Goal: Task Accomplishment & Management: Use online tool/utility

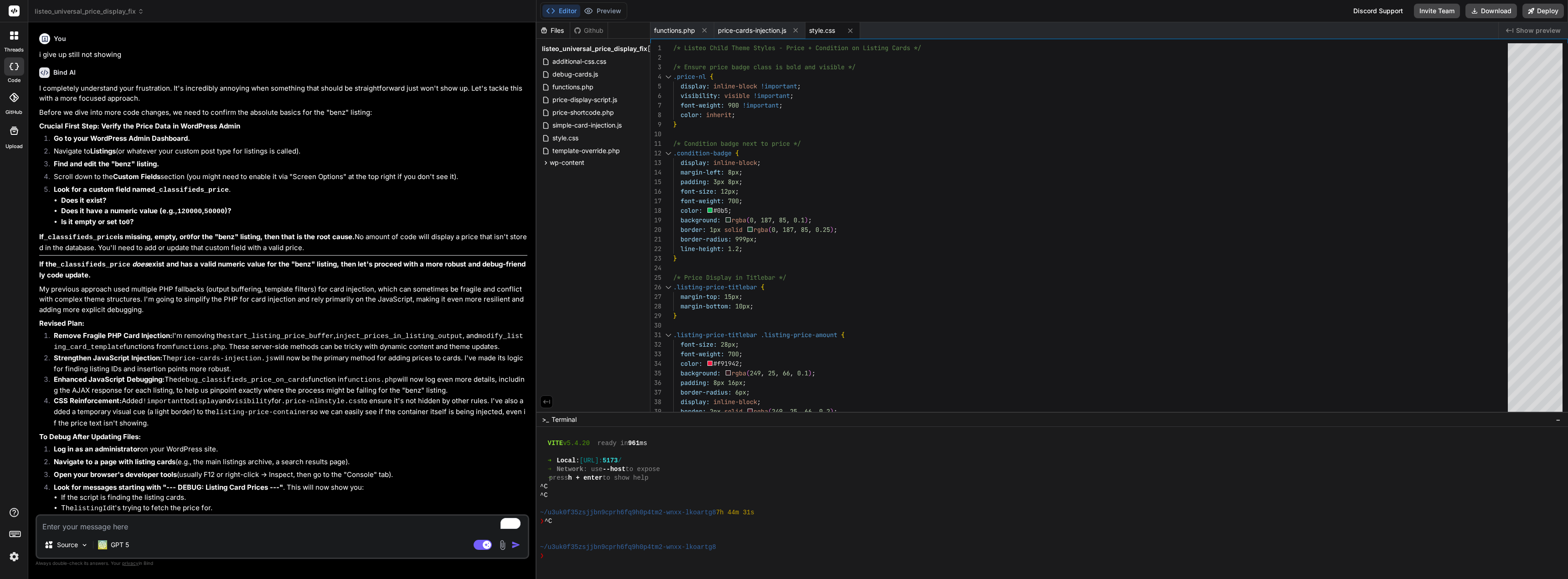
scroll to position [692, 0]
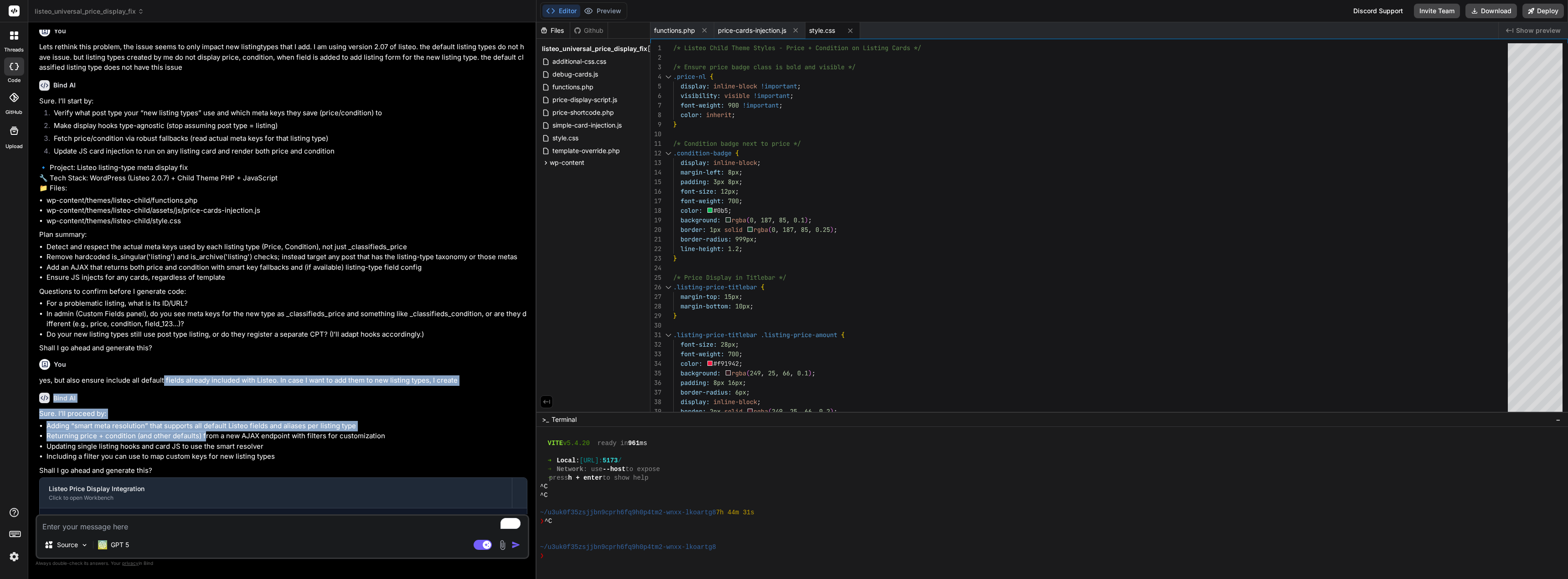
click at [157, 386] on div "Bind AI Sure. I’ll proceed by: Adding “smart meta resolution” that supports all…" at bounding box center [283, 475] width 488 height 179
click at [1485, 9] on button "Download" at bounding box center [1491, 11] width 52 height 15
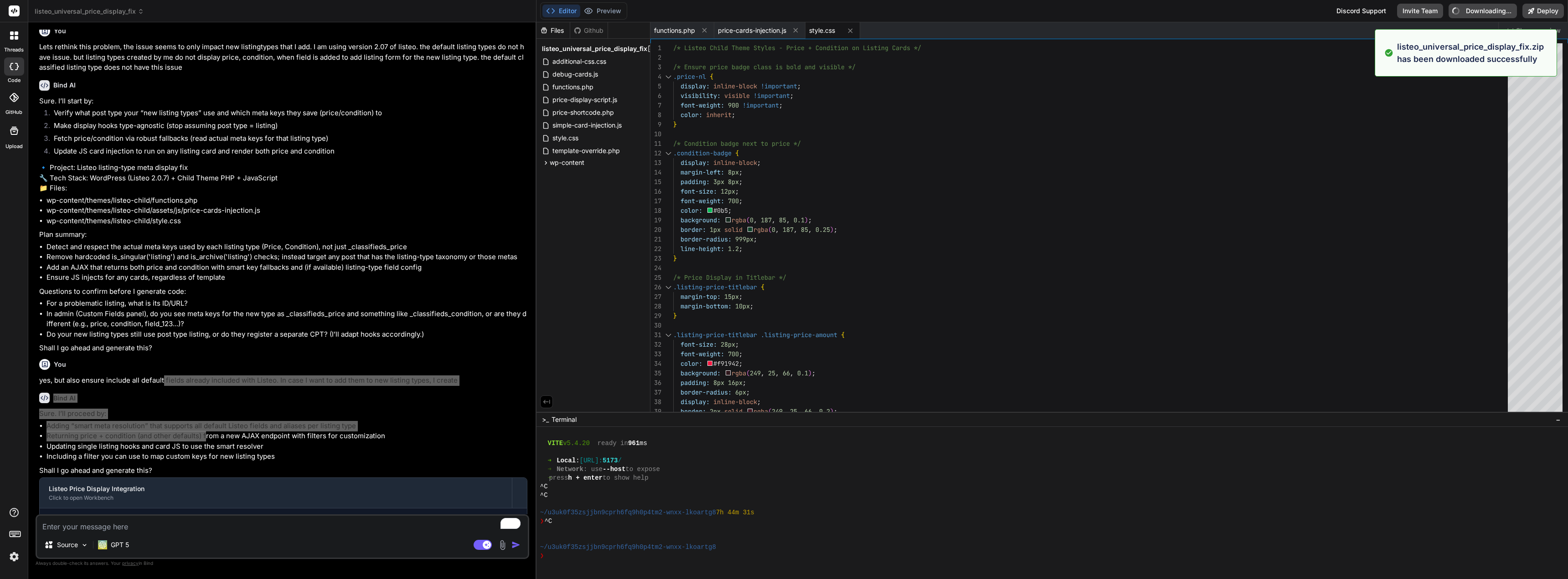
type textarea "x"
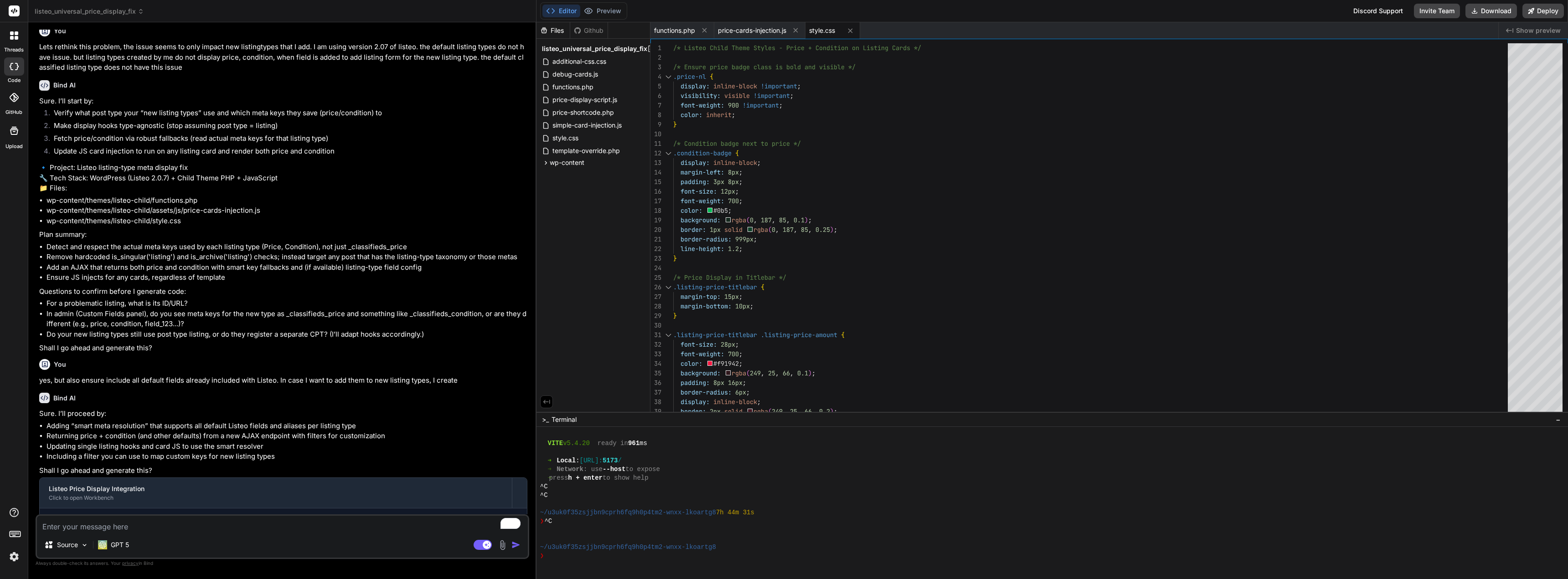
drag, startPoint x: 241, startPoint y: 499, endPoint x: 74, endPoint y: 474, distance: 168.9
click at [74, 518] on ul "Create wp-content/themes/listeo-child/functions.php Create wp-content/themes/li…" at bounding box center [283, 536] width 469 height 38
click at [178, 531] on code "wp-content/themes/listeo-child/assets/js/price-cards-injection.js" at bounding box center [217, 536] width 254 height 11
click at [167, 531] on textarea "To enrich screen reader interactions, please activate Accessibility in Grammarl…" at bounding box center [282, 524] width 491 height 16
type textarea "s"
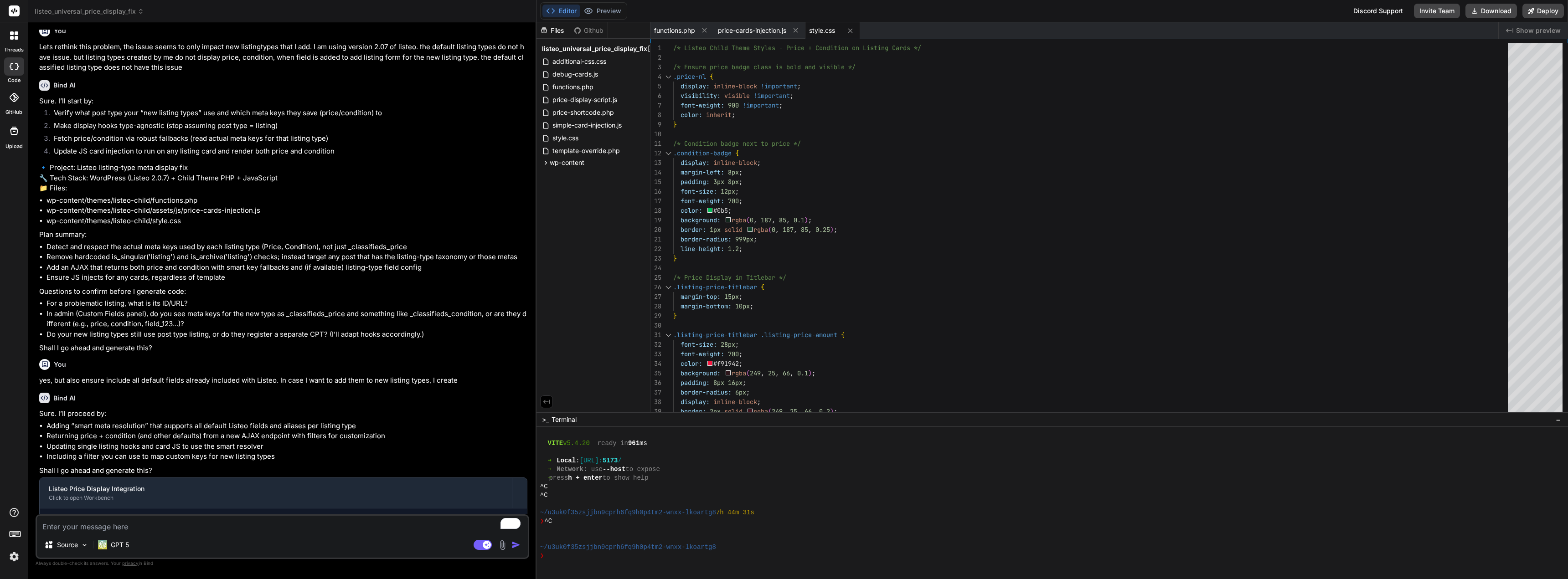
type textarea "x"
type textarea "sh"
type textarea "x"
type textarea "sho"
type textarea "x"
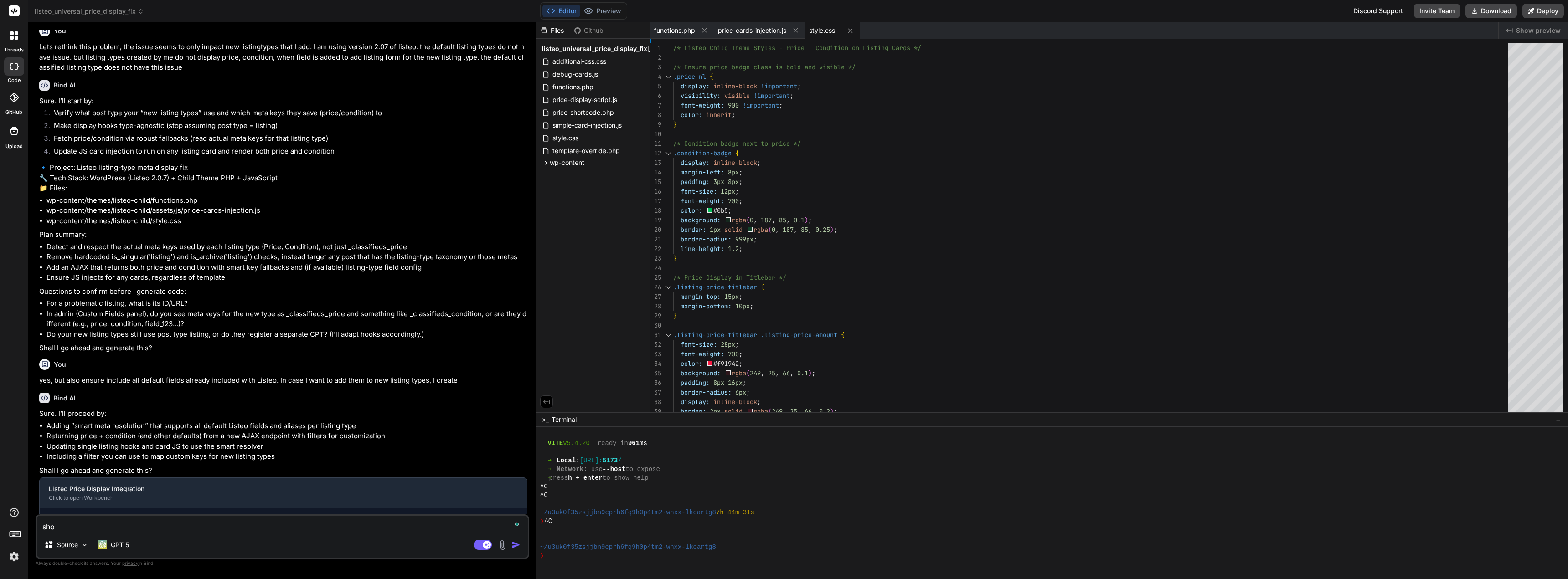
type textarea "shou"
type textarea "x"
type textarea "shoul"
type textarea "x"
type textarea "should"
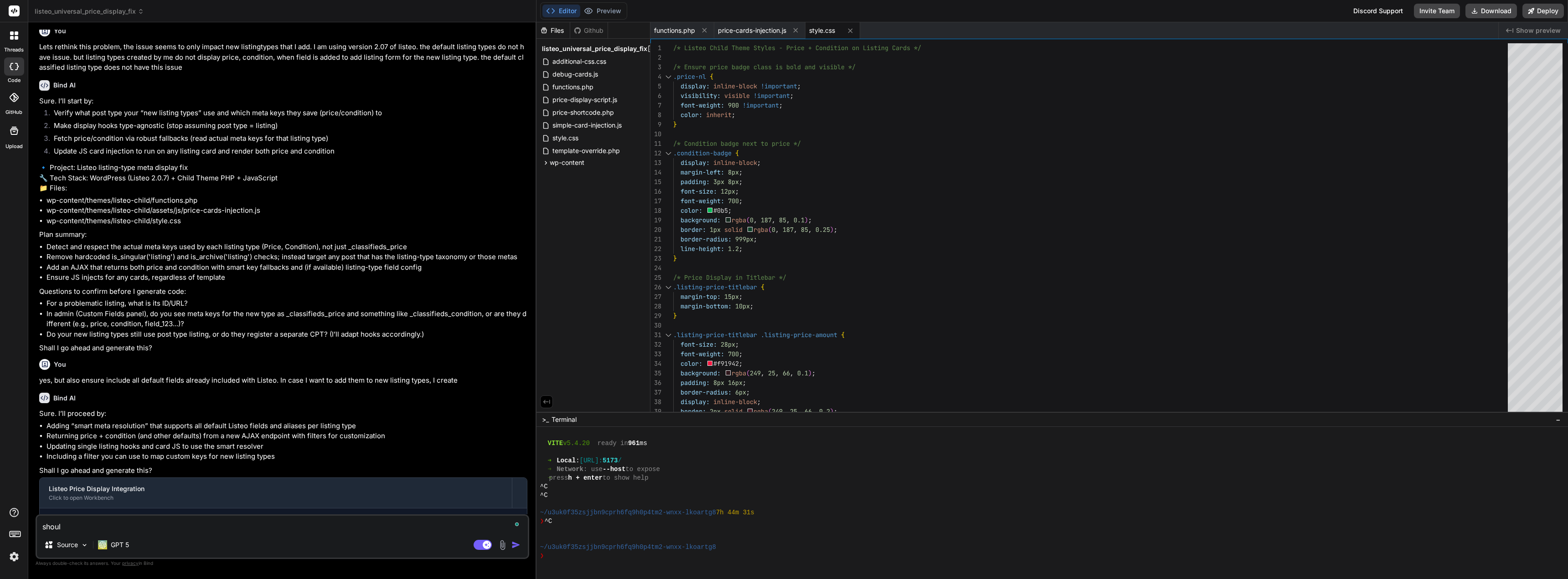
type textarea "x"
type textarea "should"
type textarea "x"
type textarea "should j"
type textarea "x"
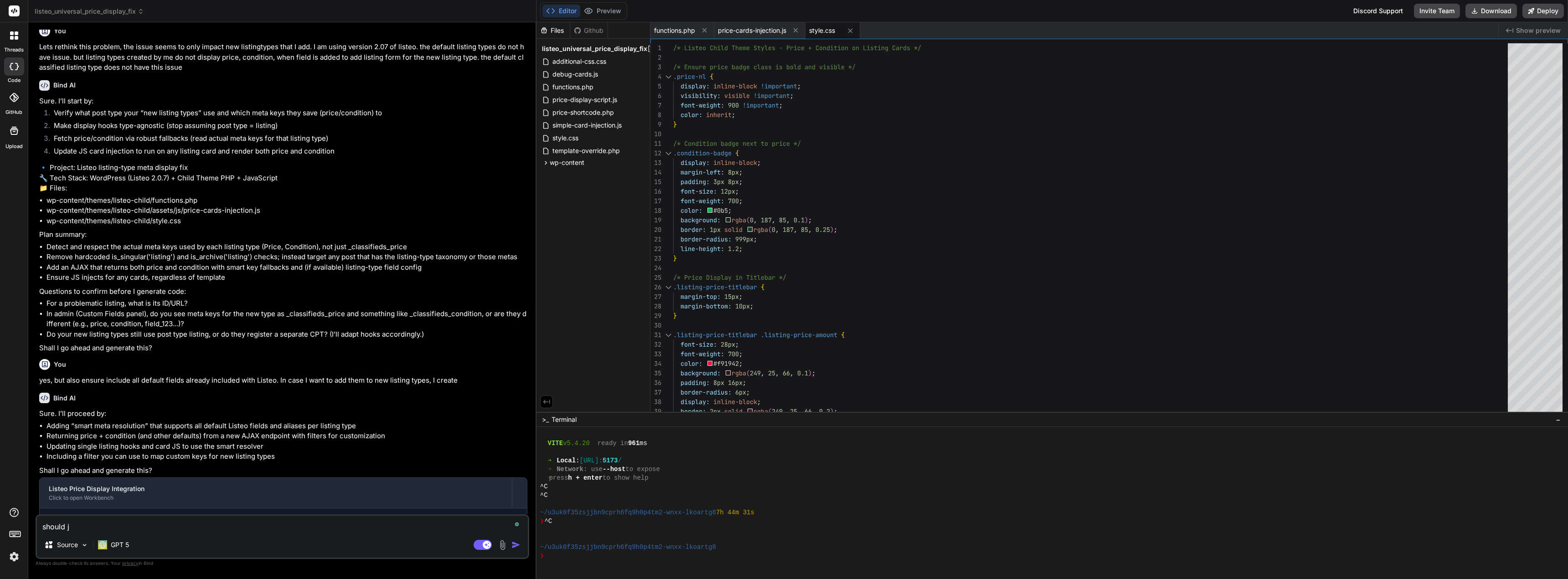
type textarea "should ju"
type textarea "x"
type textarea "should jus"
type textarea "x"
type textarea "should just"
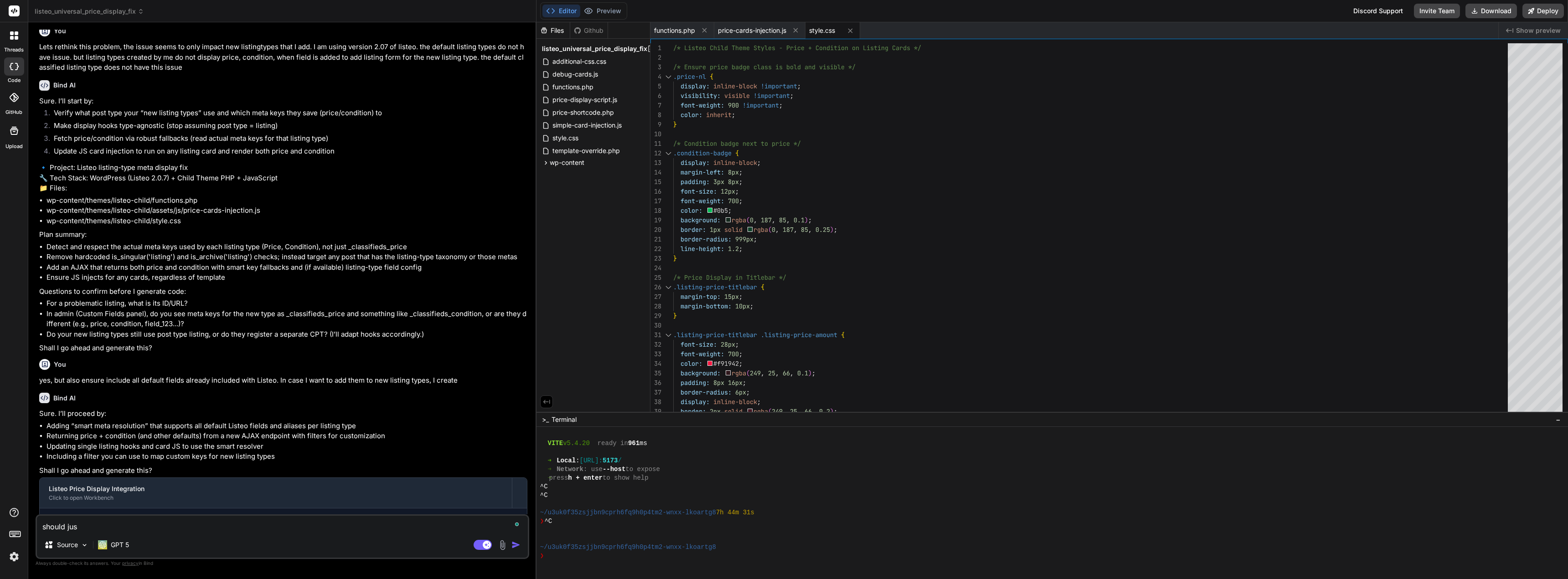
type textarea "x"
type textarea "should just"
type textarea "x"
type textarea "should just c"
type textarea "x"
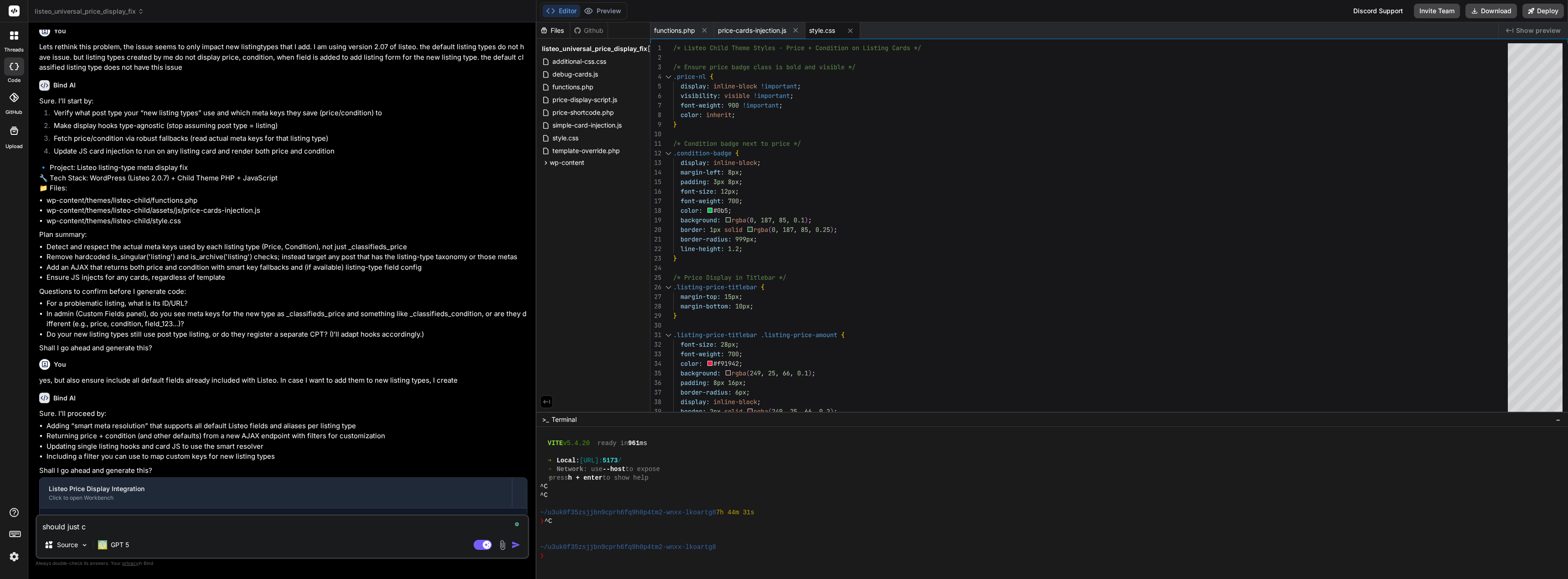
type textarea "should just ci"
type textarea "x"
type textarea "should just c"
type textarea "x"
type textarea "should just co"
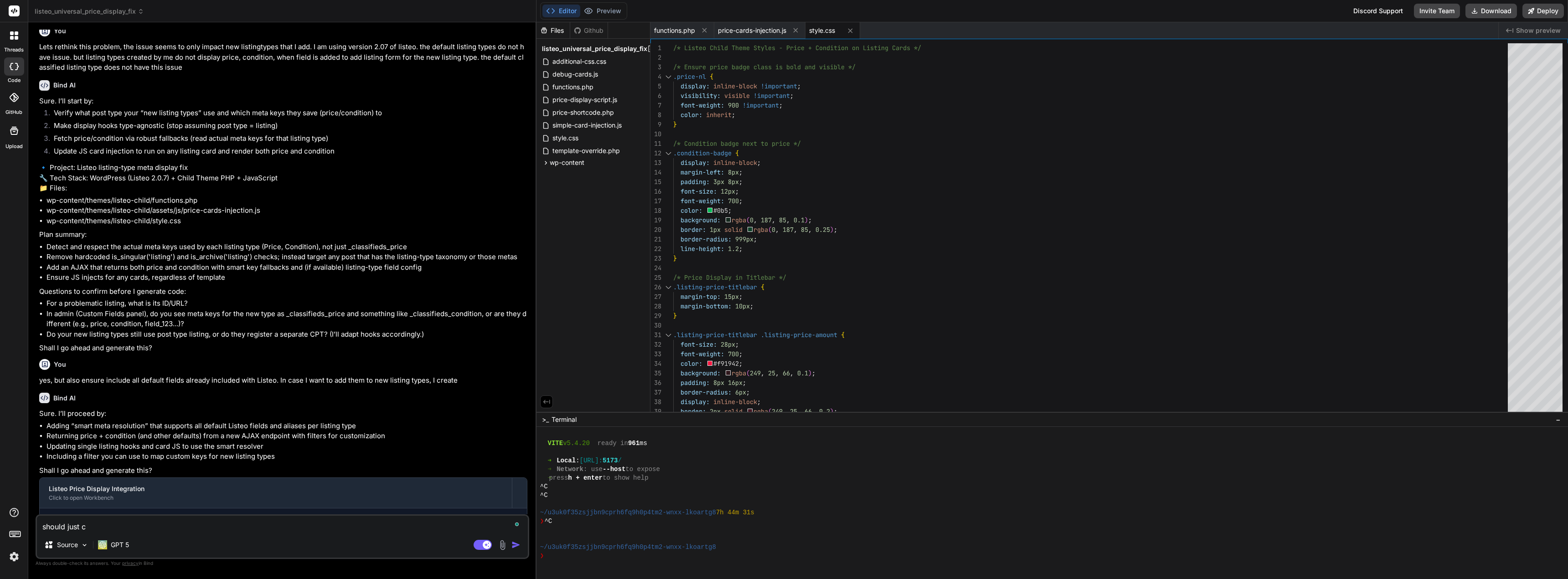
type textarea "x"
type textarea "should just cop"
type textarea "x"
type textarea "should just copy"
type textarea "x"
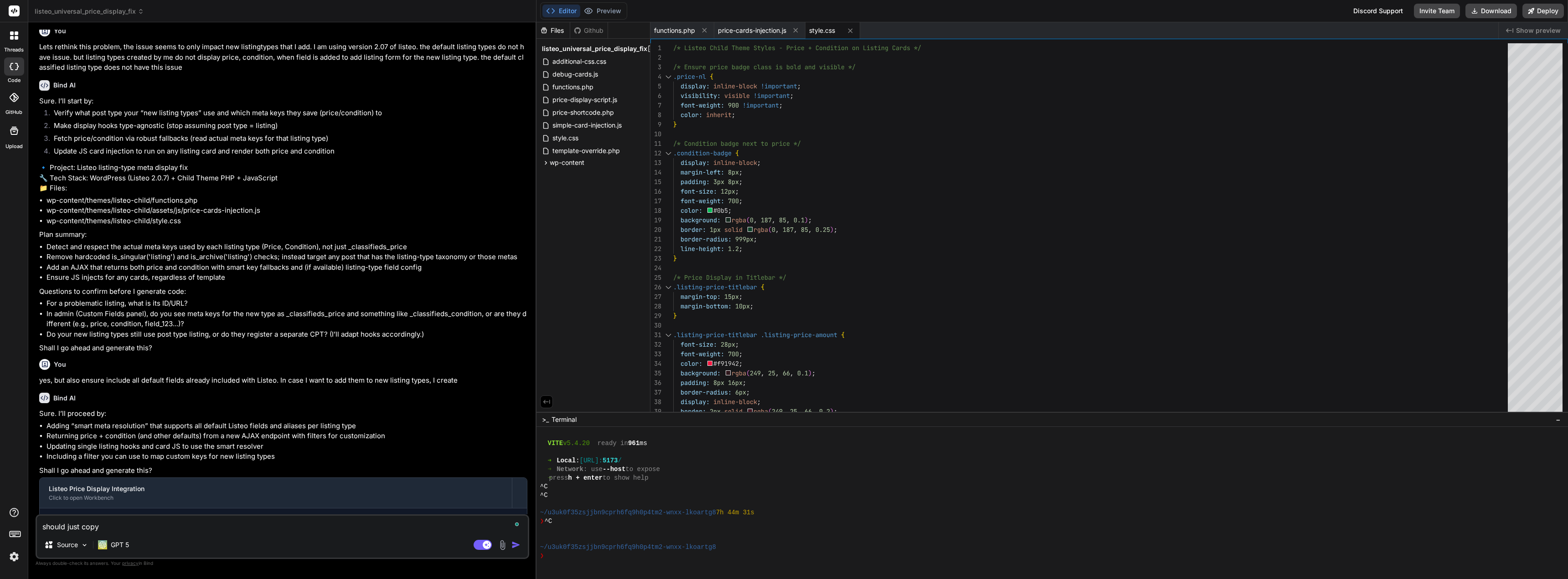
type textarea "should just copy"
type textarea "x"
type textarea "should just copy j"
type textarea "x"
type textarea "should just copy ju"
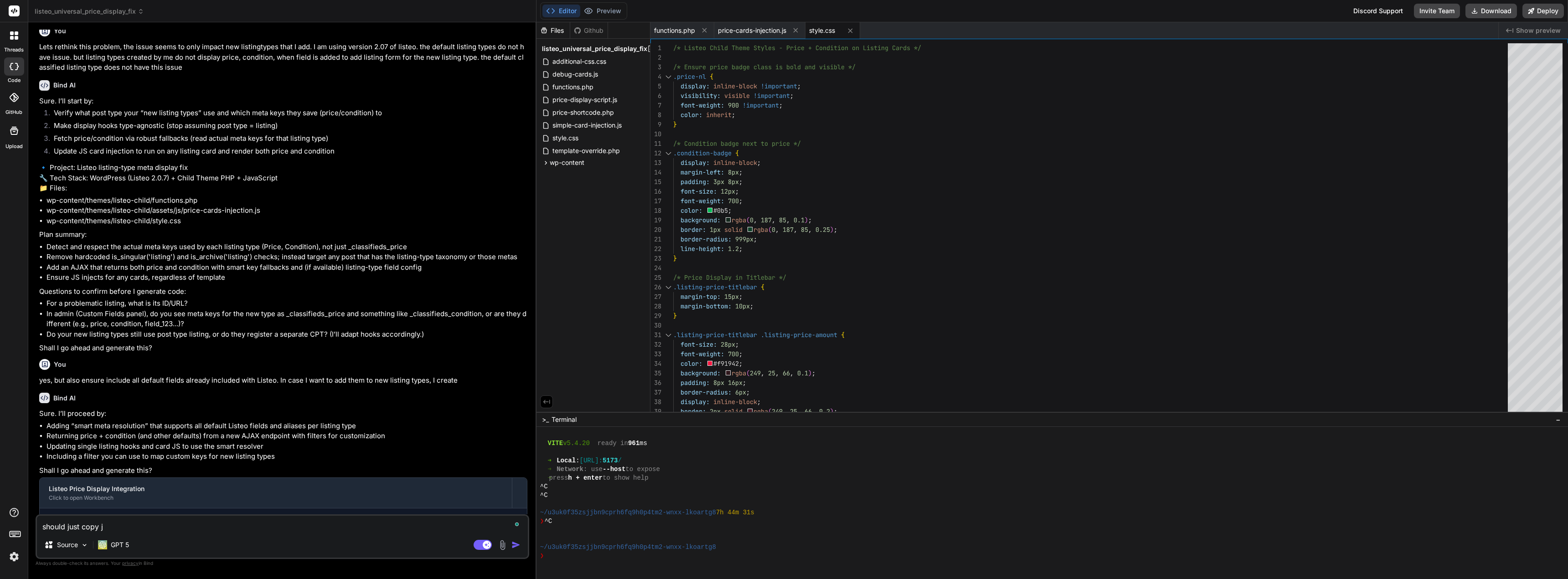
type textarea "x"
type textarea "should just copy jus"
type textarea "x"
type textarea "should just copy just"
type textarea "x"
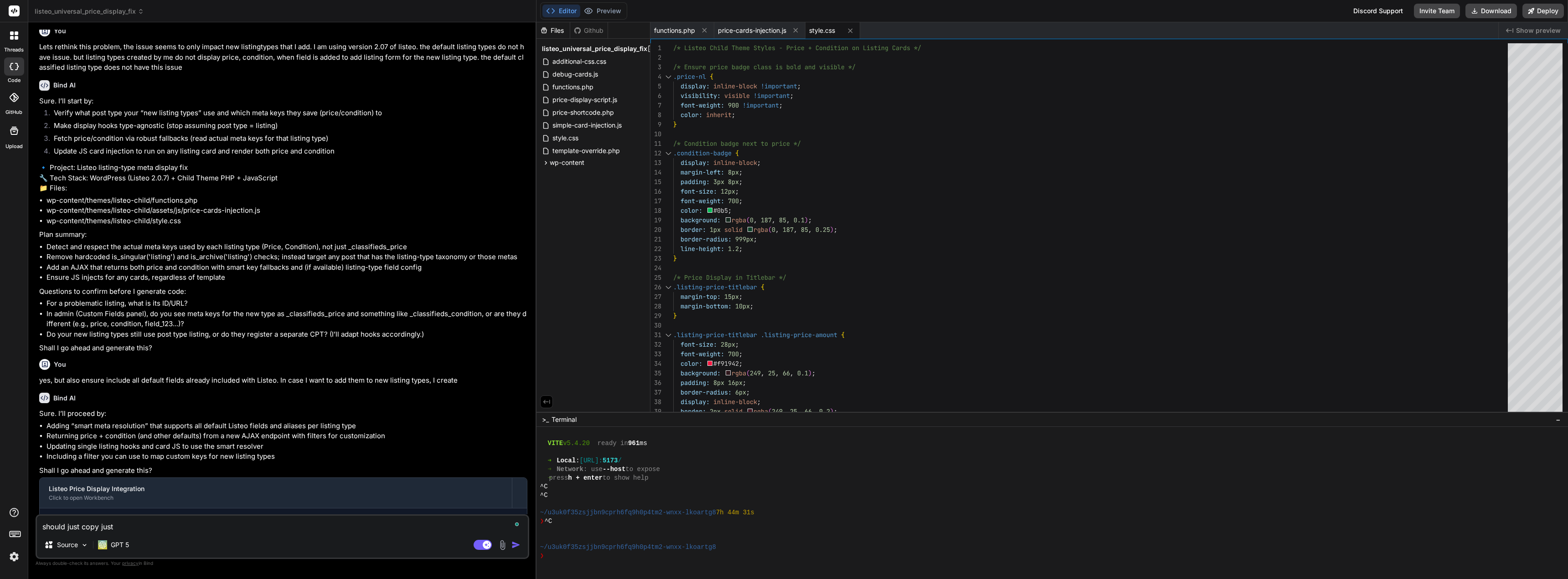
type textarea "should just copy just"
type textarea "x"
type textarea "should just copy just t"
type textarea "x"
type textarea "should just copy just th"
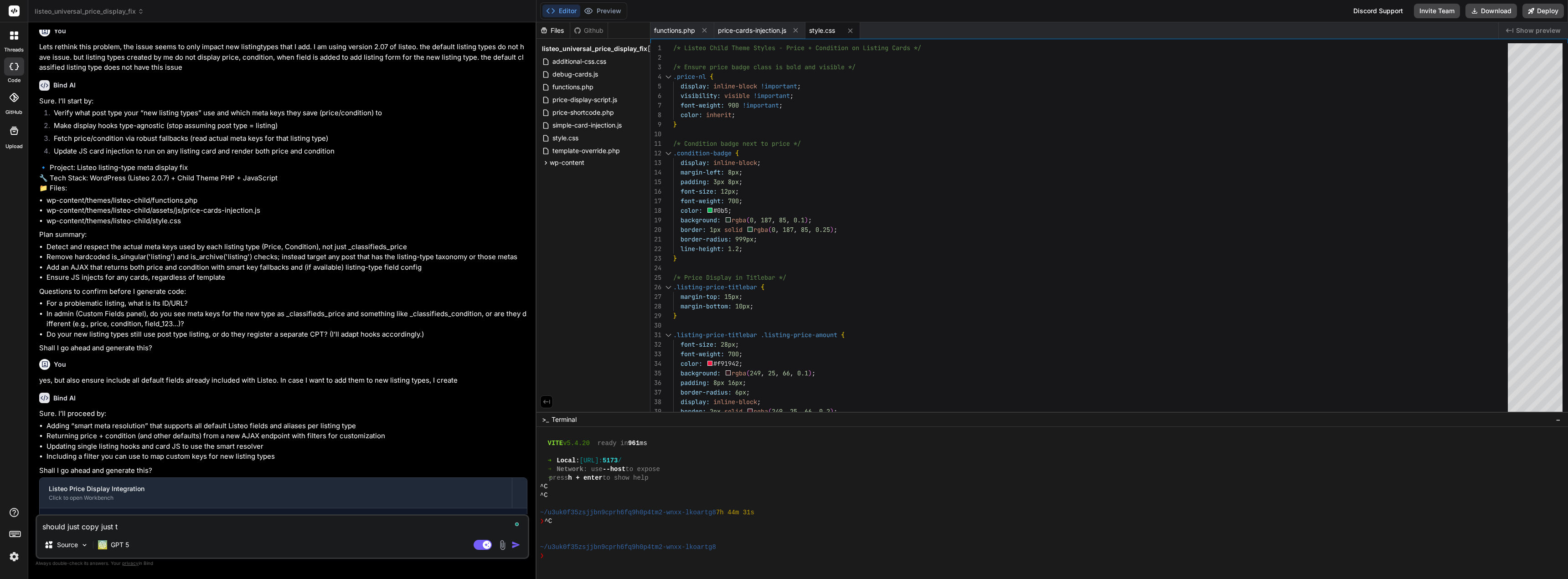
type textarea "x"
type textarea "should just copy just tho"
type textarea "x"
type textarea "should just copy just [PERSON_NAME]"
type textarea "x"
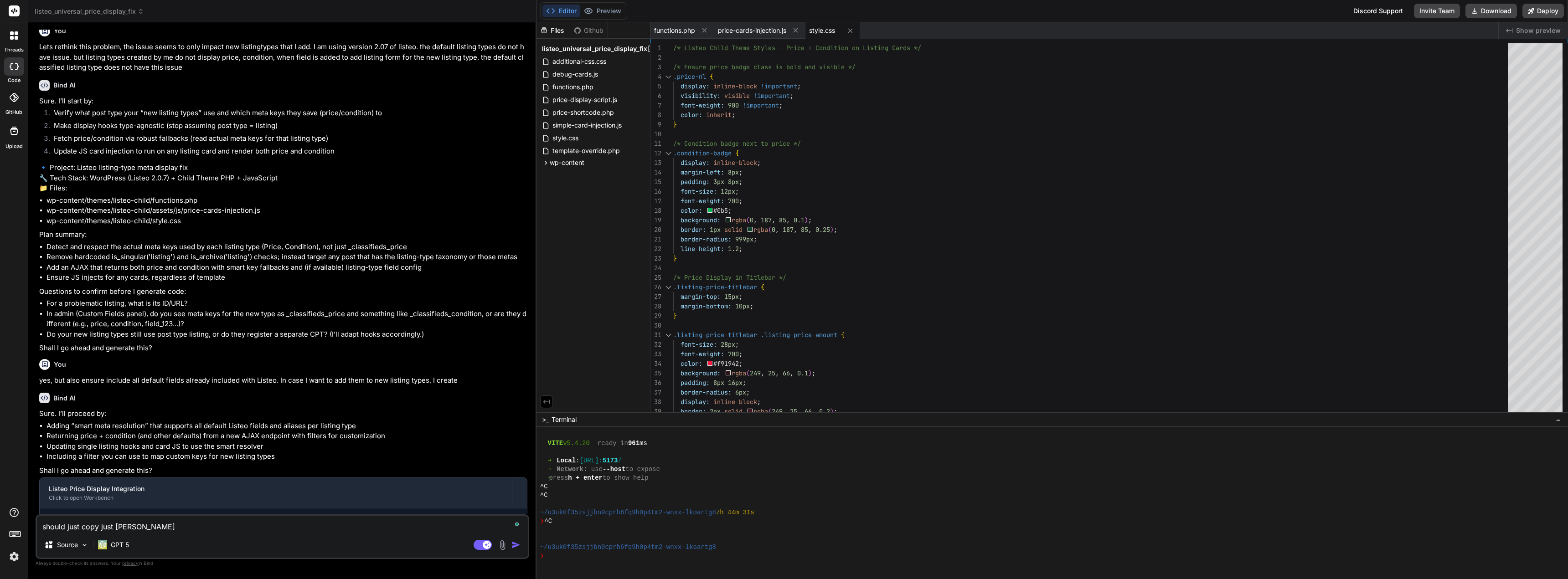
type textarea "should just copy just those"
type textarea "x"
type textarea "should just copy just those"
type textarea "x"
type textarea "should just copy just those f"
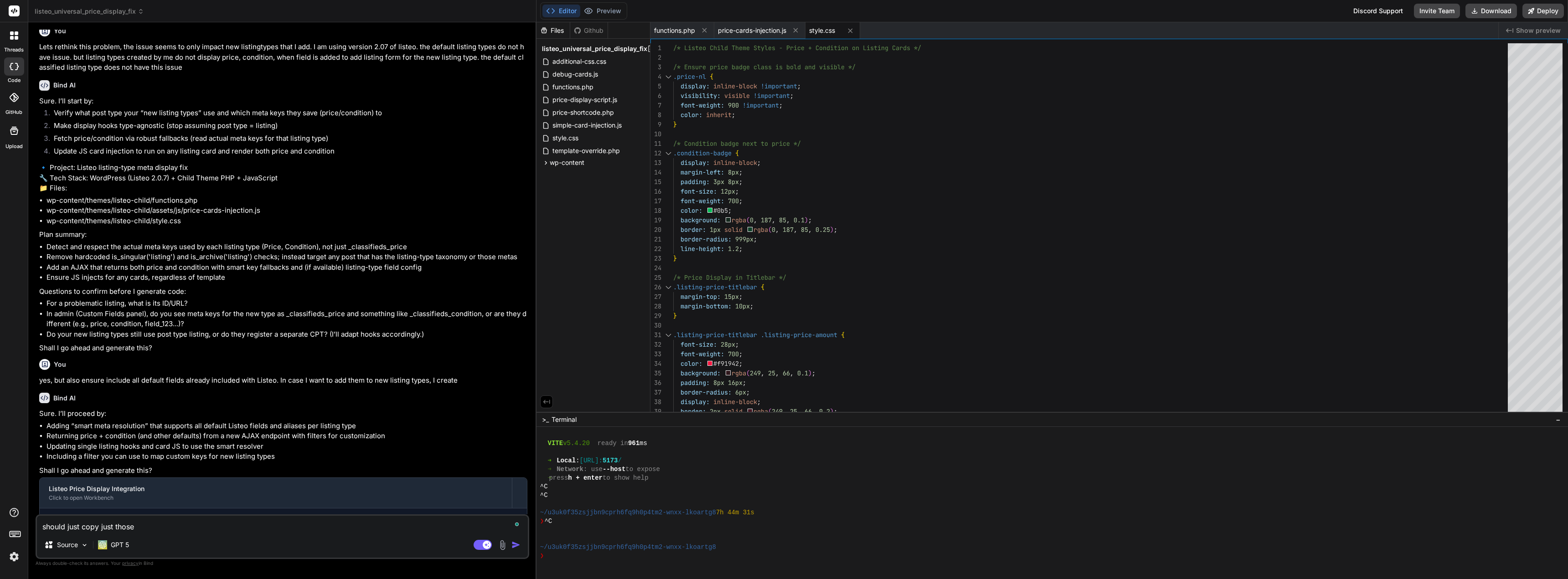
type textarea "x"
type textarea "should just copy just those fi"
type textarea "x"
type textarea "should just copy just those fil"
type textarea "x"
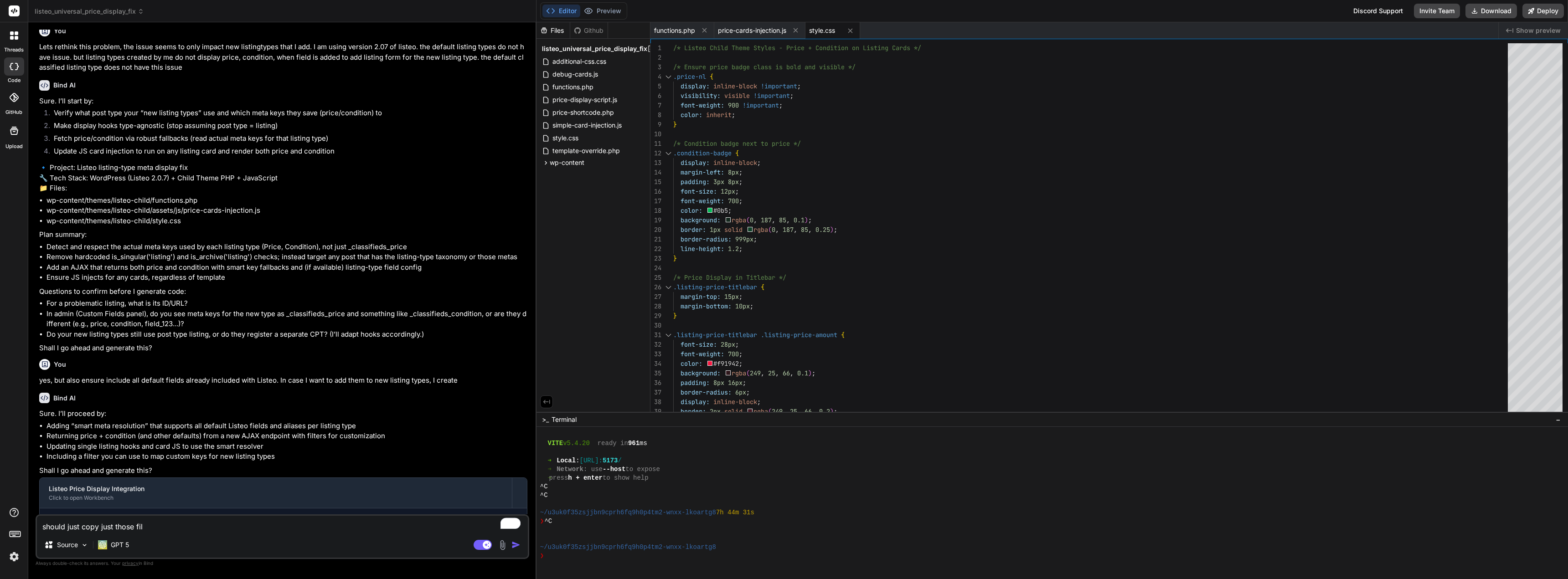
type textarea "should just copy just those fi"
type textarea "x"
type textarea "should just copy just those f"
type textarea "x"
type textarea "should just copy just those"
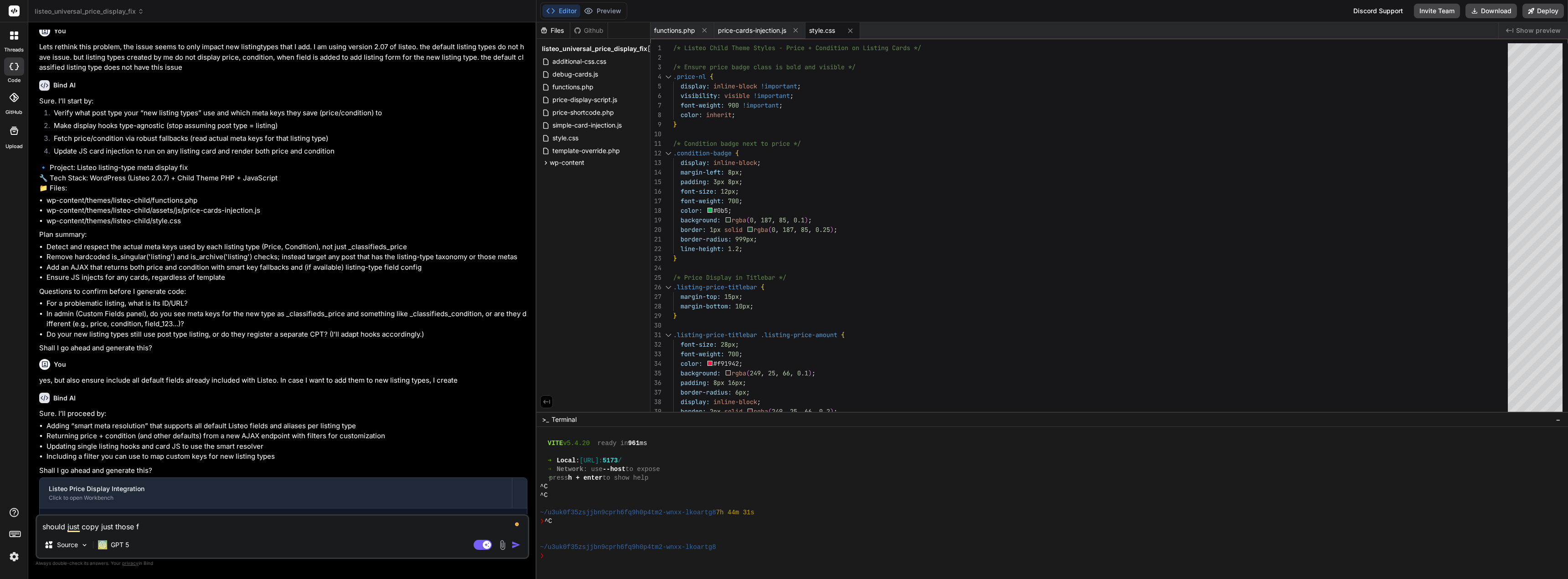
type textarea "x"
type textarea "should just copy just those t"
type textarea "x"
type textarea "should just copy just those th"
type textarea "x"
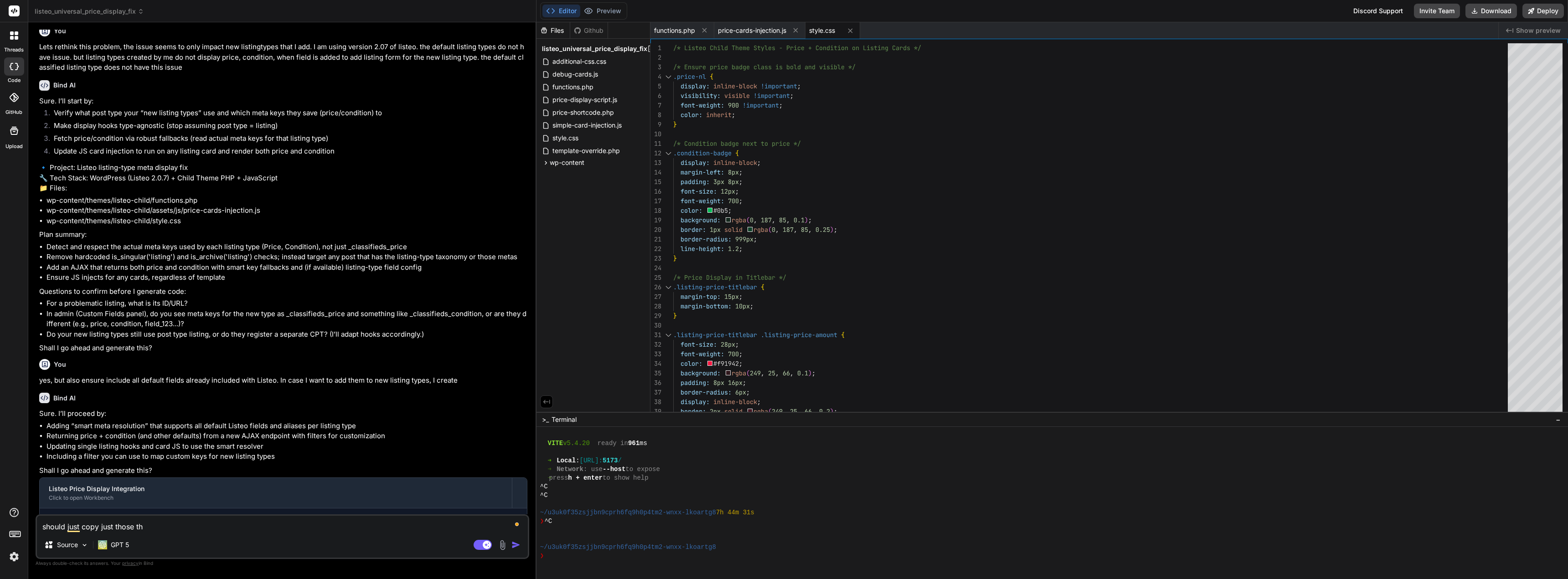
type textarea "should just copy just those thr"
type textarea "x"
type textarea "should just copy just those thre"
type textarea "x"
type textarea "should just copy just those three"
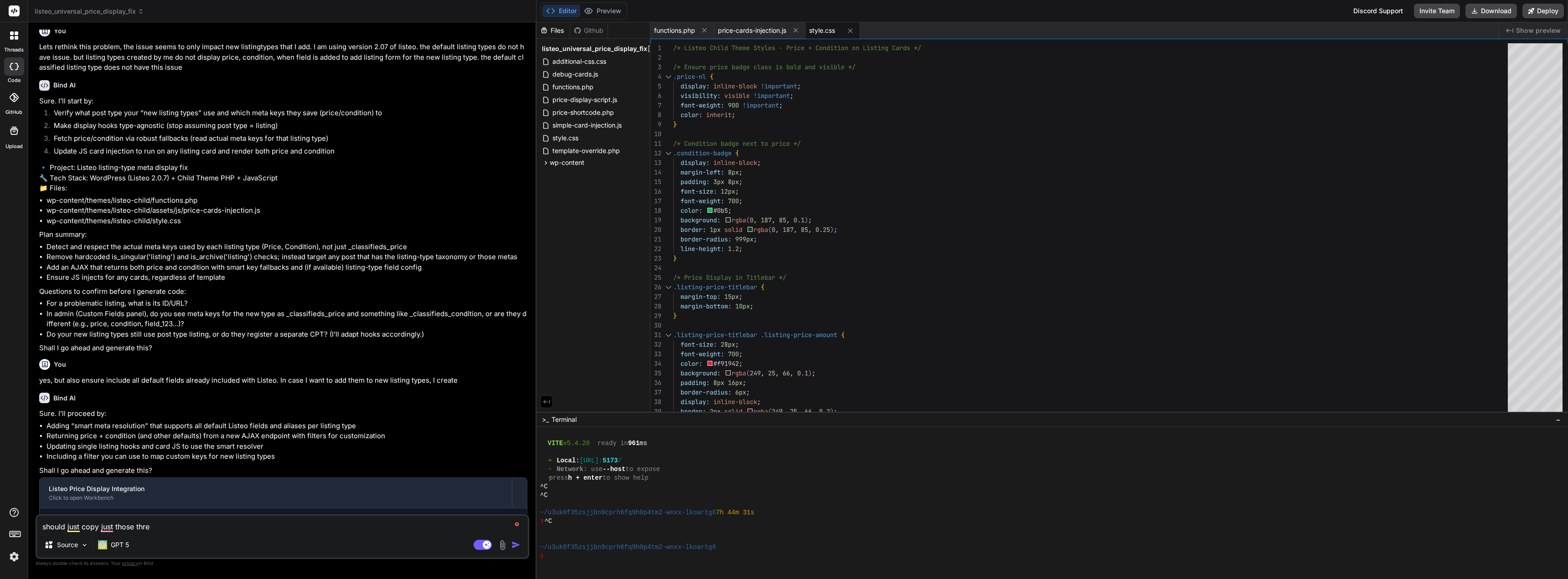
type textarea "x"
type textarea "should just copy just those threef"
type textarea "x"
type textarea "should just copy just those threefi"
type textarea "x"
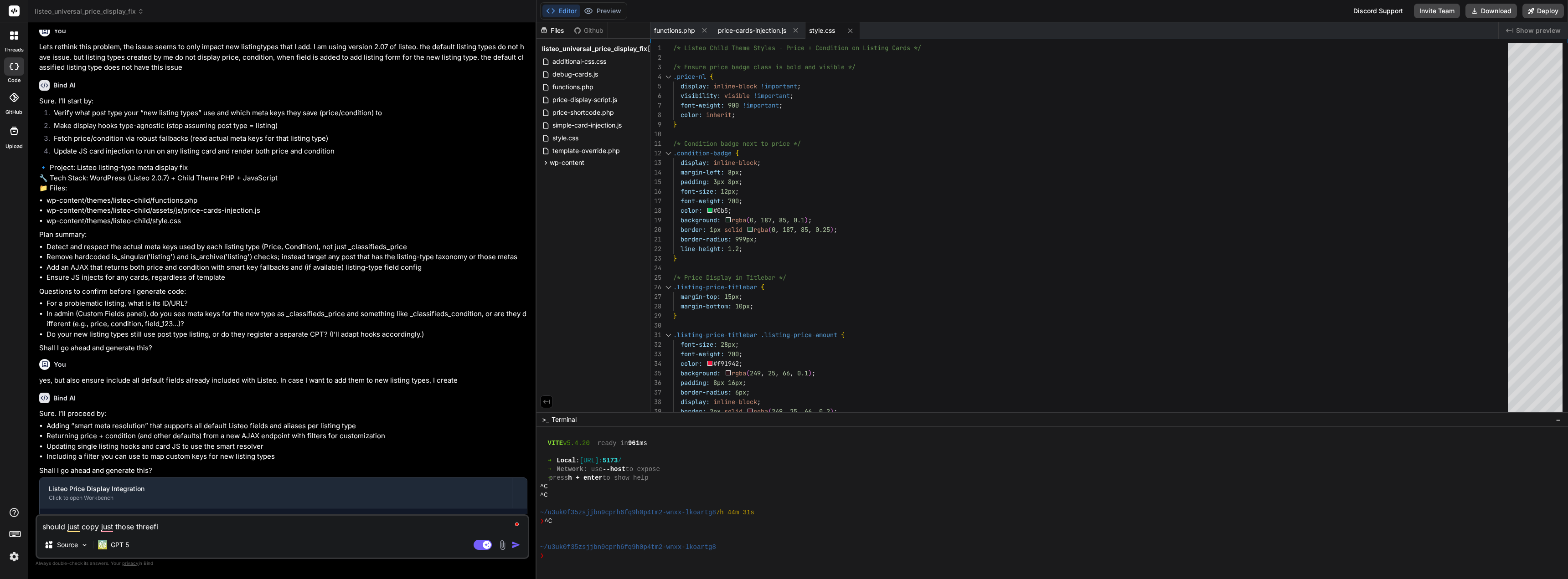
type textarea "should just copy just those threefil"
type textarea "x"
type textarea "should just copy just those threefile"
type textarea "x"
type textarea "should just copy just those threefiles"
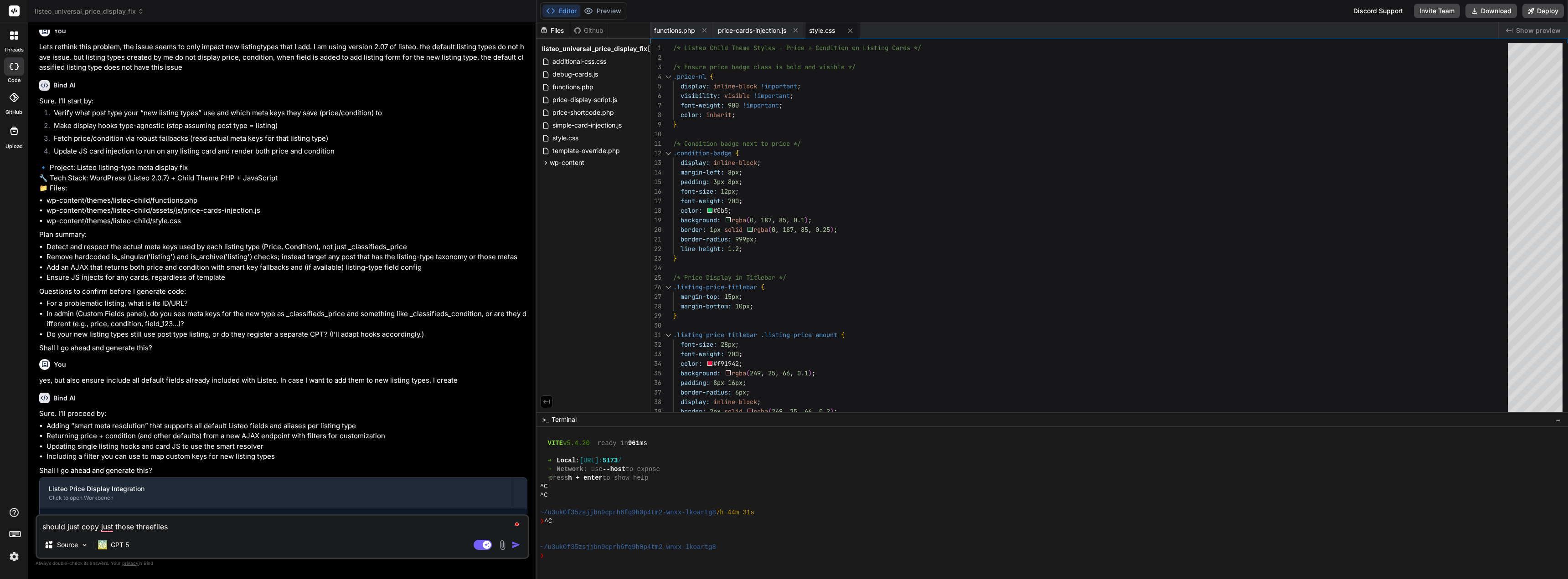
type textarea "x"
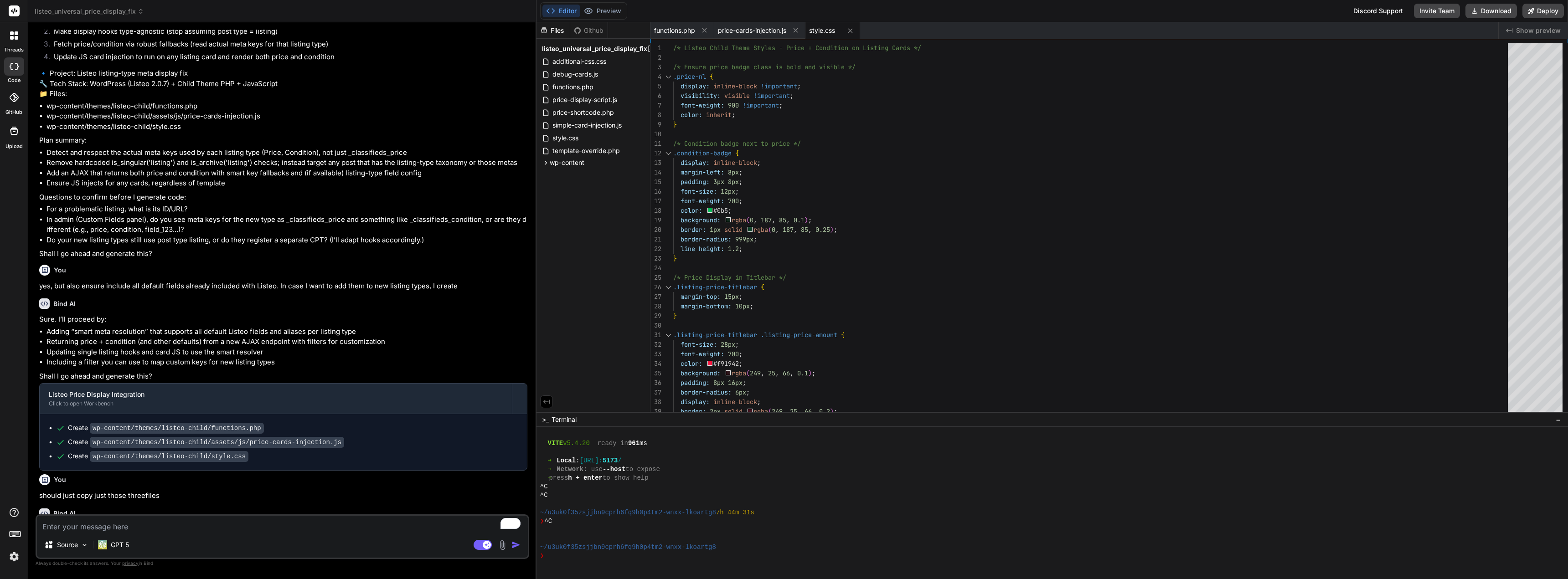
scroll to position [2736, 0]
type textarea "x"
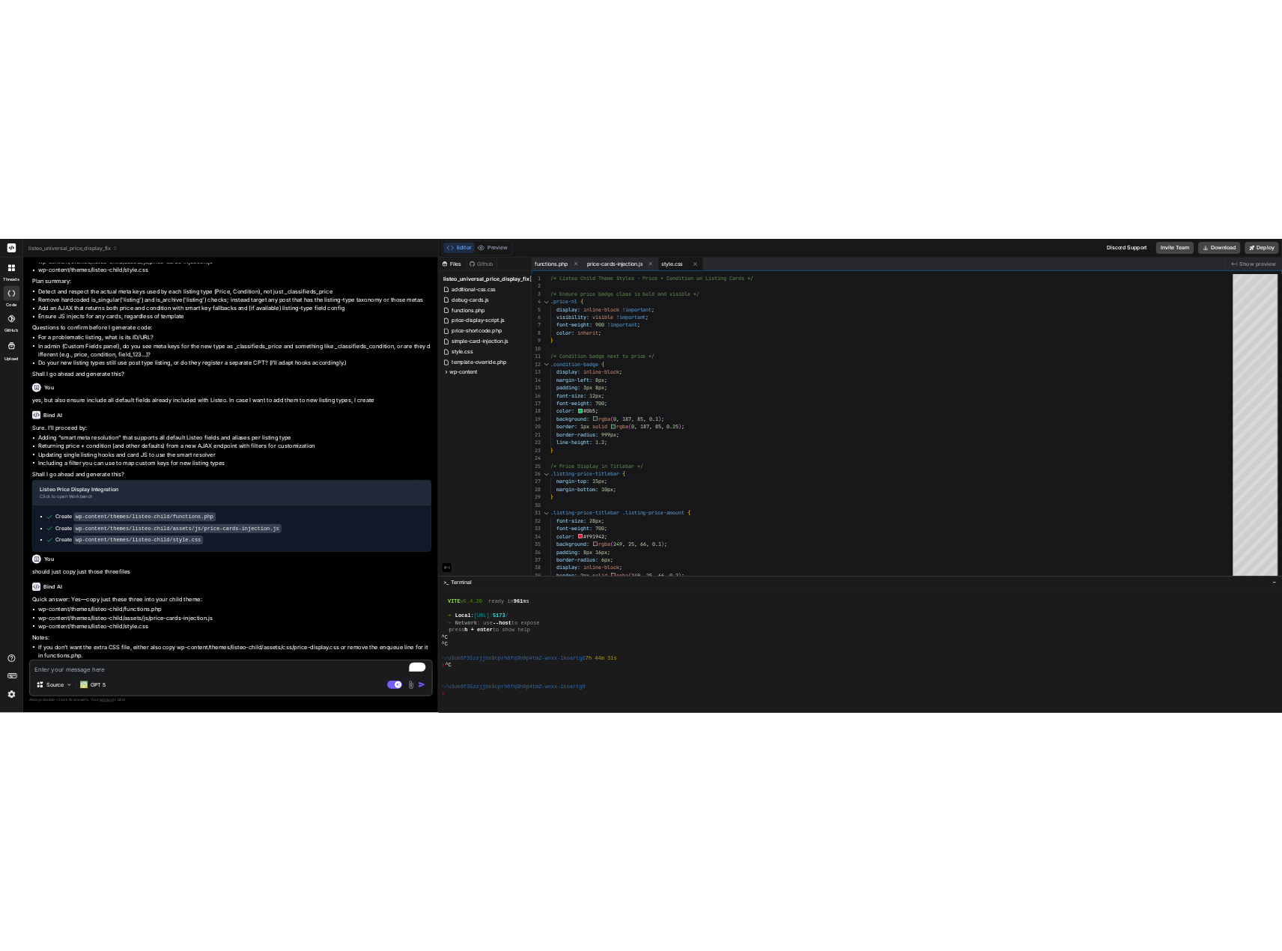
scroll to position [4645, 0]
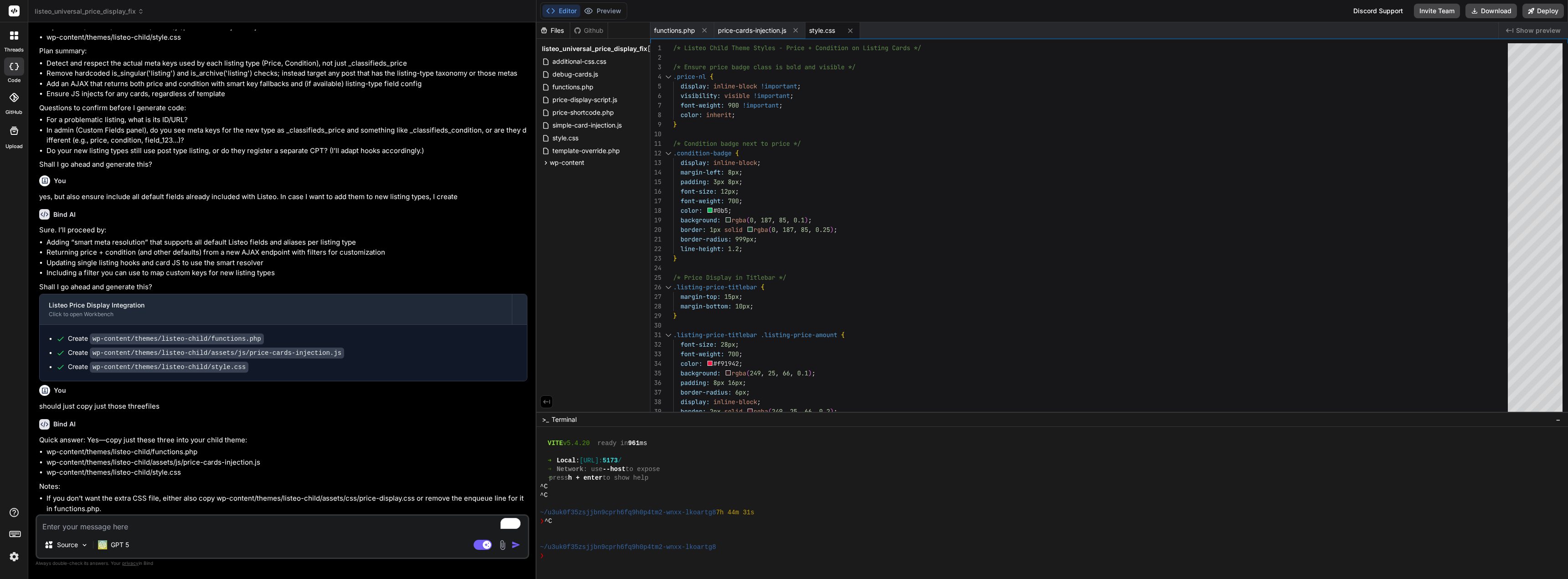
type textarea "letter-spacing: -1px; } @media (max-width: 768px) { .price-value-overview { fon…"
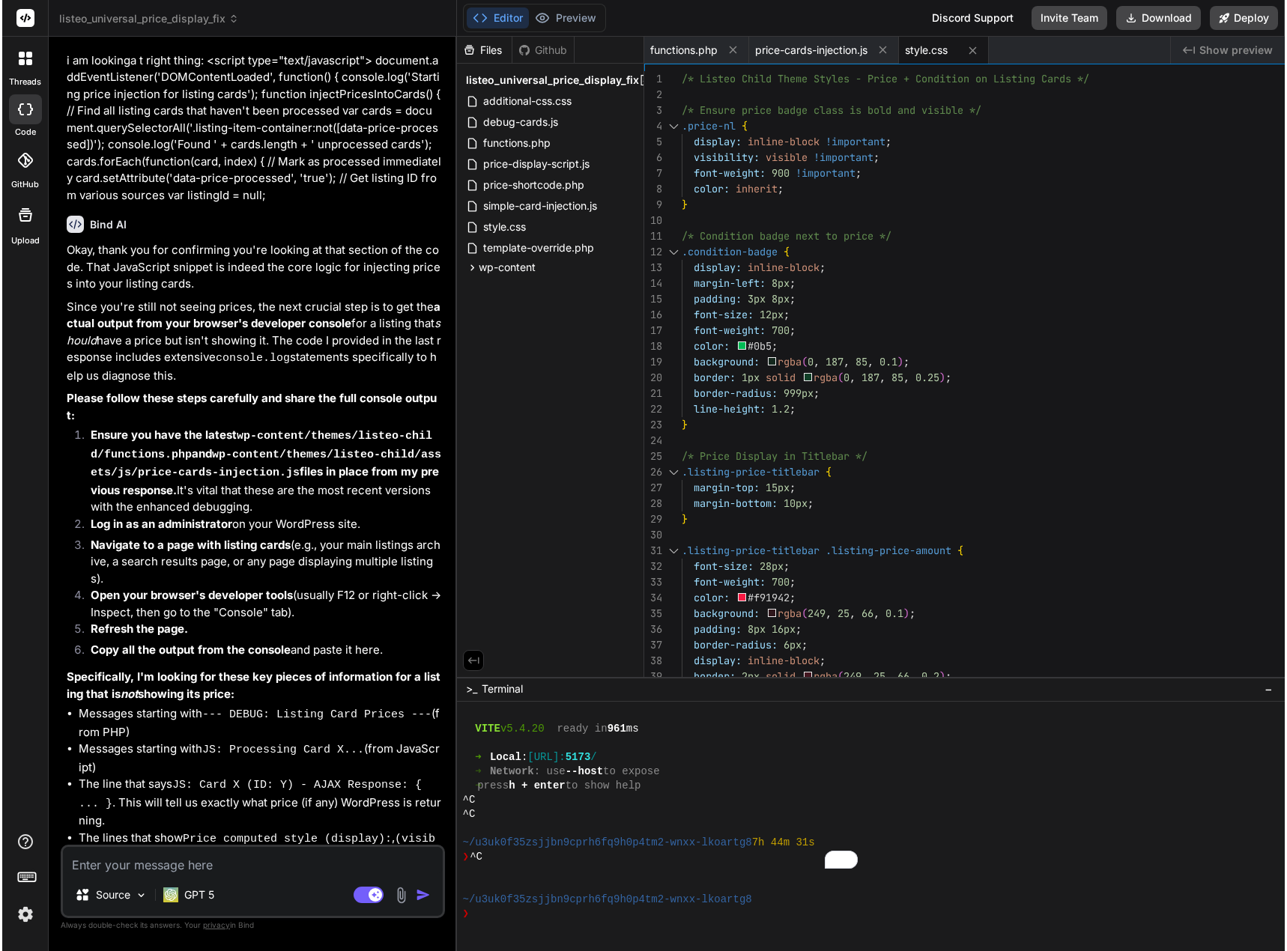
scroll to position [7015, 0]
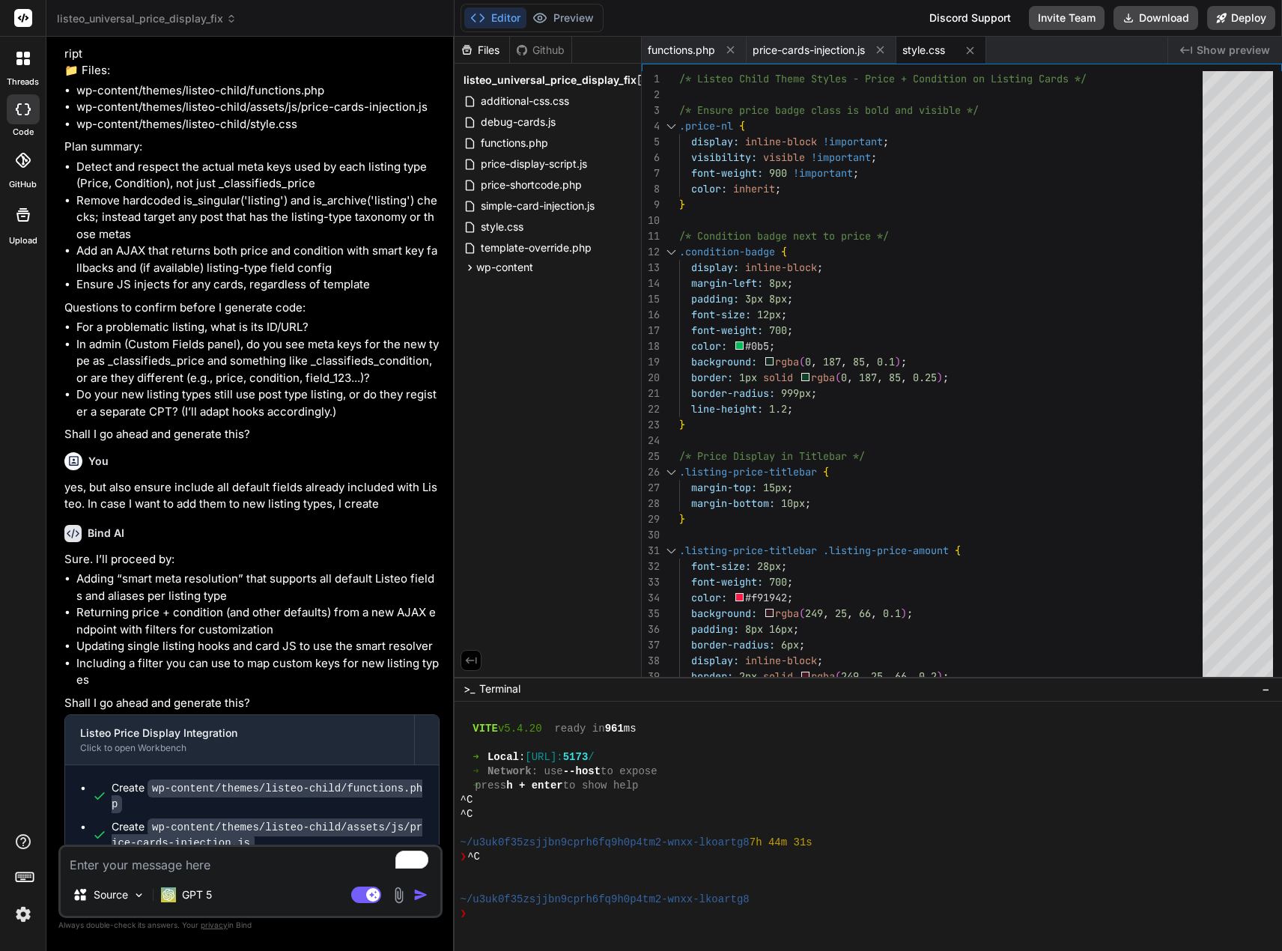
type textarea "x"
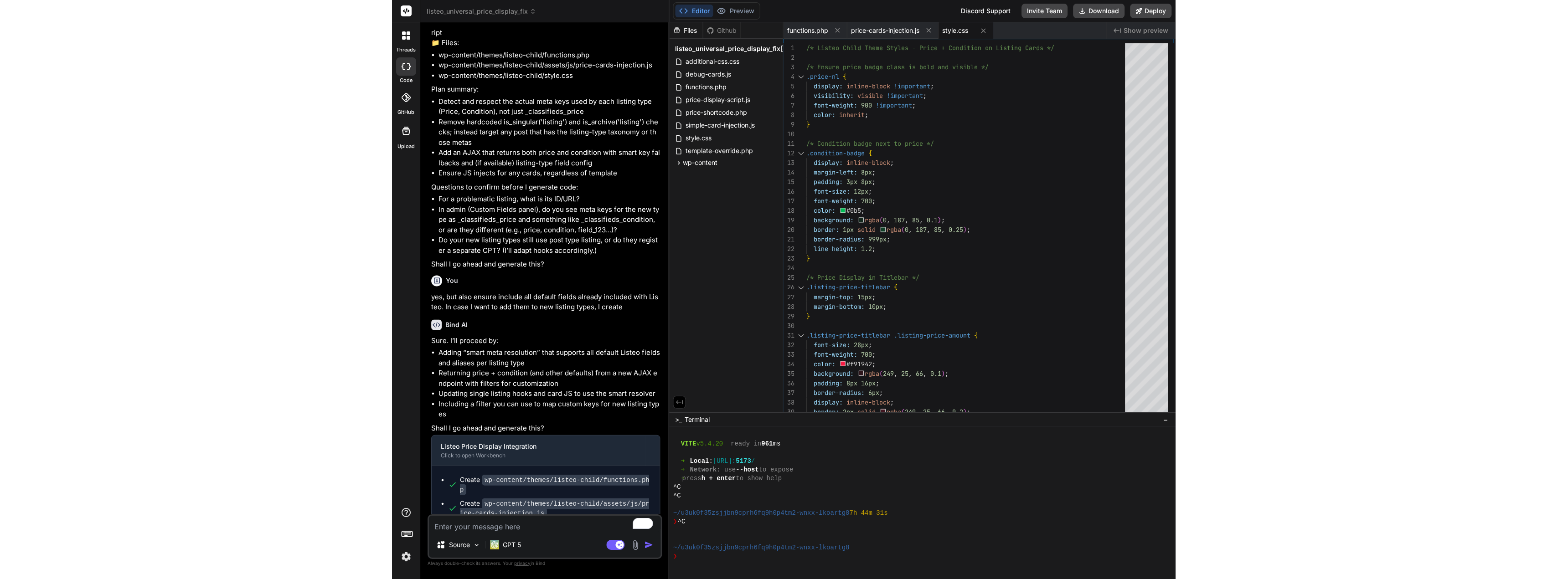
scroll to position [4246, 0]
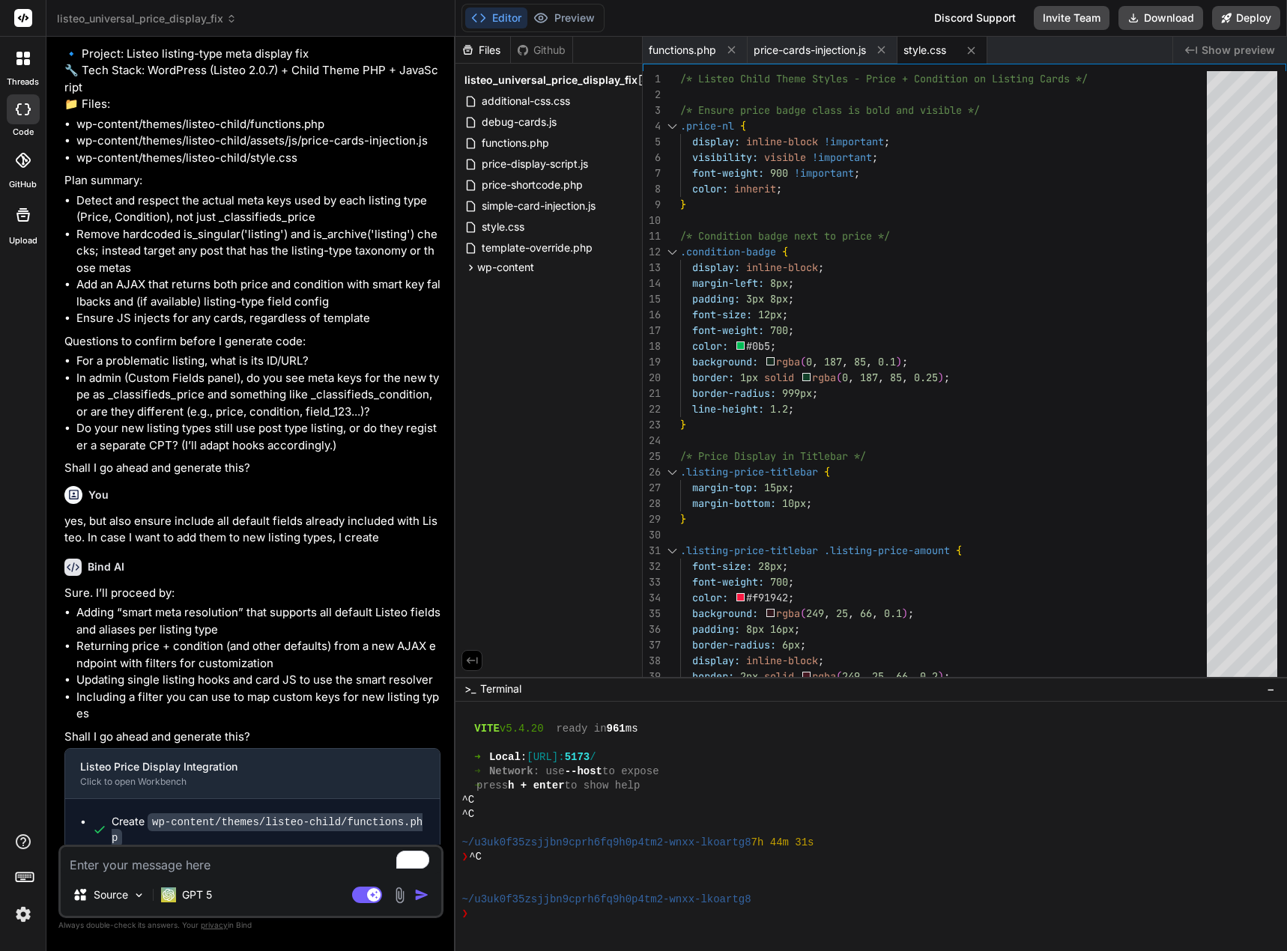
type textarea "} @media (max-width: 768px) { .price-value-overview { font-size: 32px; font-wei…"
type textarea "x"
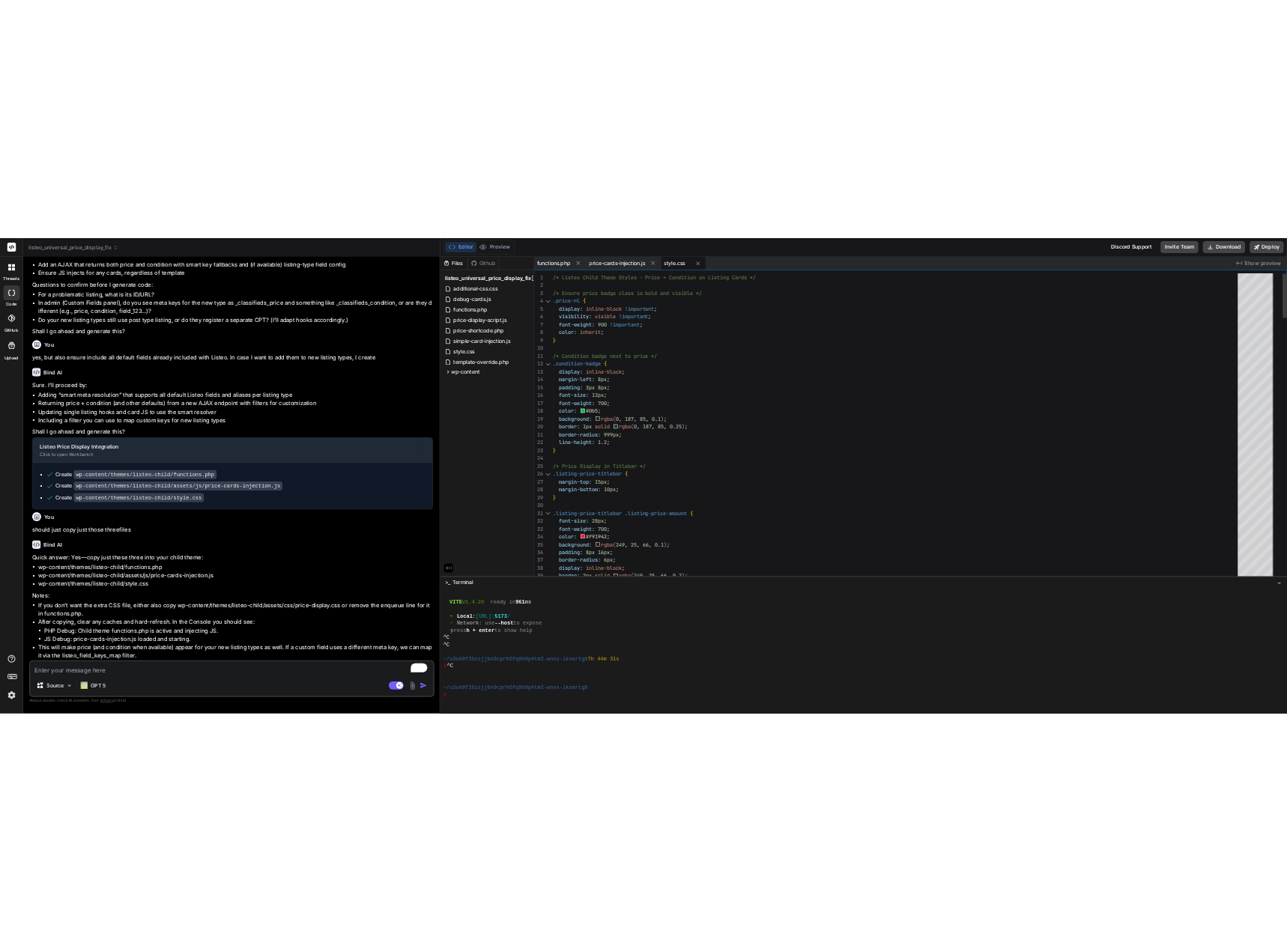
scroll to position [1138, 0]
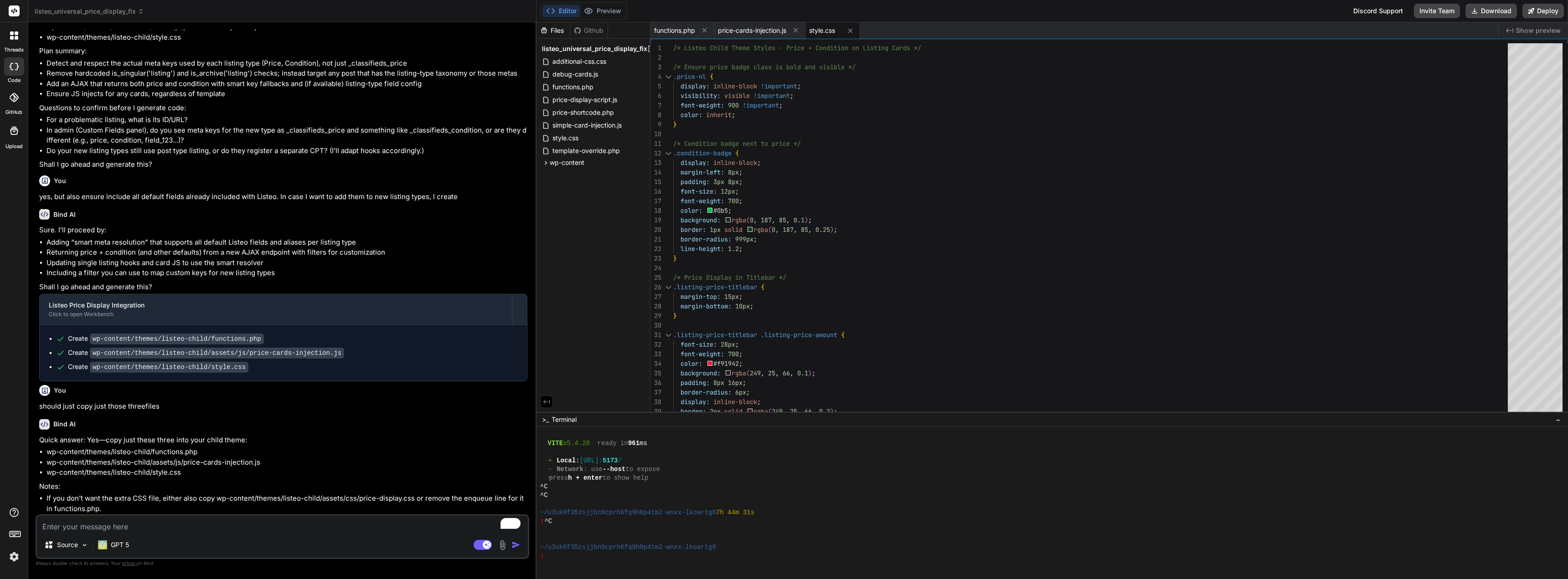
type textarea "letter-spacing: -1px; } @media (max-width: 768px) { .price-value-overview { fon…"
type textarea "x"
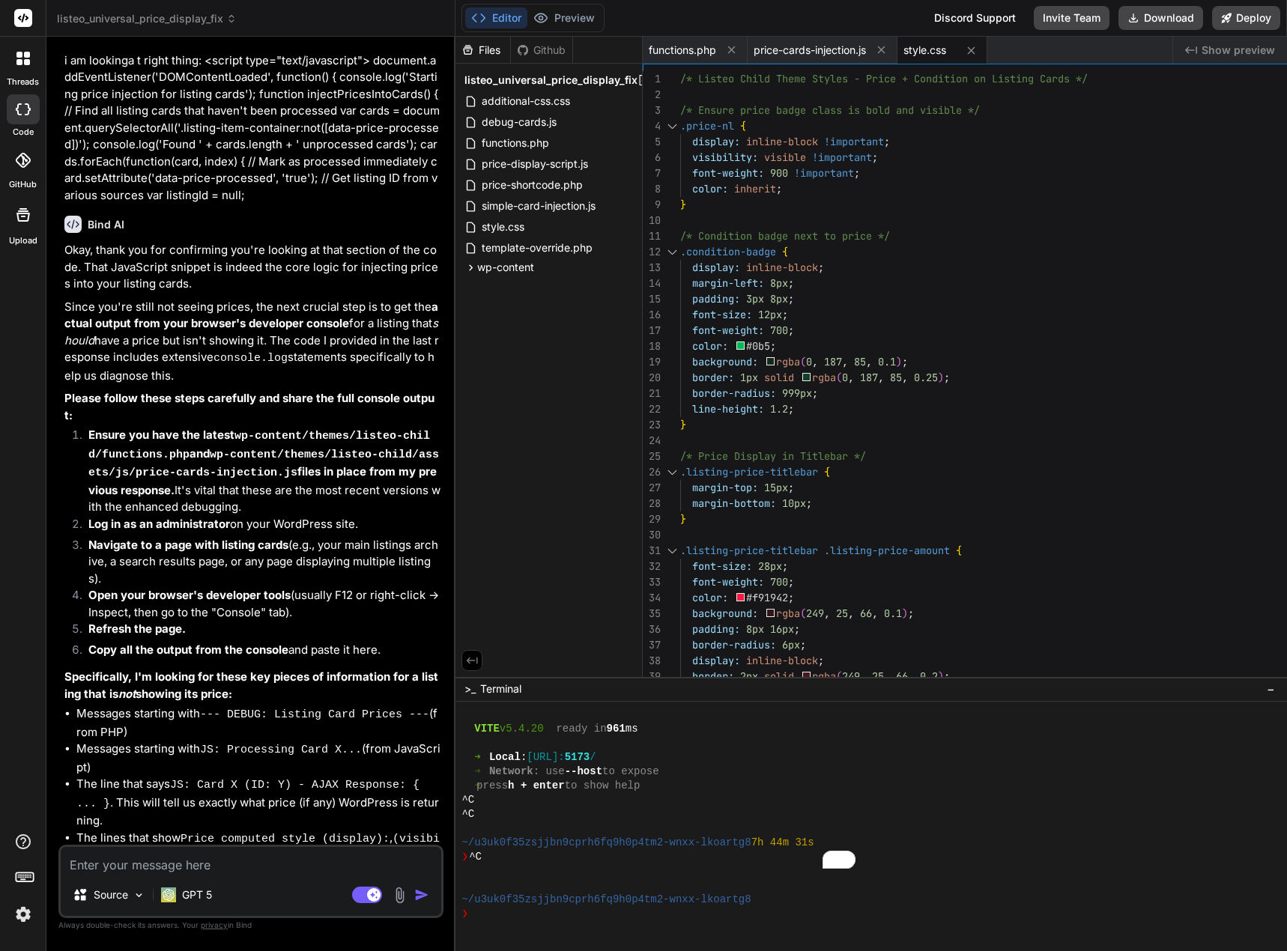
scroll to position [6981, 0]
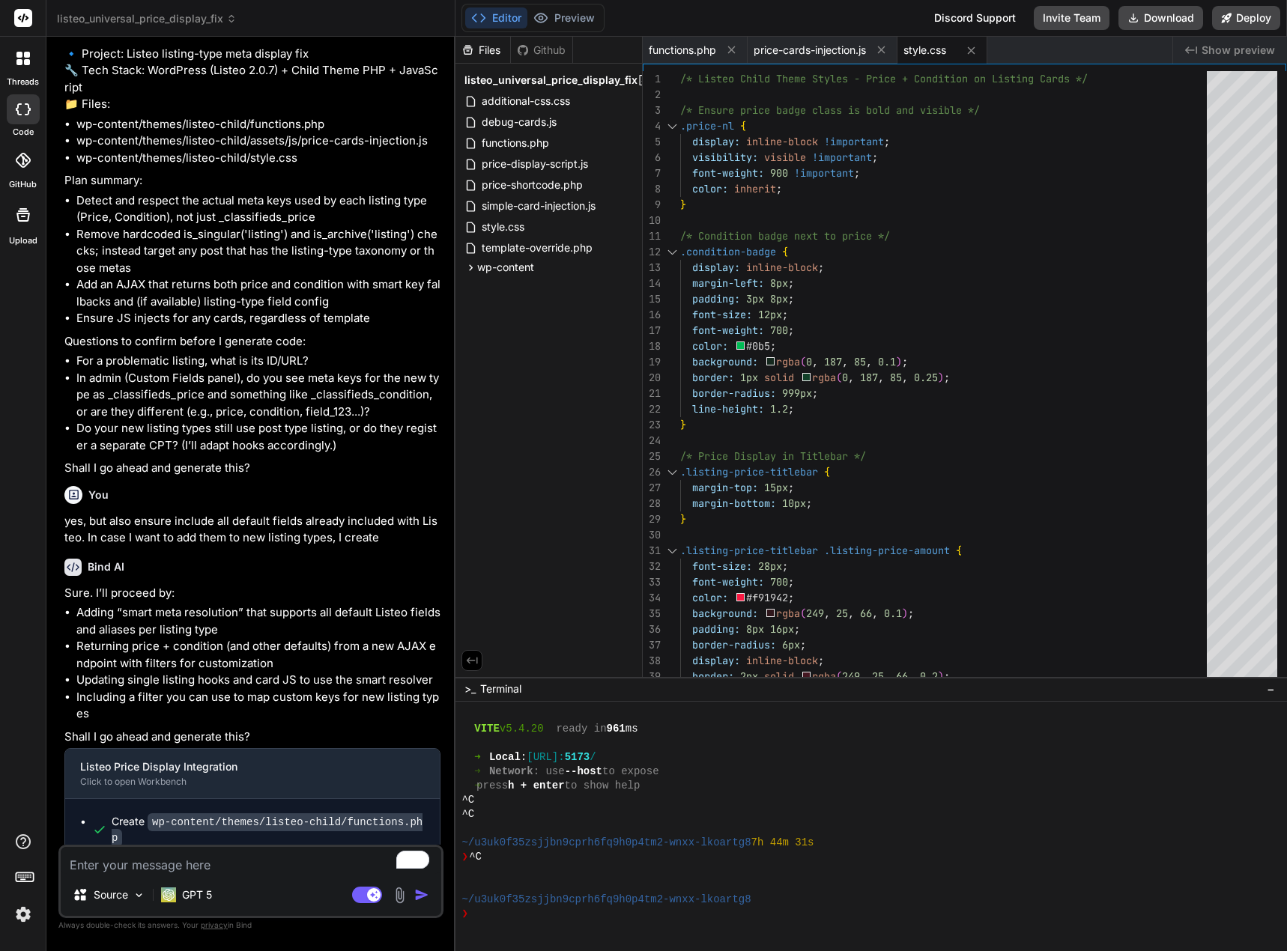
type textarea "s"
type textarea "x"
type textarea "sh"
type textarea "x"
type textarea "sho"
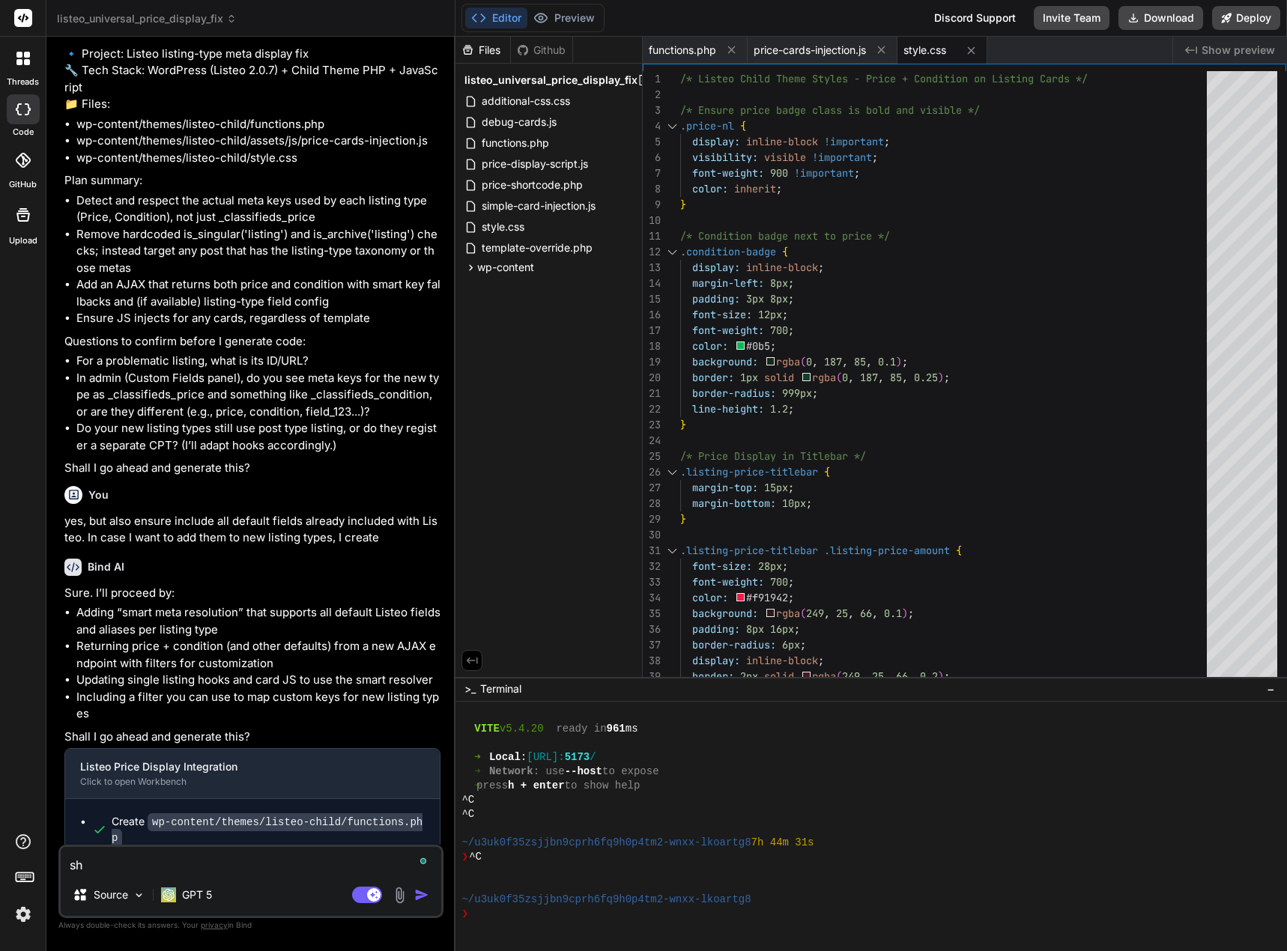
type textarea "x"
type textarea "shou"
type textarea "x"
type textarea "shoul"
type textarea "x"
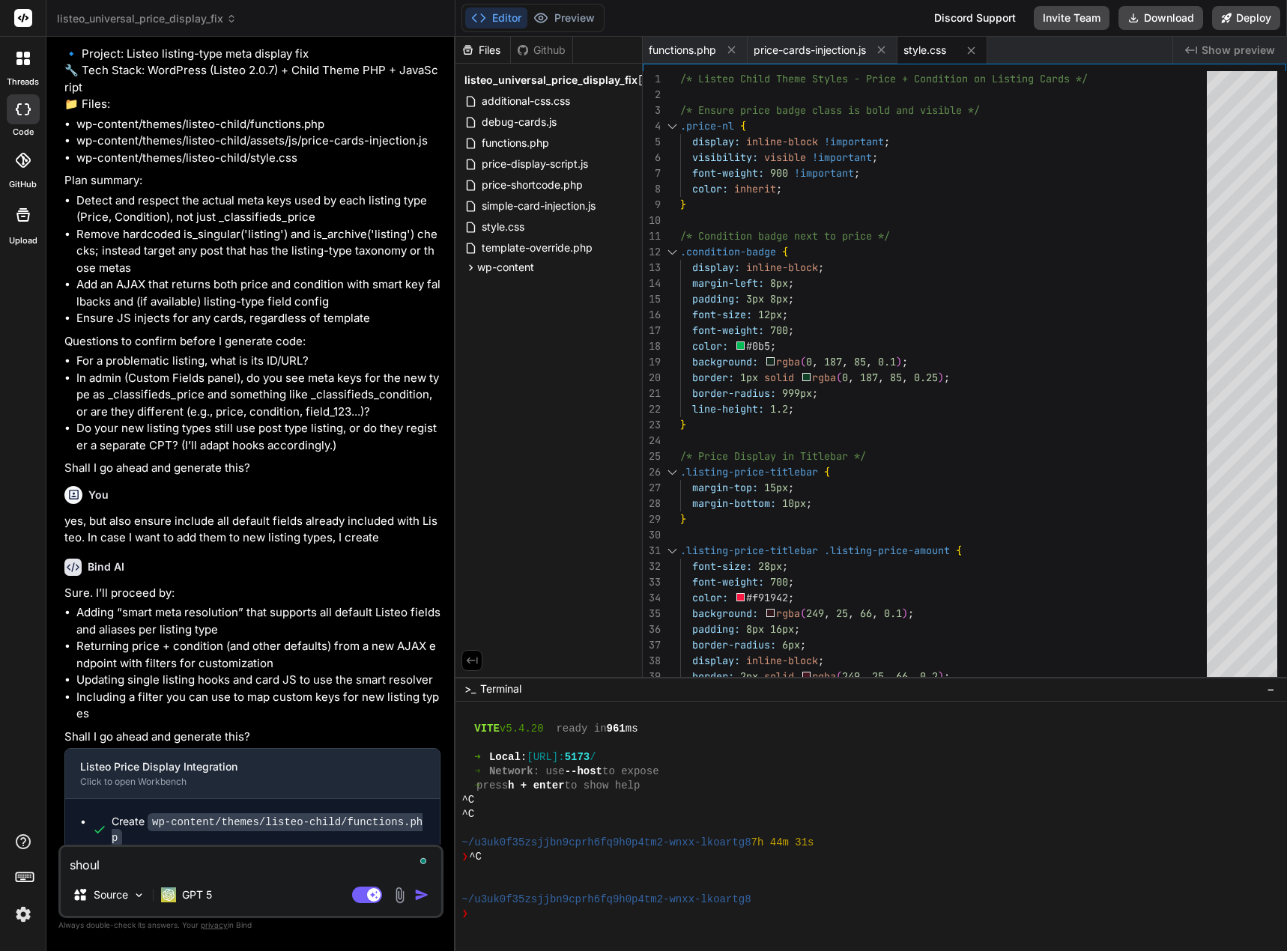
type textarea "should"
type textarea "x"
type textarea "should"
type textarea "x"
type textarea "should c"
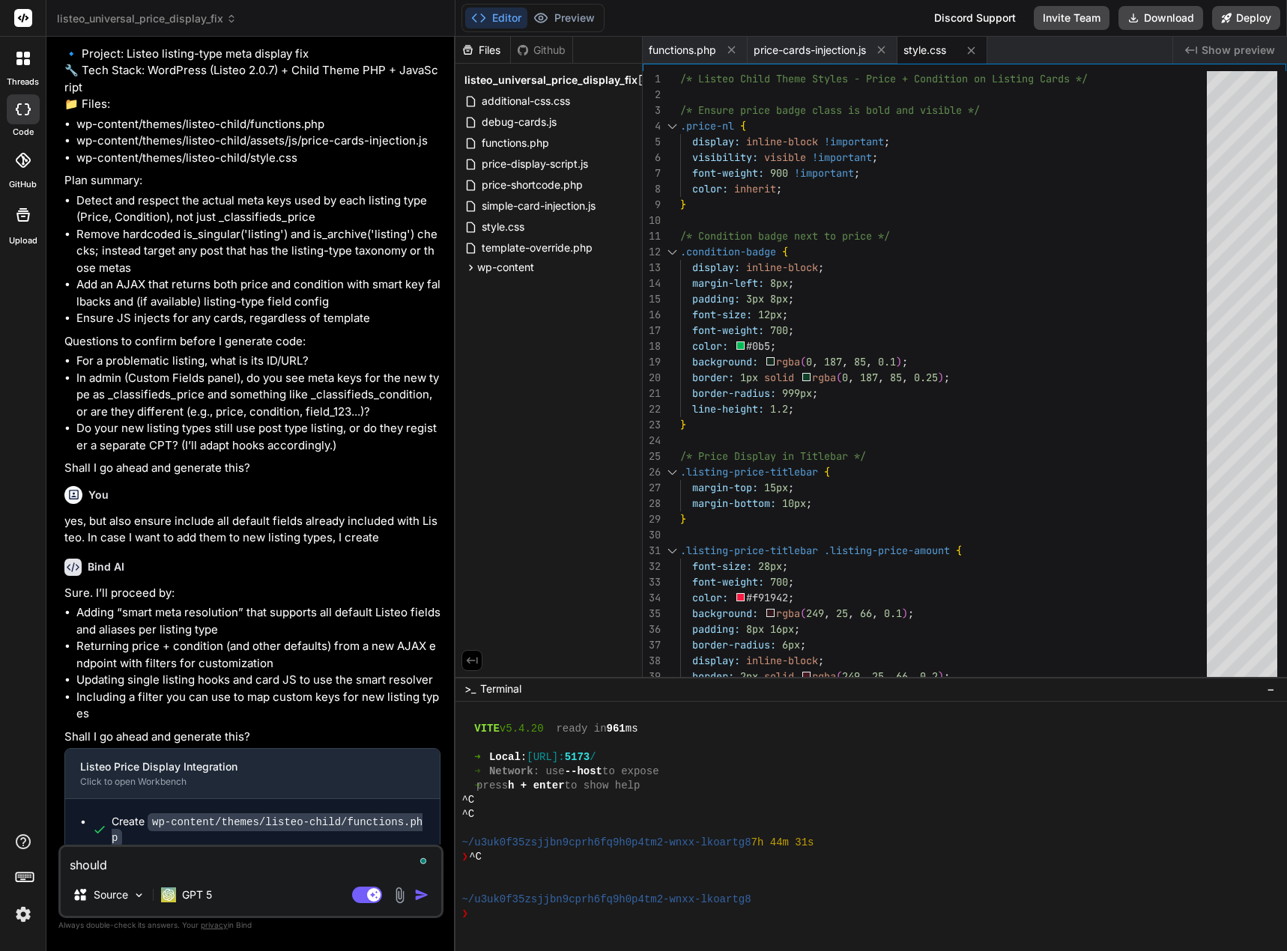
type textarea "x"
type textarea "should co"
type textarea "x"
type textarea "should cop"
type textarea "x"
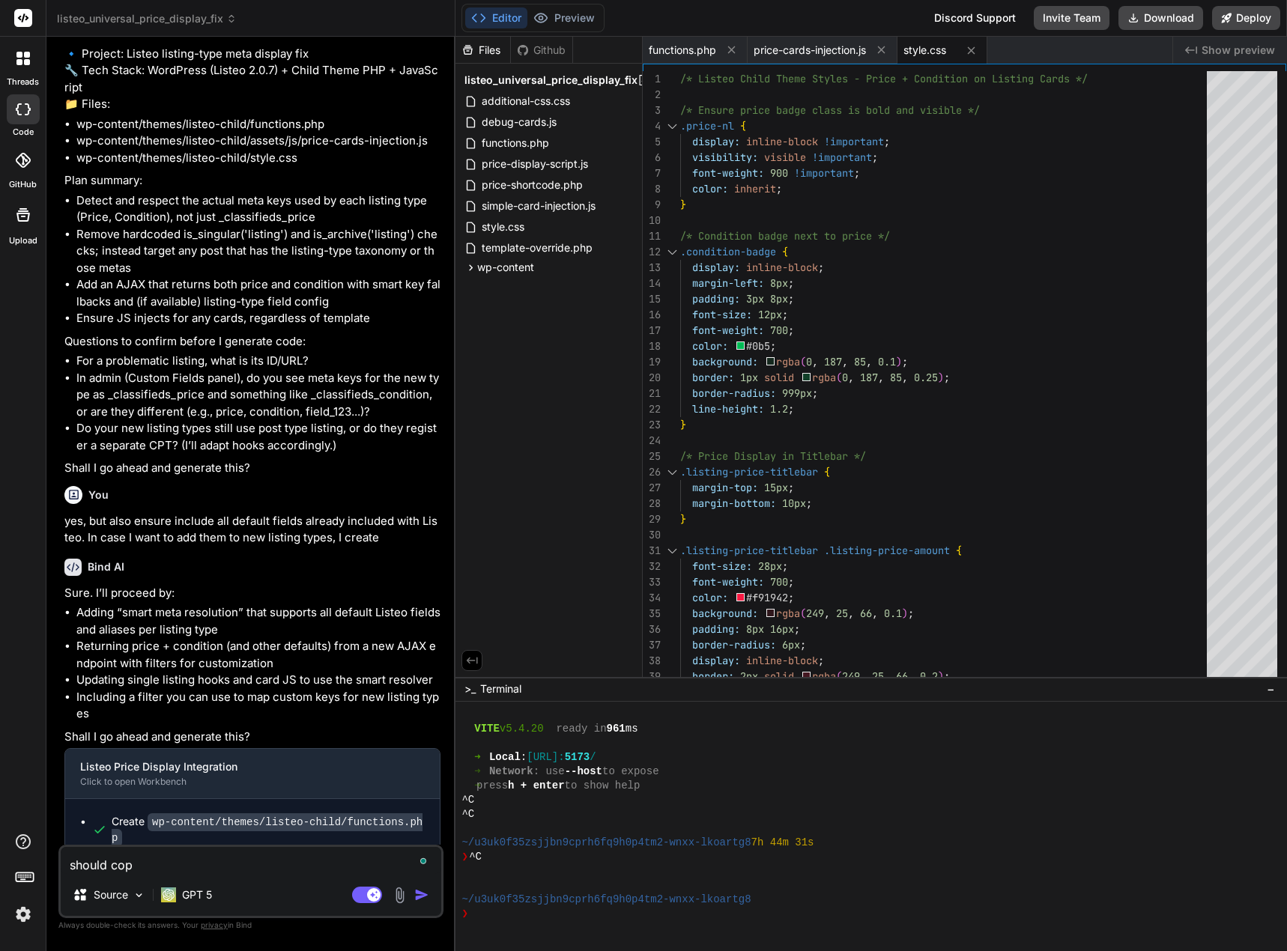
type textarea "should copy"
type textarea "x"
type textarea "should copy"
type textarea "x"
type textarea "should copy a"
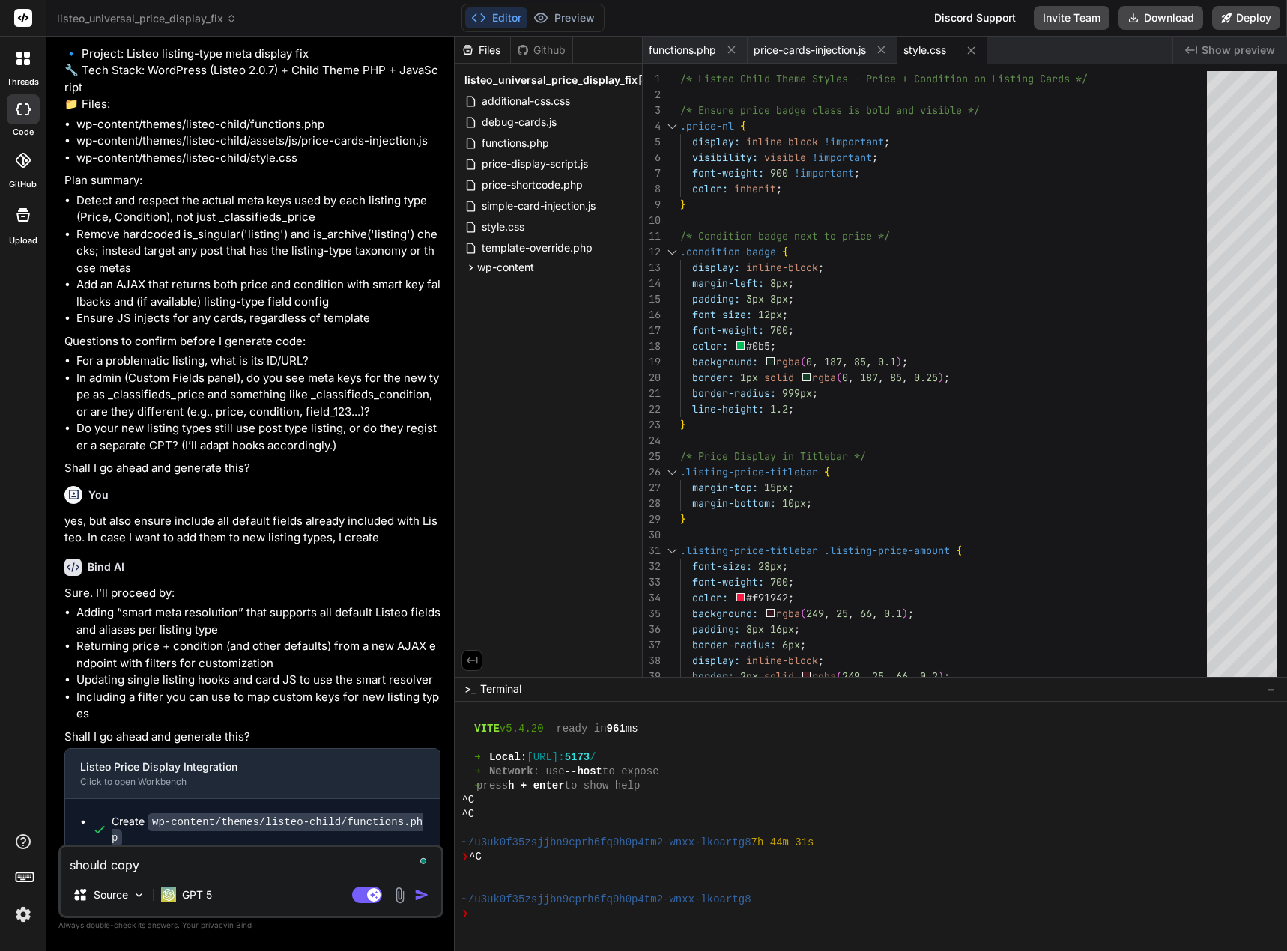
type textarea "x"
type textarea "should copy al"
type textarea "x"
type textarea "should copy all"
type textarea "x"
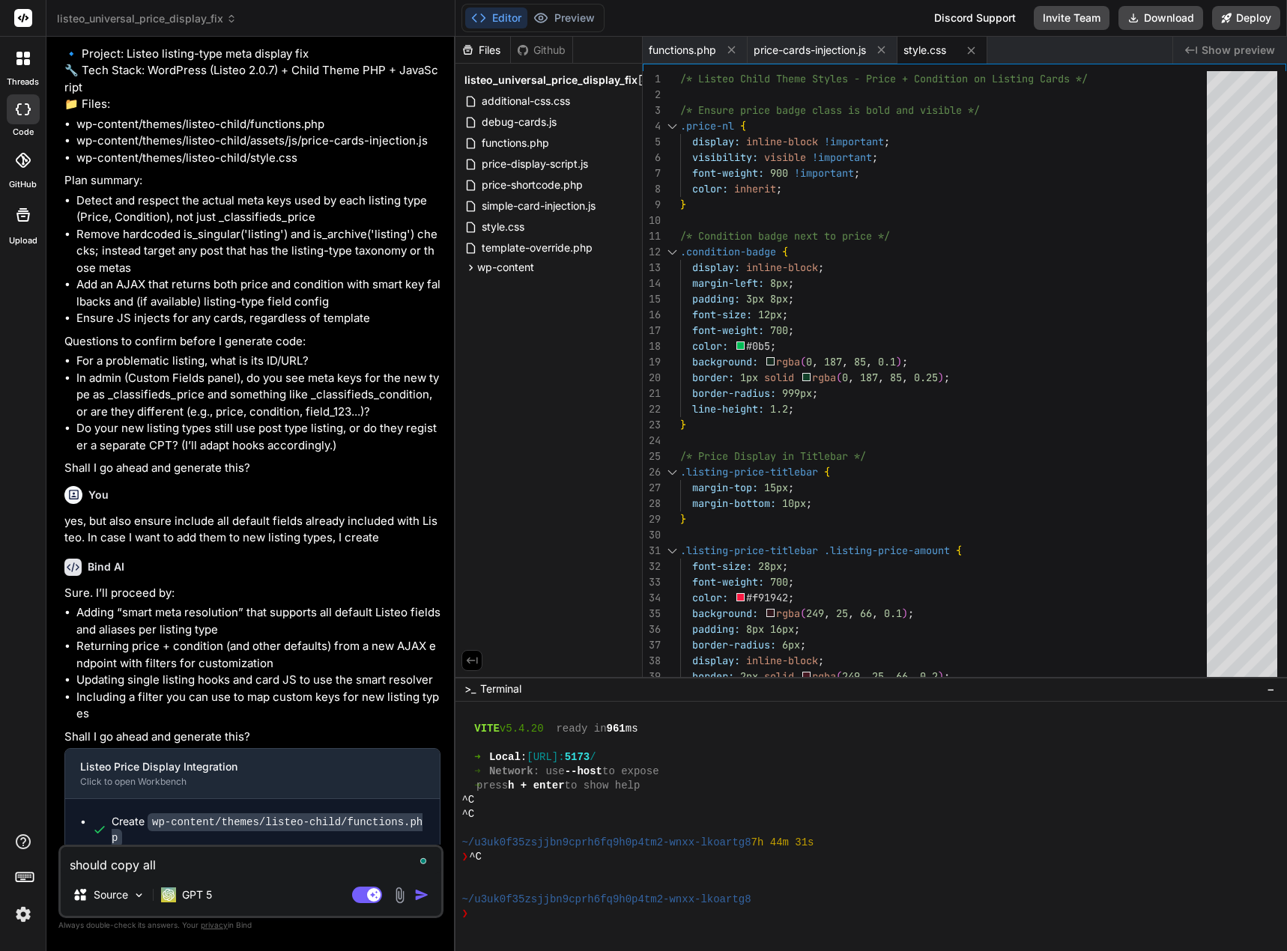
type textarea "should copy all"
type textarea "x"
type textarea "should copy all c"
type textarea "x"
type textarea "should copy all co"
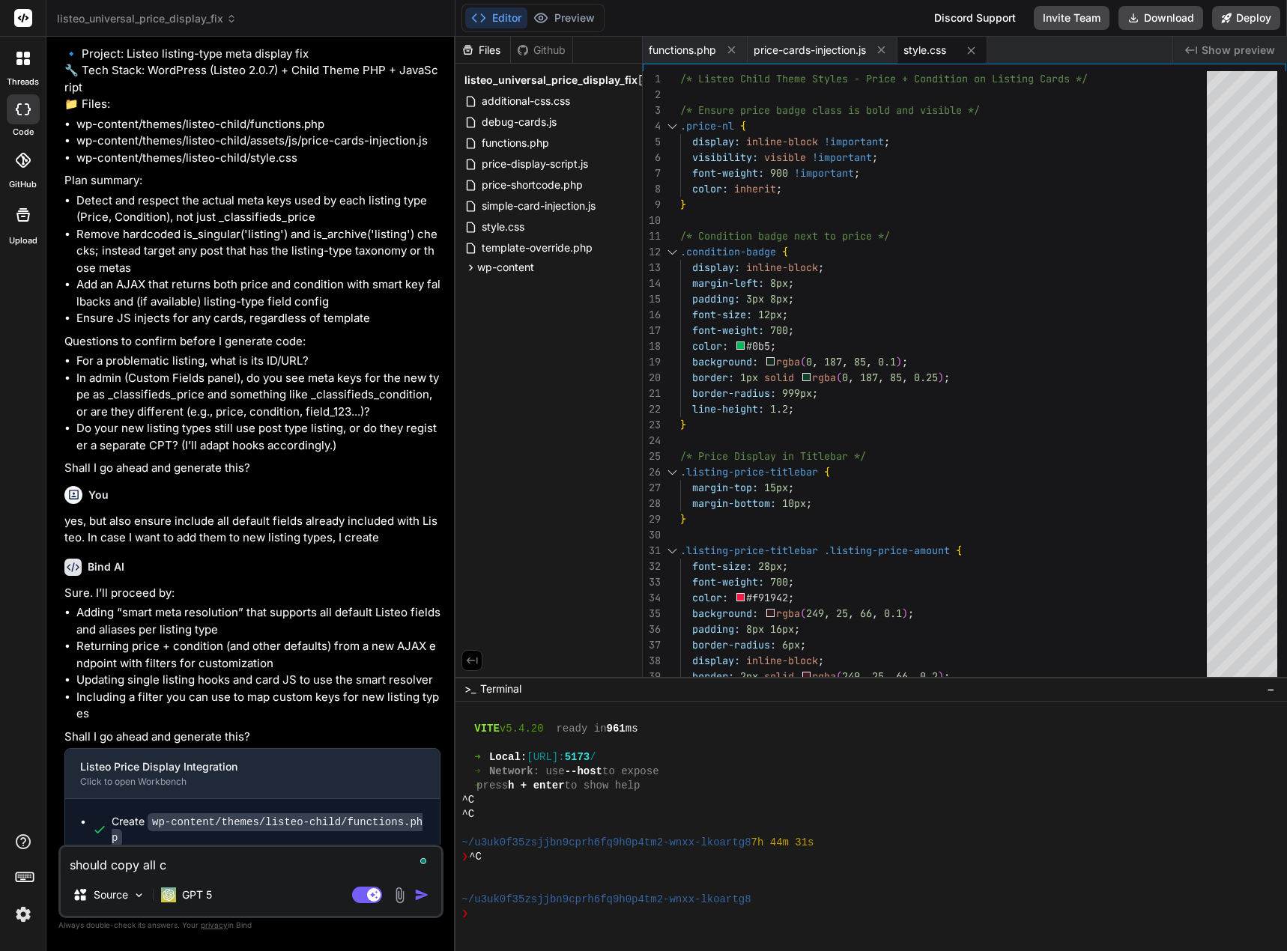
type textarea "x"
type textarea "should copy all con"
type textarea "x"
type textarea "should copy all cont"
type textarea "x"
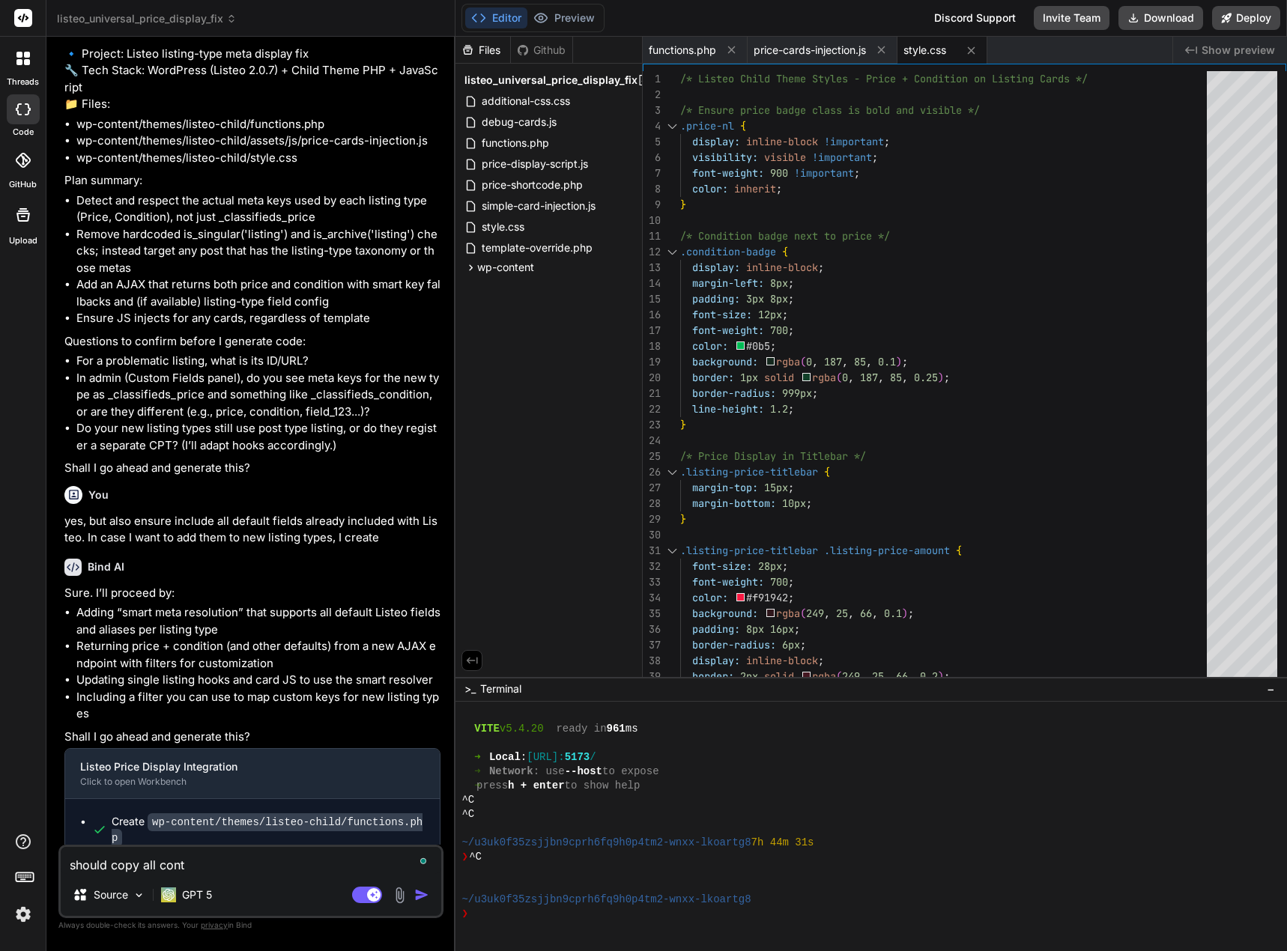
type textarea "should copy all [PERSON_NAME]"
type textarea "x"
type textarea "should copy all conten"
type textarea "x"
type textarea "should copy all content"
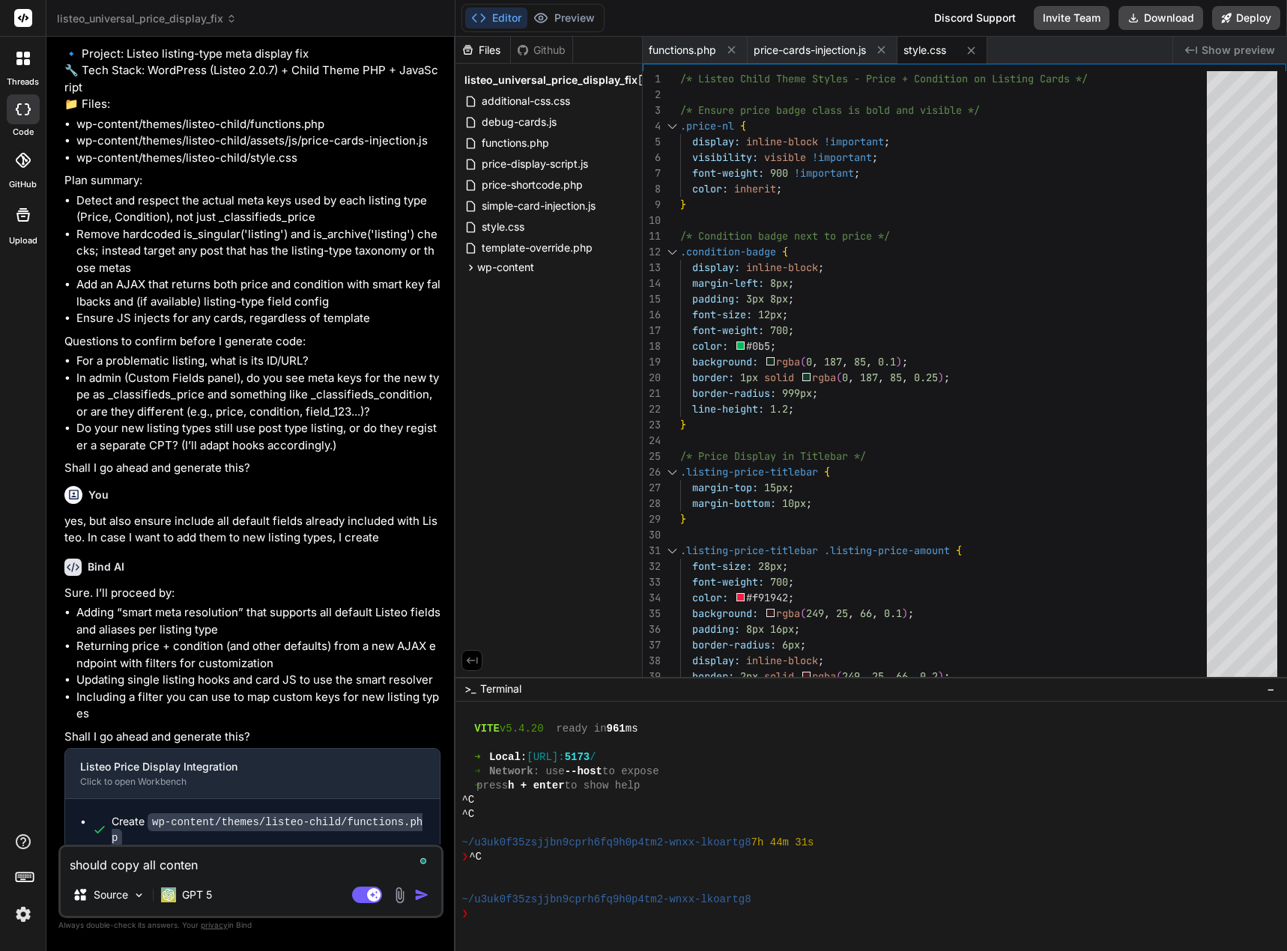
type textarea "x"
type textarea "should copy all contents"
type textarea "x"
type textarea "should copy all contents"
type textarea "x"
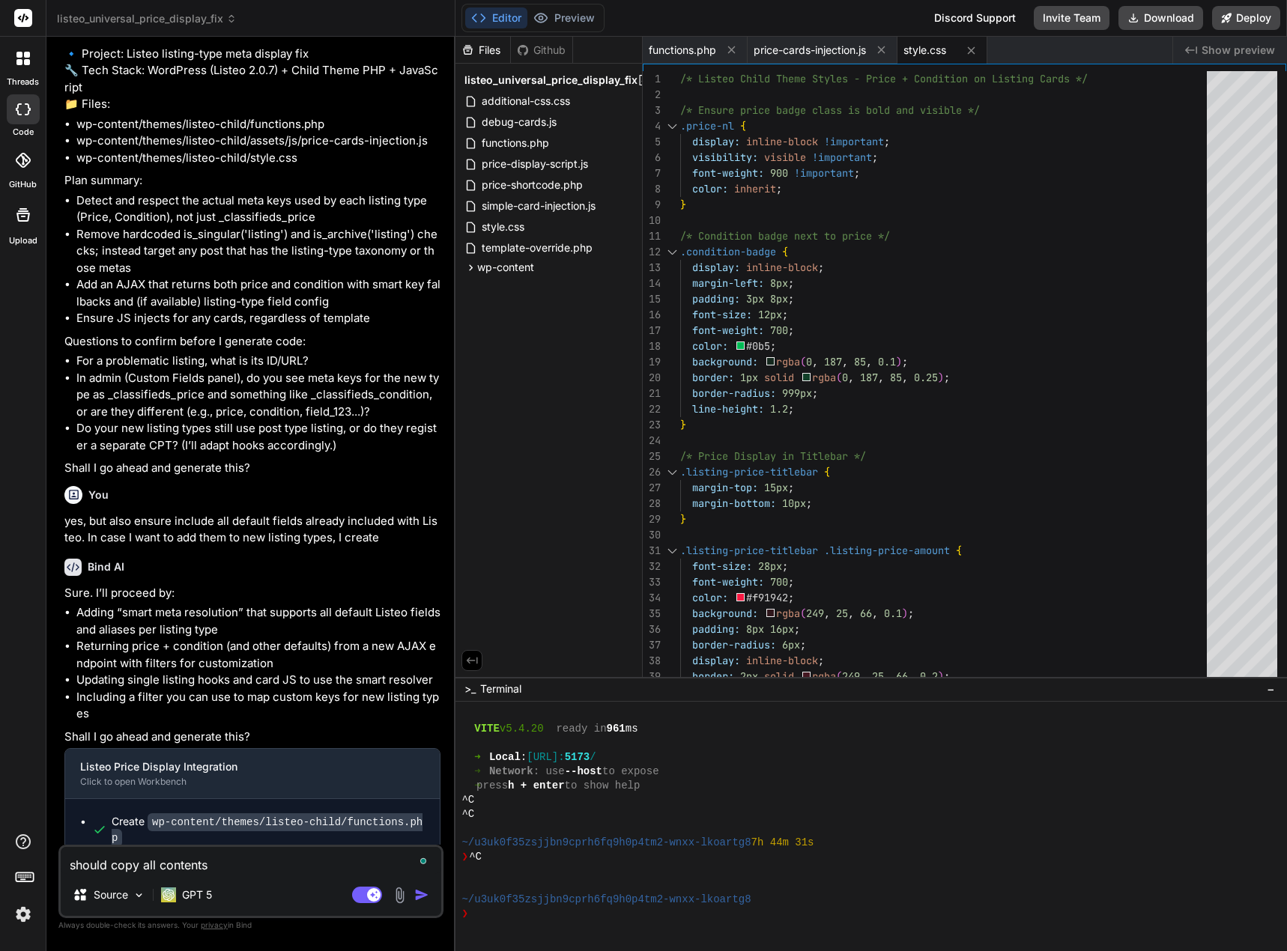
type textarea "should copy all contents f"
type textarea "x"
type textarea "should copy all contents fr"
type textarea "x"
type textarea "should copy all contents fro"
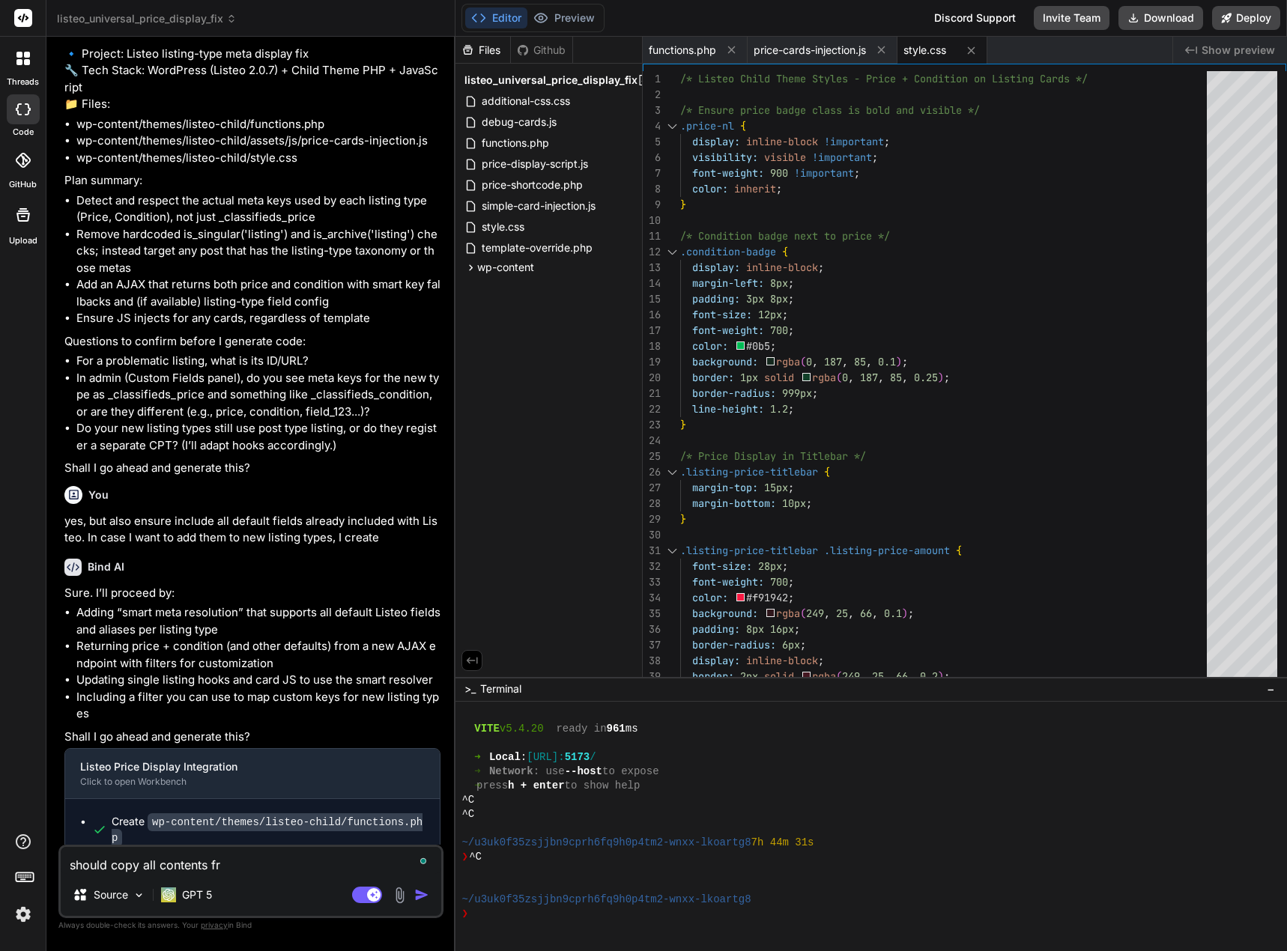
type textarea "x"
type textarea "should copy all contents from"
type textarea "x"
type textarea "should copy all contents from"
type textarea "x"
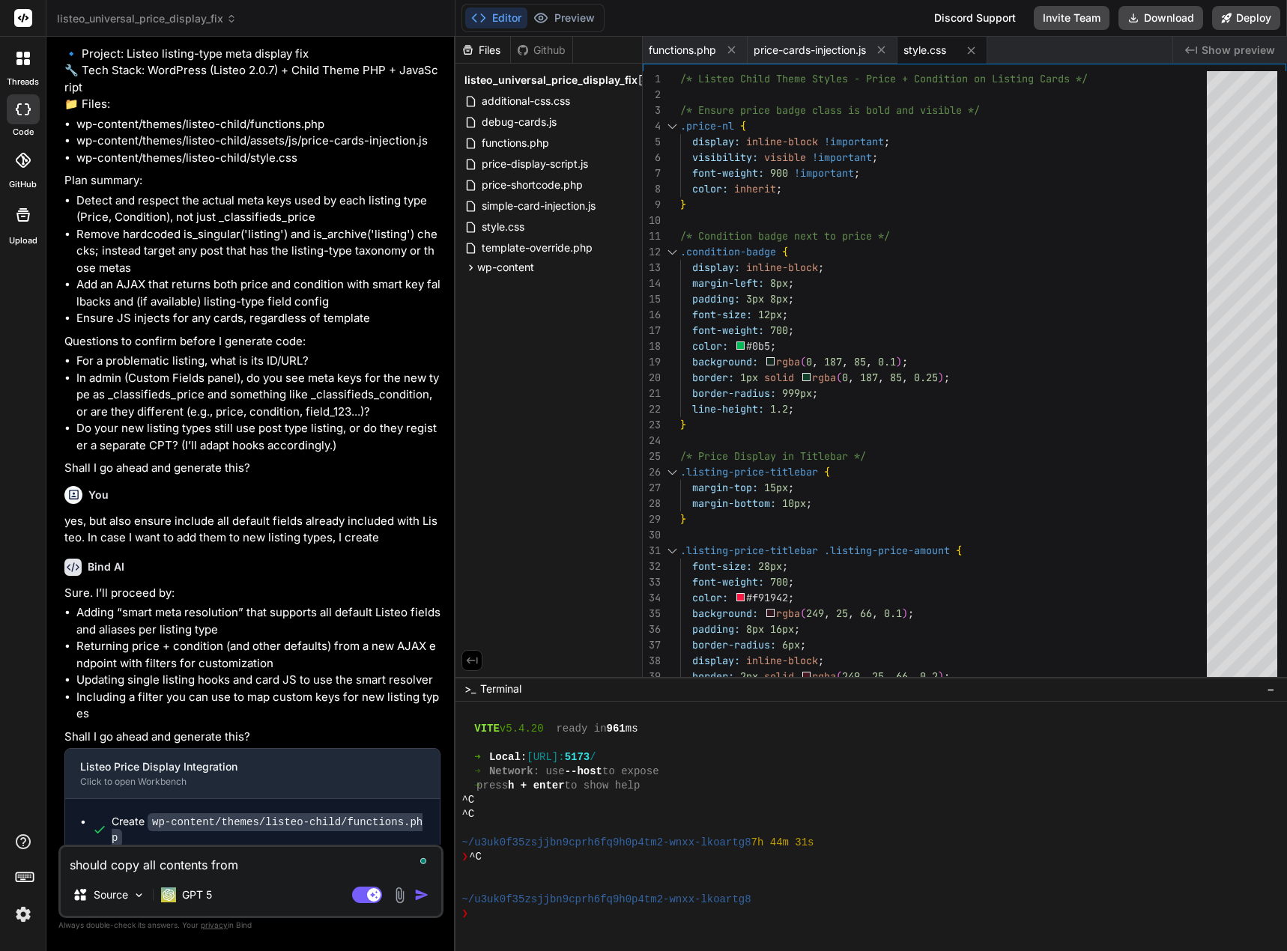
paste textarea "\wp-content\themes\listeo-child"
type textarea "should copy all contents from \wp-content\themes\listeo-child"
type textarea "x"
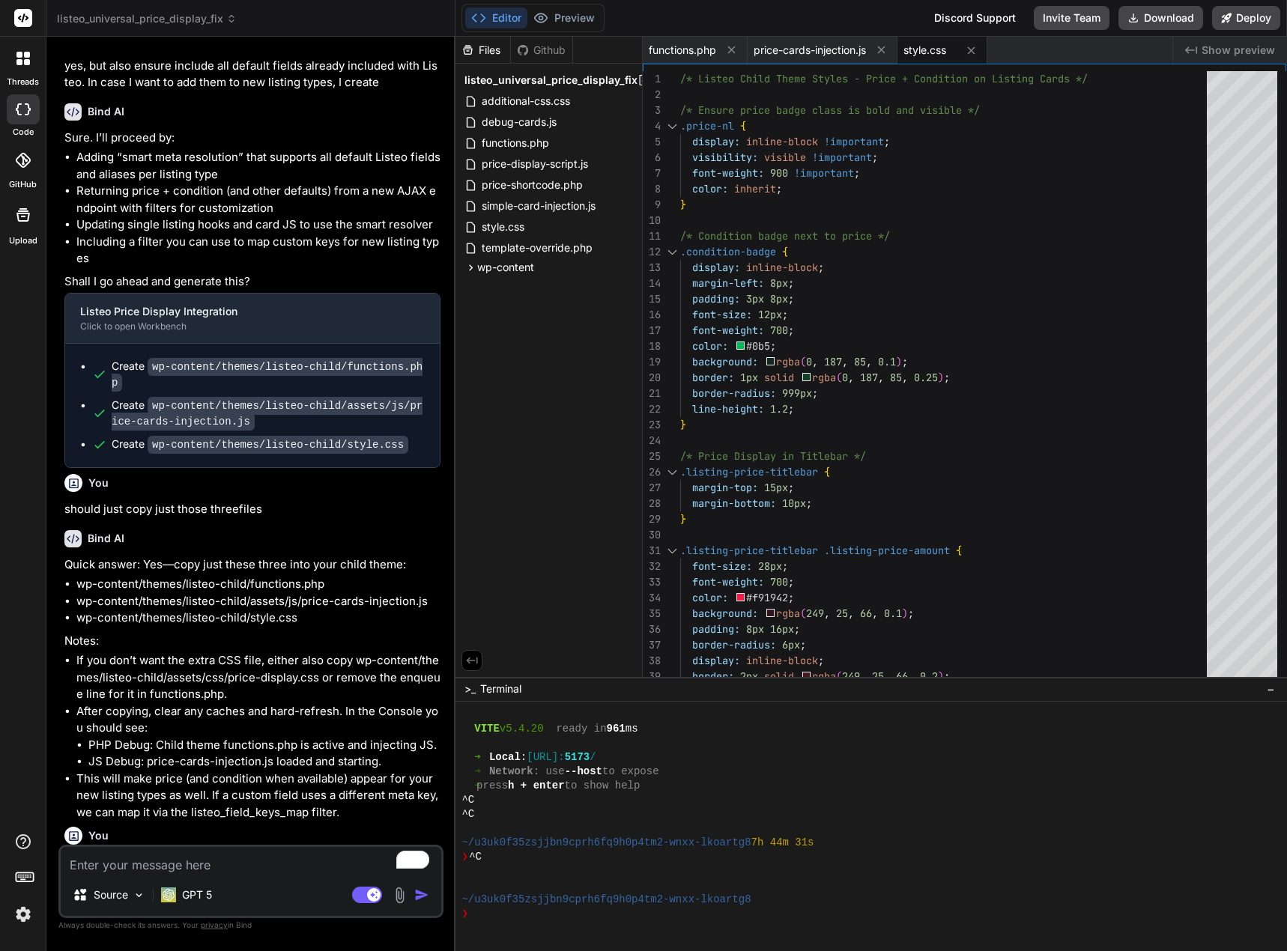
scroll to position [7472, 0]
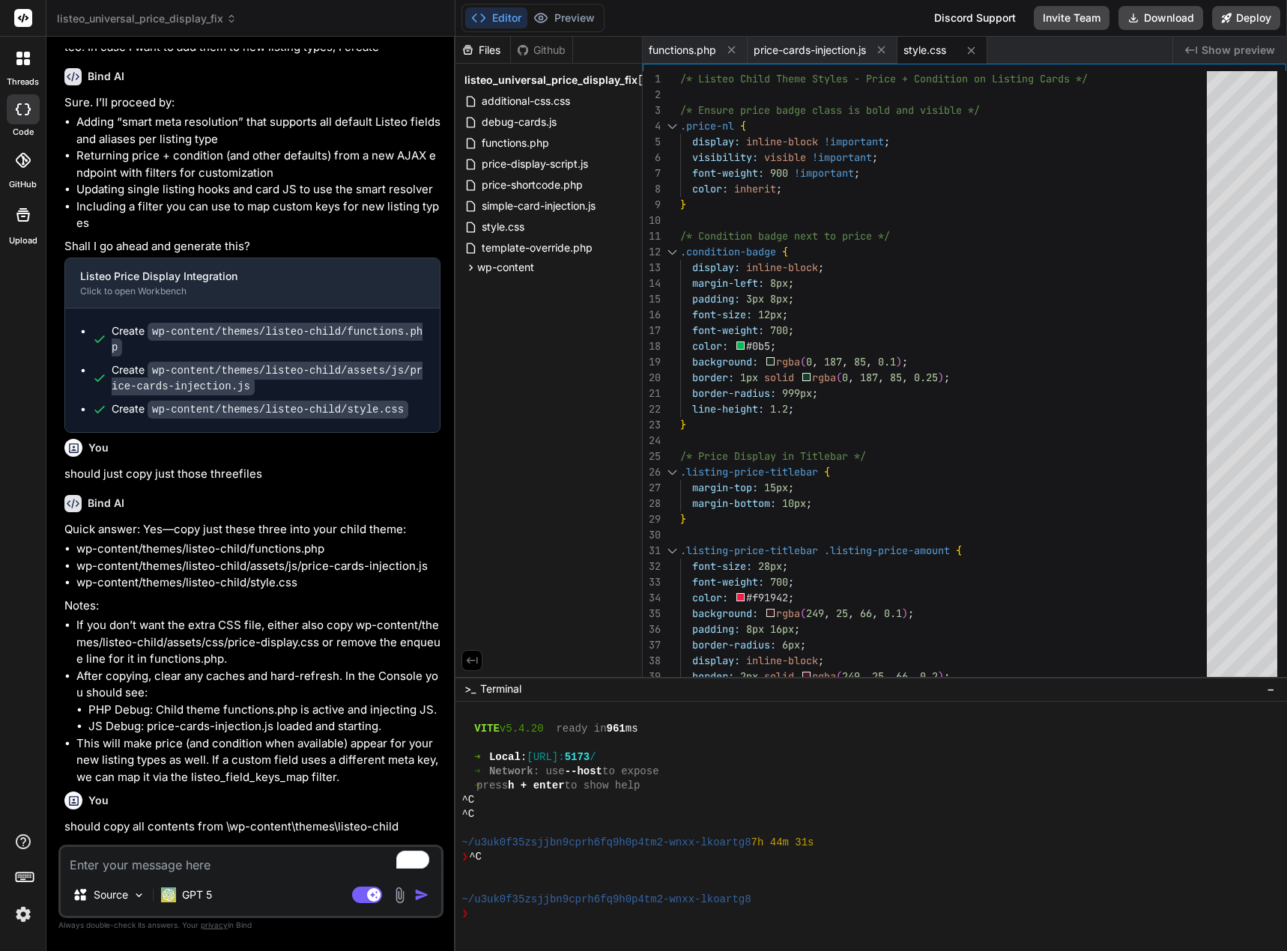
type textarea "x"
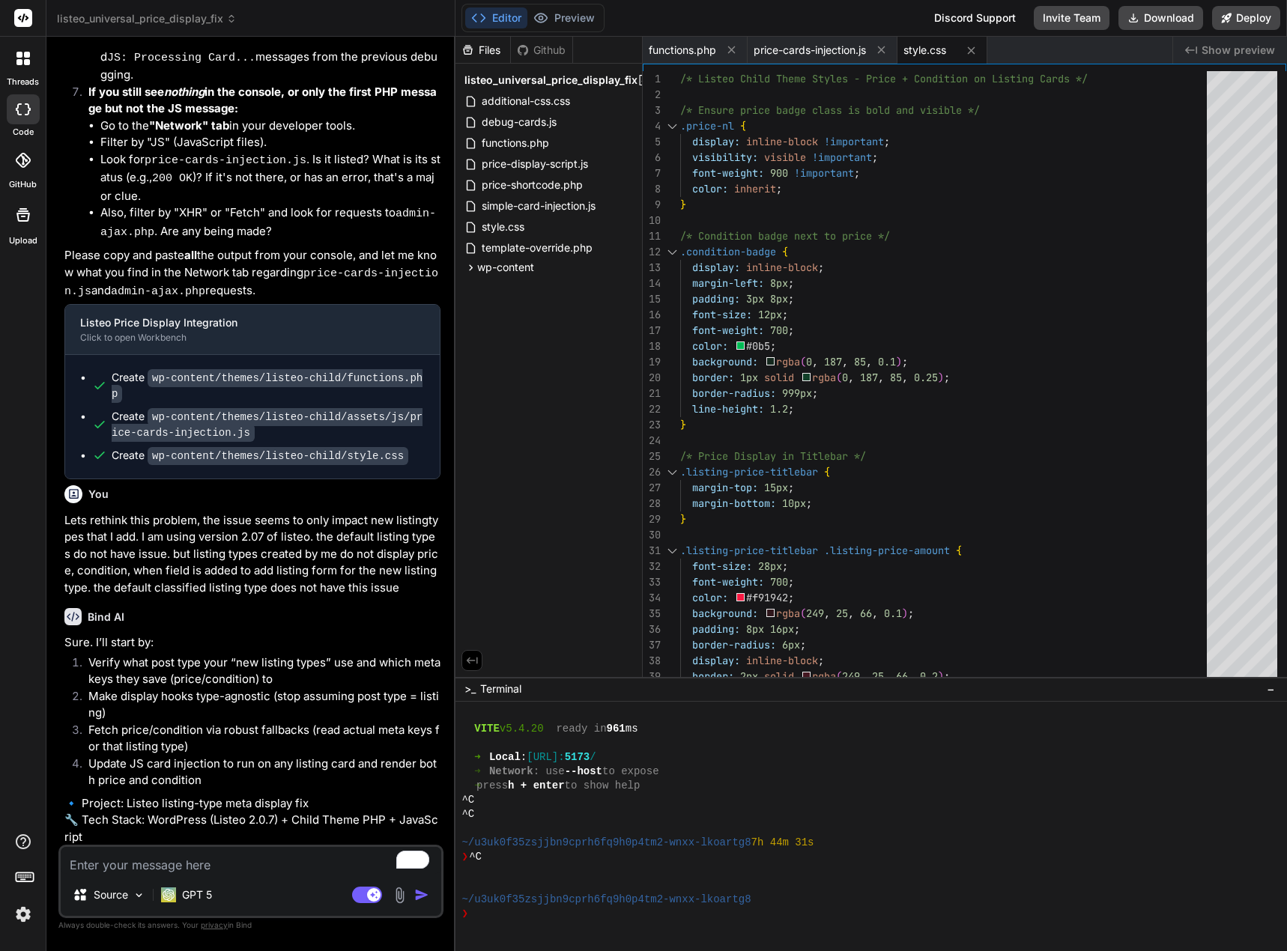
scroll to position [6187, 0]
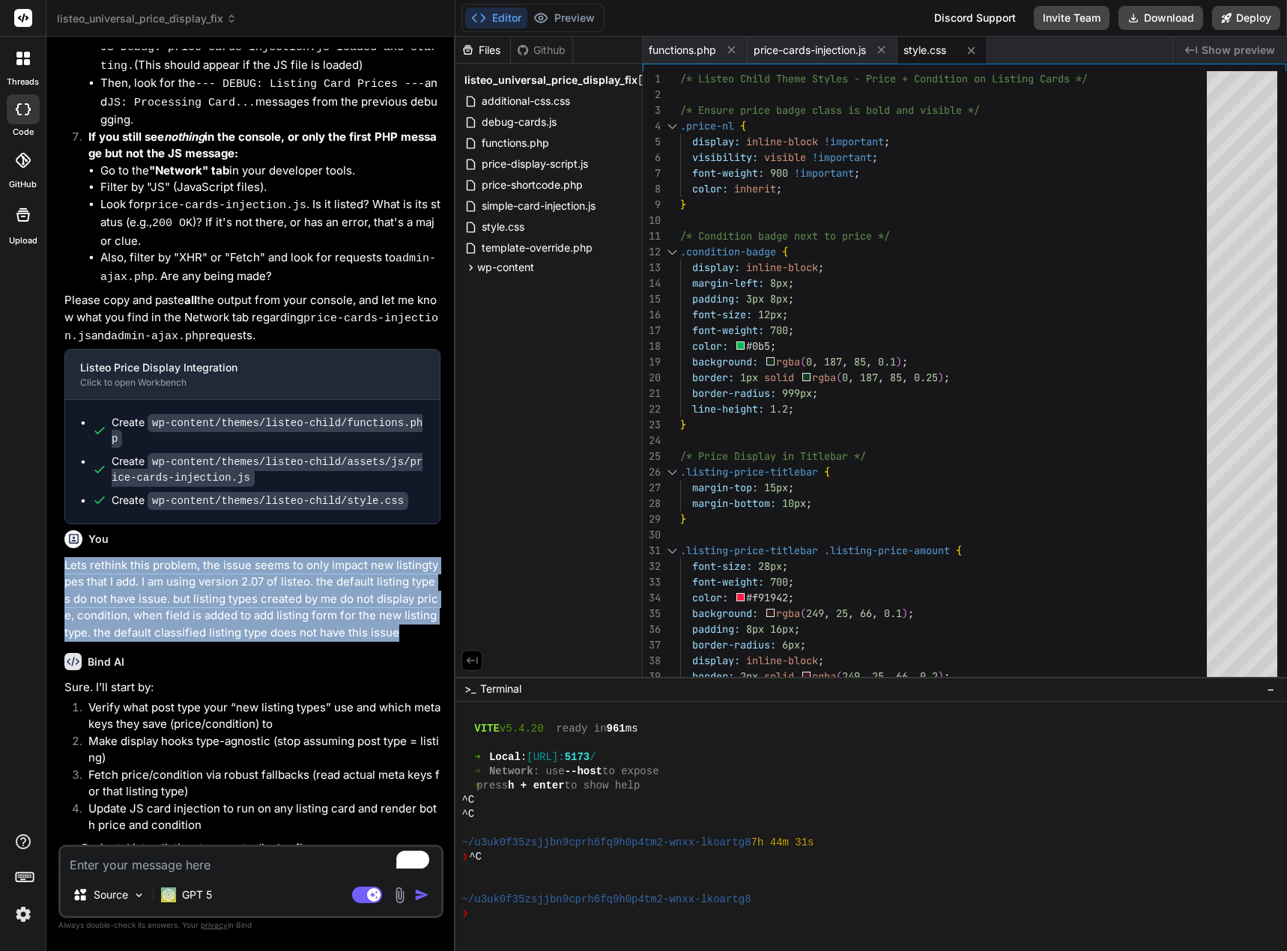
drag, startPoint x: 401, startPoint y: 367, endPoint x: 62, endPoint y: 306, distance: 344.7
click at [62, 306] on div "You i give up still not showing Bind AI I completely understand your frustratio…" at bounding box center [252, 447] width 382 height 796
copy p "Lets rethink this problem, the issue seems to only impact new listingtypes that…"
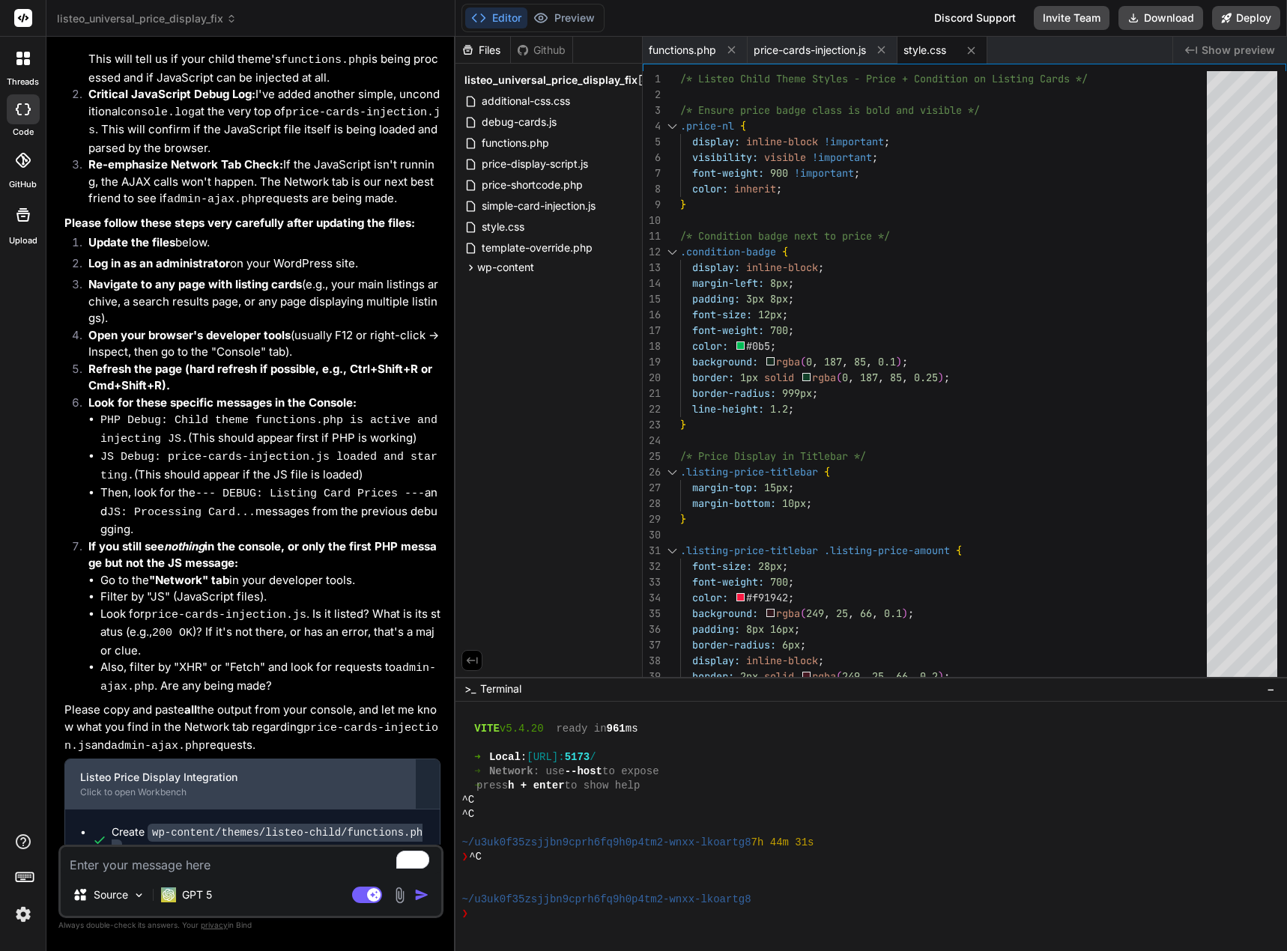
scroll to position [5738, 0]
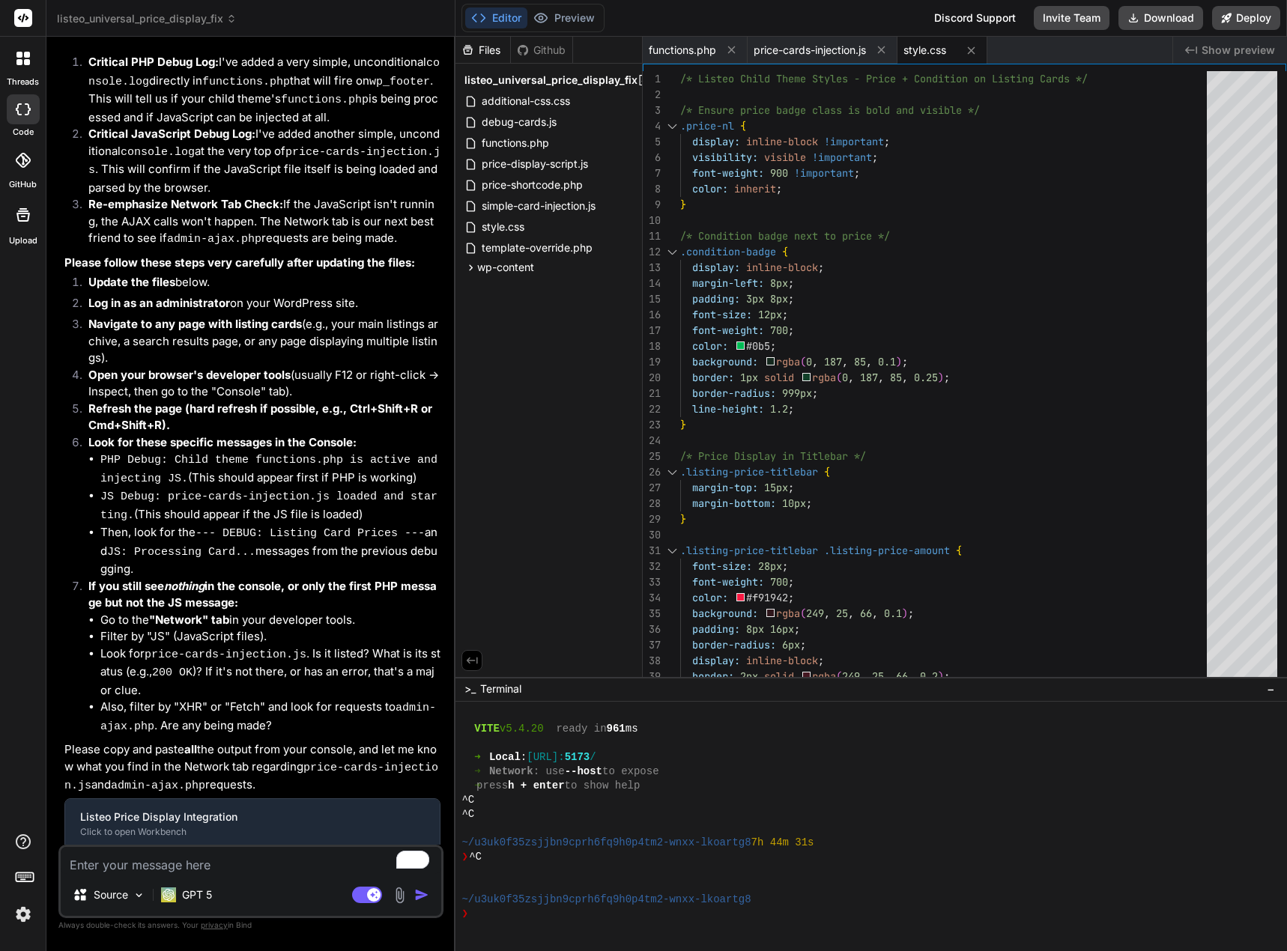
click at [215, 19] on span "listeo_universal_price_display_fix" at bounding box center [147, 18] width 180 height 15
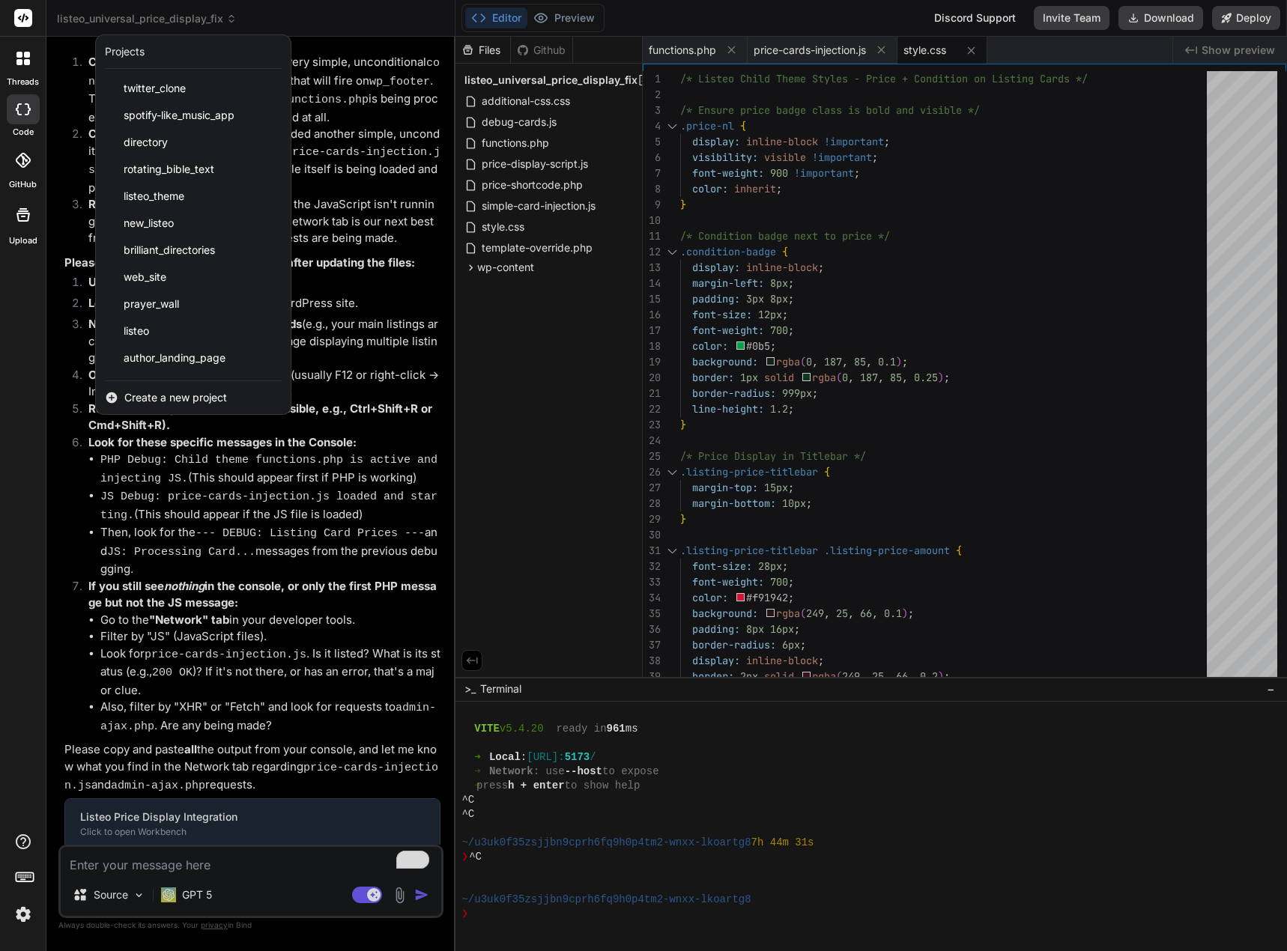
click at [156, 393] on span "Create a new project" at bounding box center [175, 397] width 103 height 15
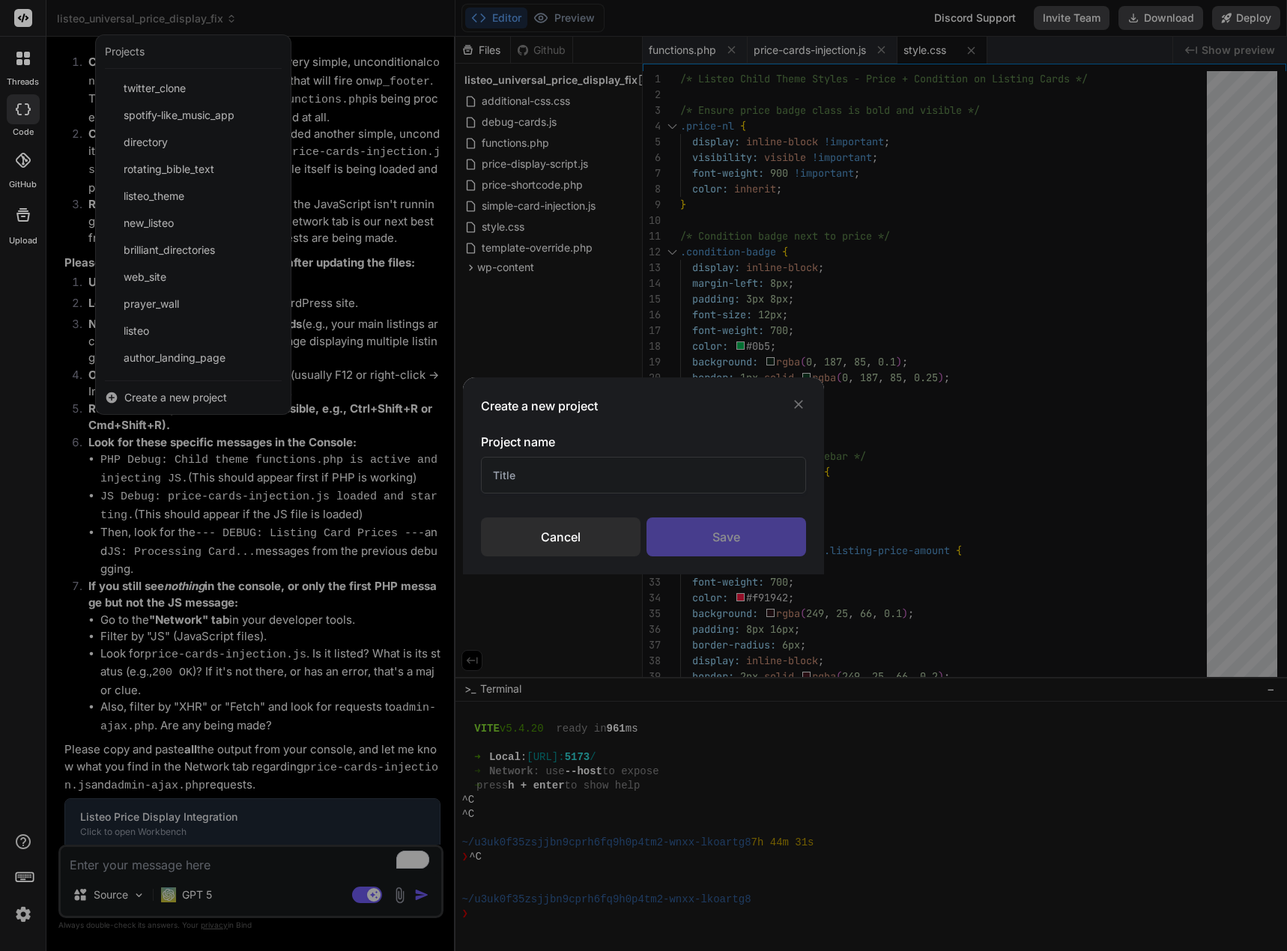
click at [507, 458] on input "text" at bounding box center [643, 475] width 324 height 37
type input "listeo 2"
click at [723, 517] on div "Save" at bounding box center [726, 536] width 160 height 39
click at [724, 532] on div "Saving..." at bounding box center [726, 536] width 160 height 39
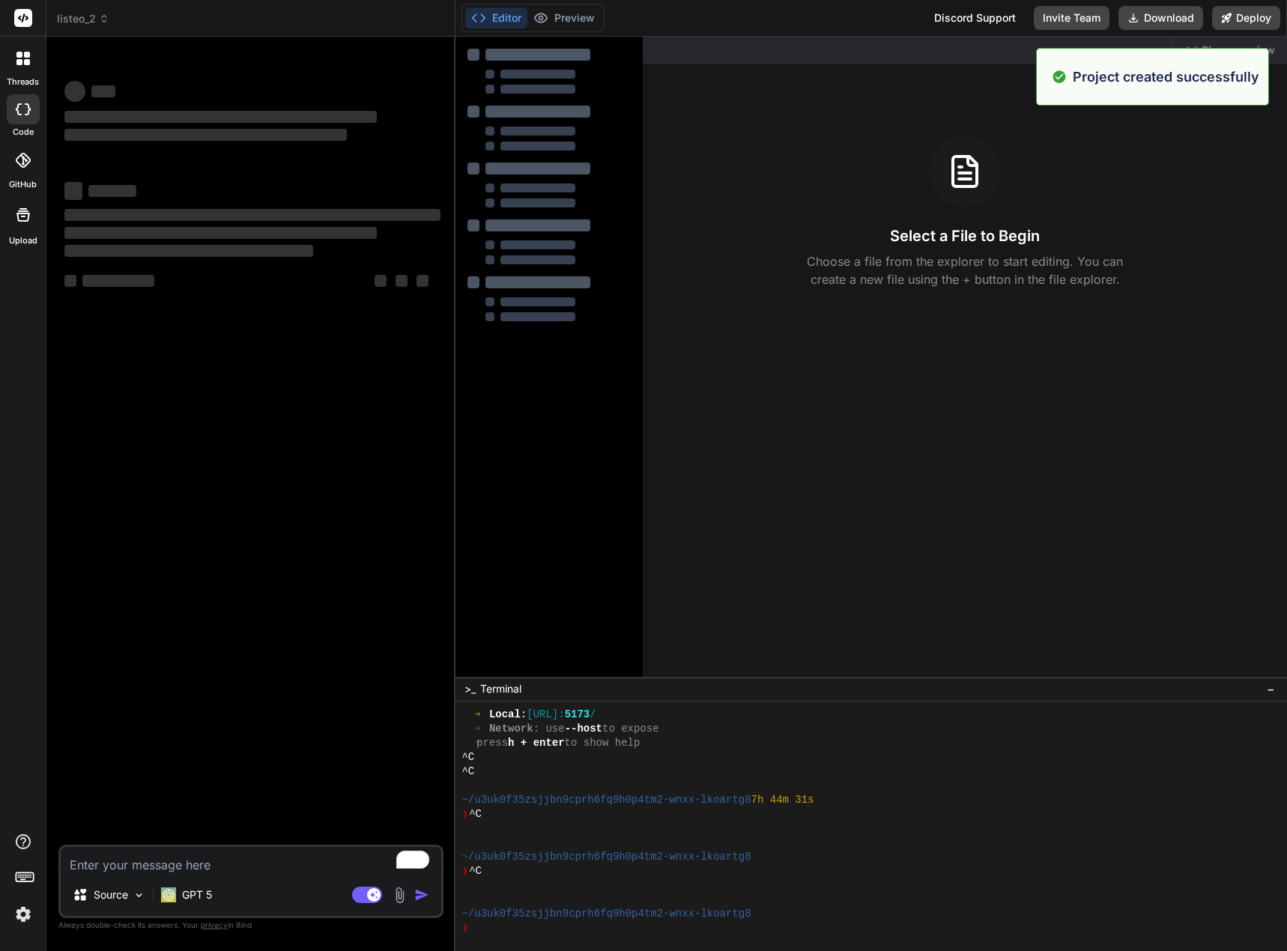
type textarea "x"
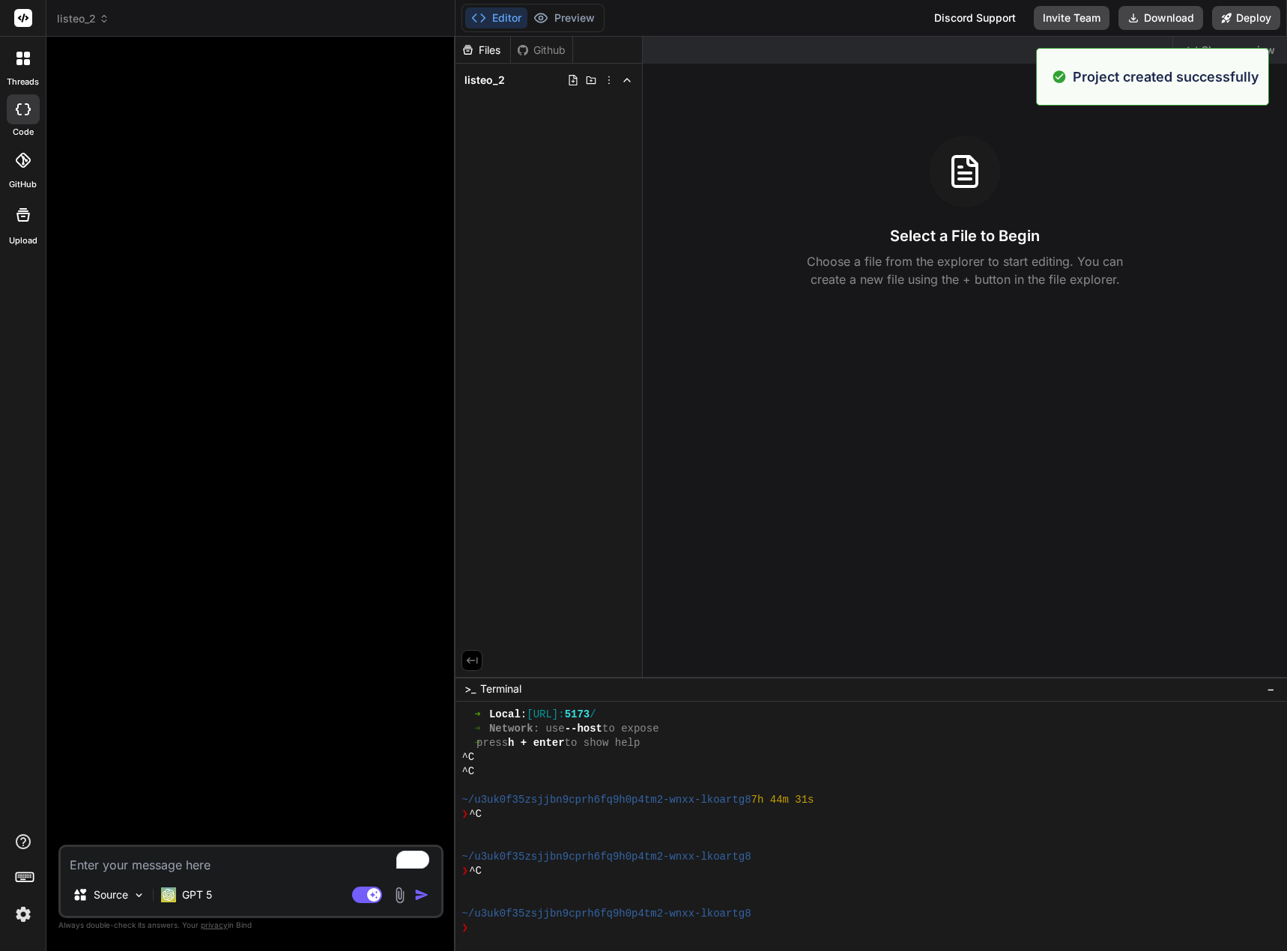
click at [218, 863] on textarea "To enrich screen reader interactions, please activate Accessibility in Grammarl…" at bounding box center [251, 860] width 380 height 27
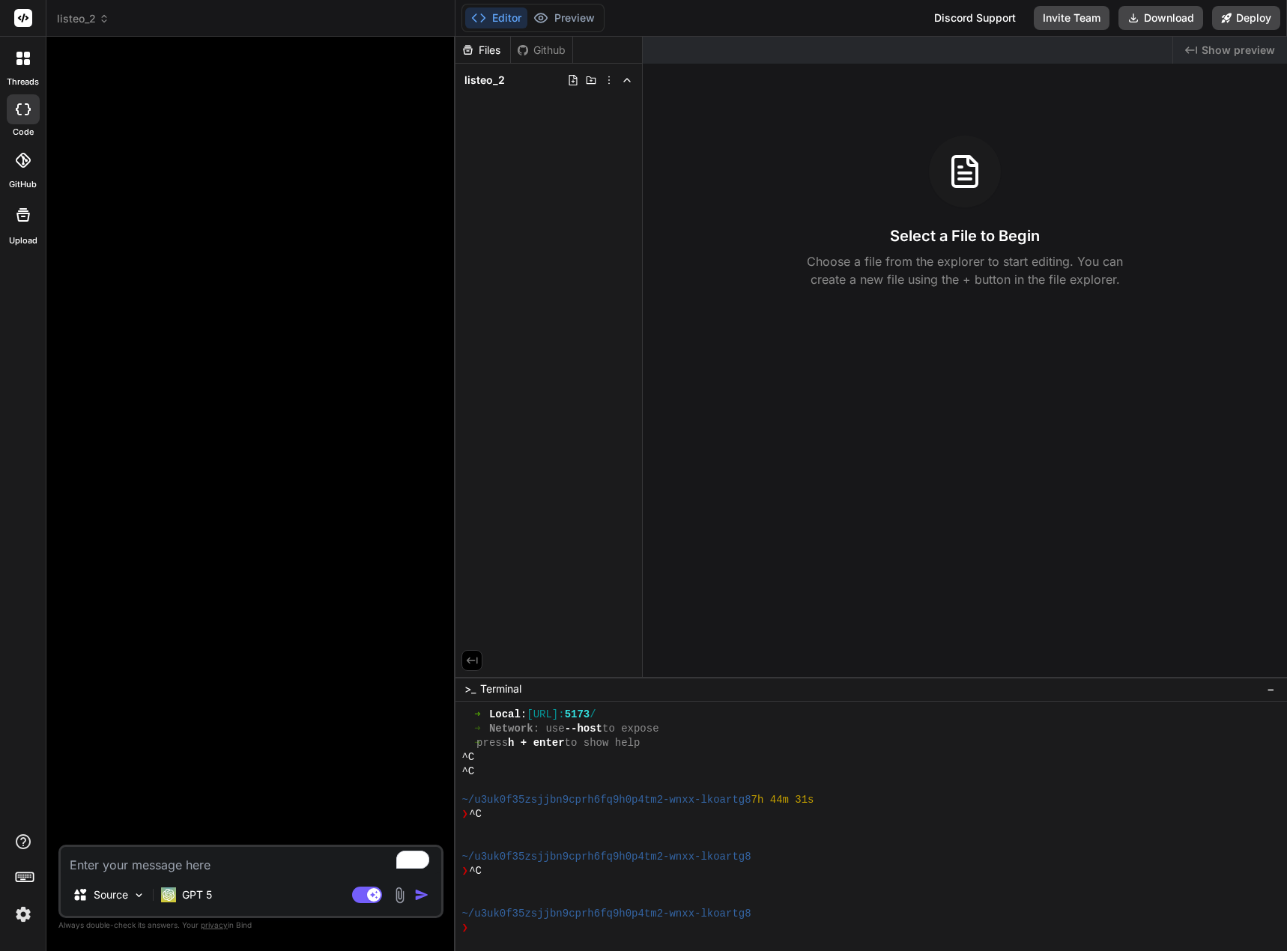
paste textarea "Lets rethink this problem, the issue seems to only impact new listingtypes that…"
type textarea "Lets rethink this problem, the issue seems to only impact new listingtypes that…"
type textarea "x"
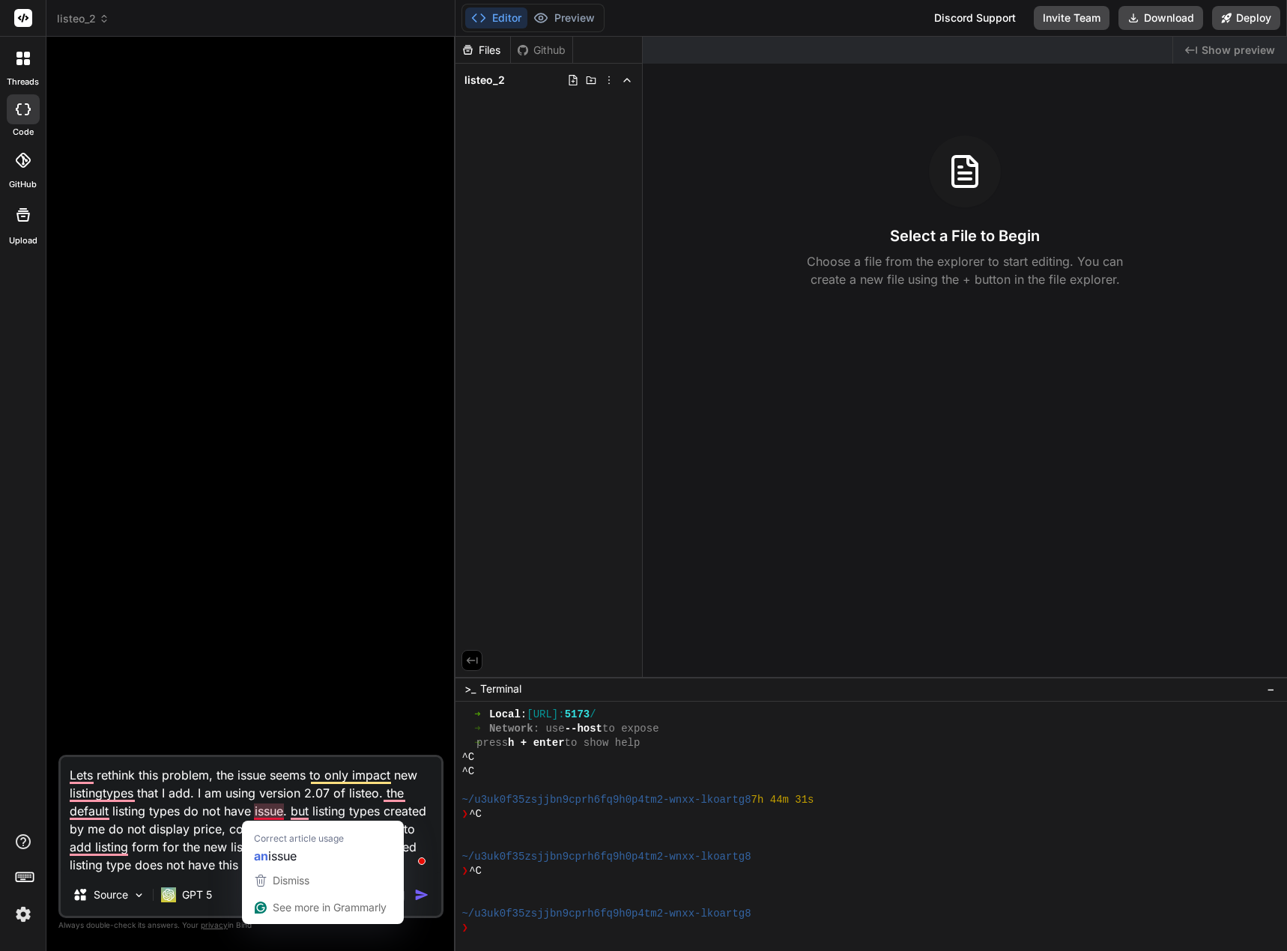
click at [263, 791] on textarea "Lets rethink this problem, the issue seems to only impact new listingtypes that…" at bounding box center [251, 815] width 380 height 117
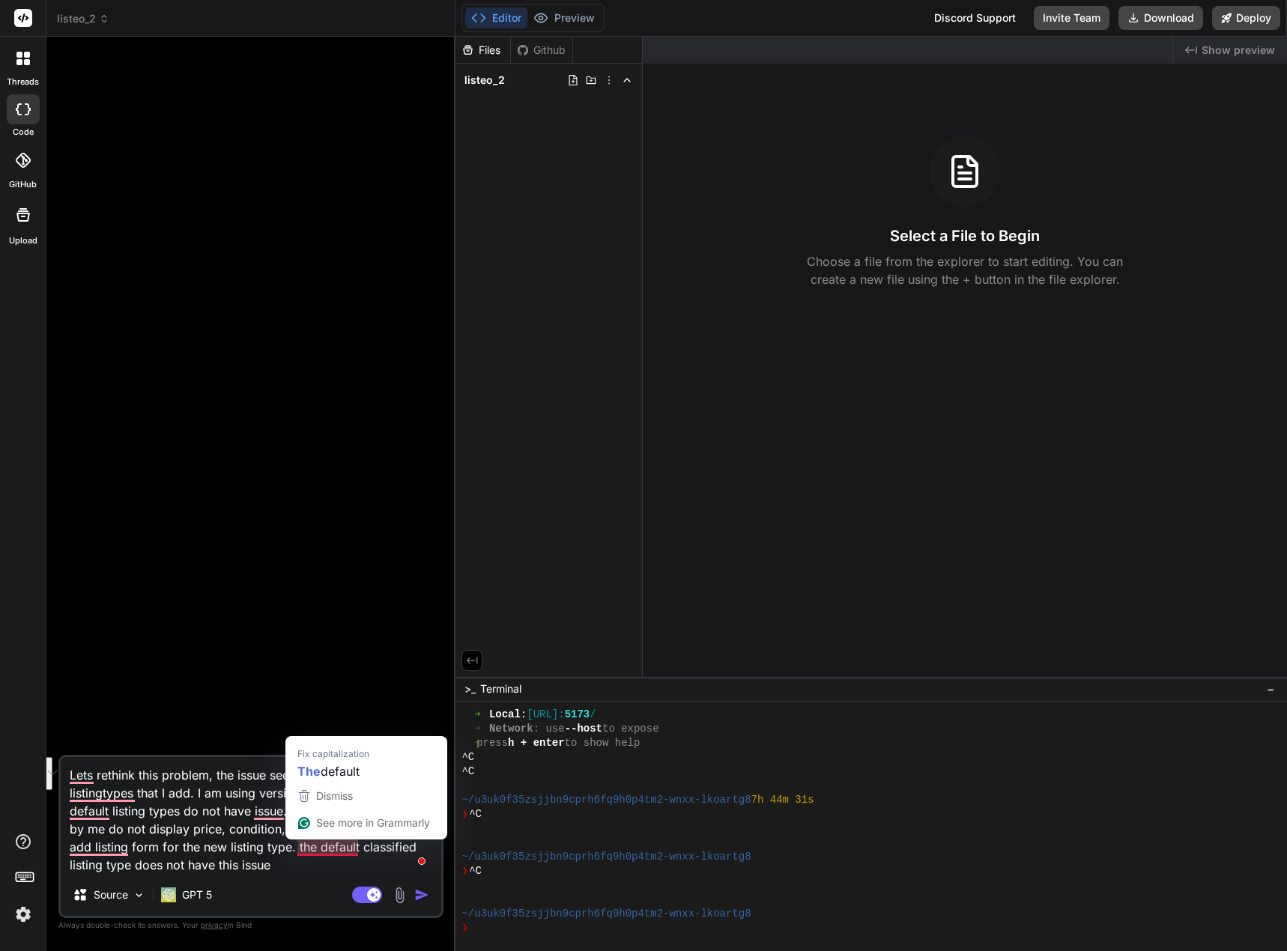
drag, startPoint x: 285, startPoint y: 831, endPoint x: 303, endPoint y: 846, distance: 23.4
click at [303, 846] on textarea "Lets rethink this problem, the issue seems to only impact new listingtypes that…" at bounding box center [251, 815] width 380 height 117
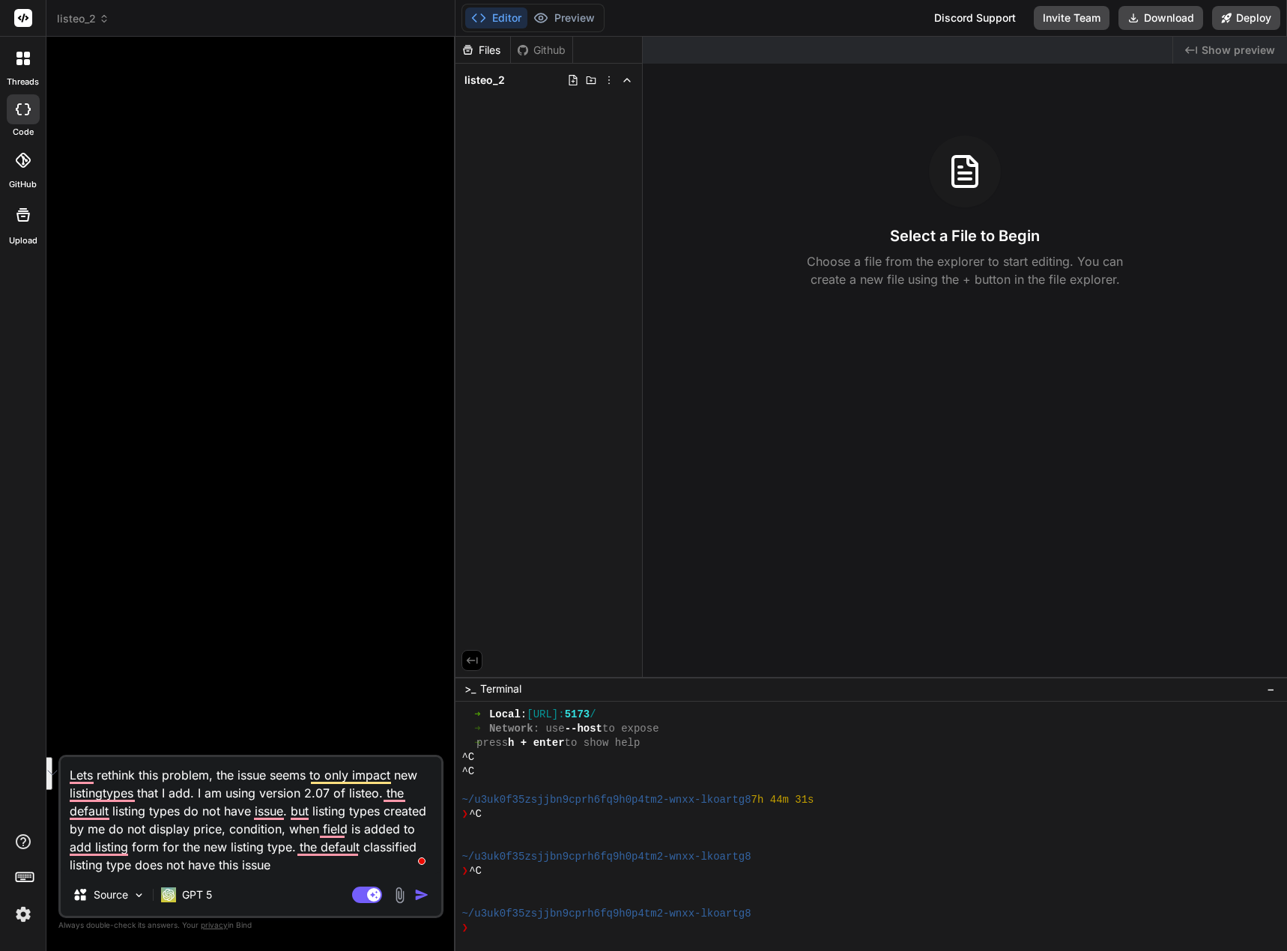
click at [222, 815] on textarea "Lets rethink this problem, the issue seems to only impact new listingtypes that…" at bounding box center [251, 815] width 380 height 117
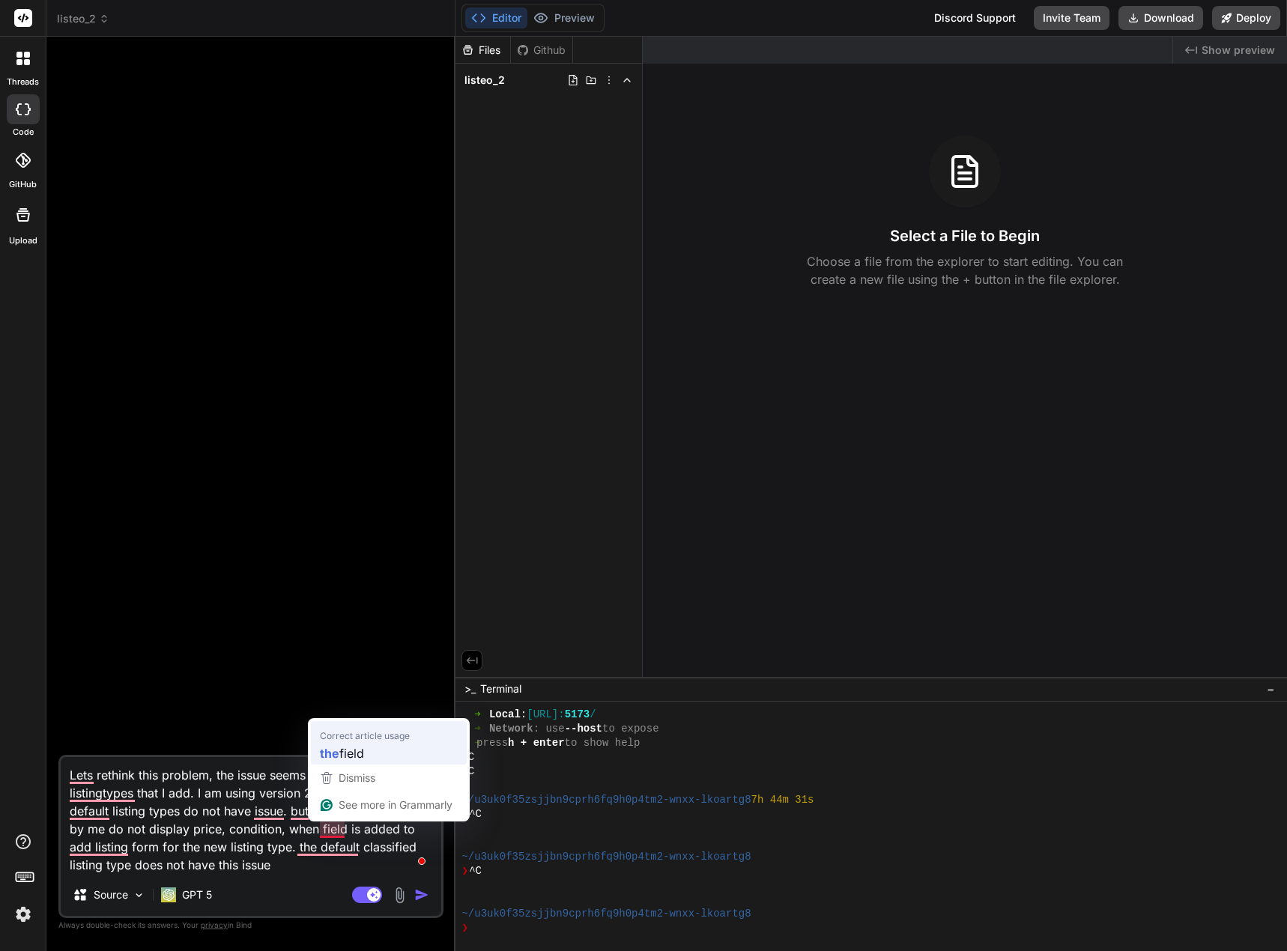
type textarea "Lets rethink this problem, the issue seems to only impact new listingtypes that…"
type textarea "x"
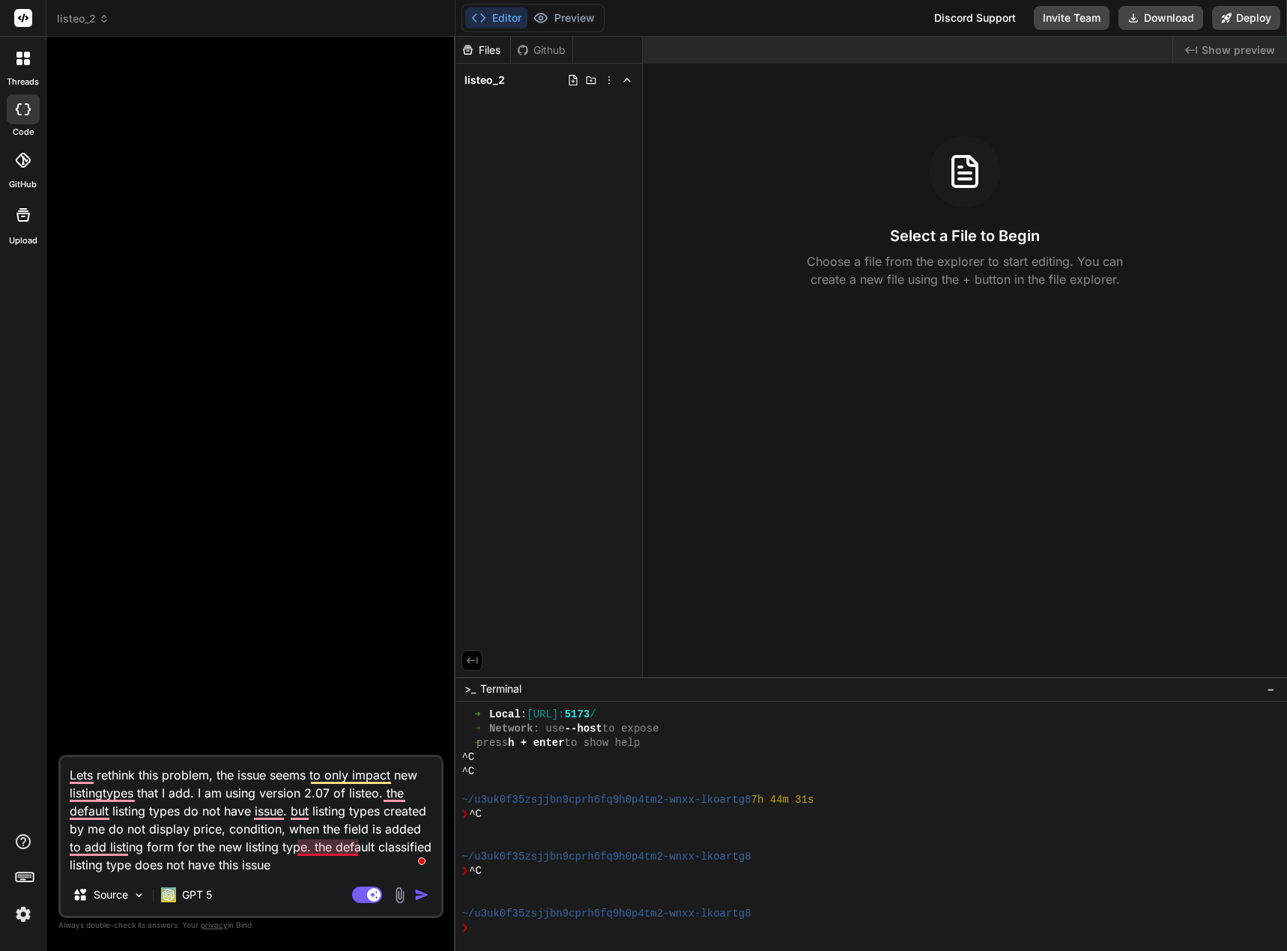
click at [323, 851] on textarea "Lets rethink this problem, the issue seems to only impact new listingtypes that…" at bounding box center [251, 815] width 380 height 117
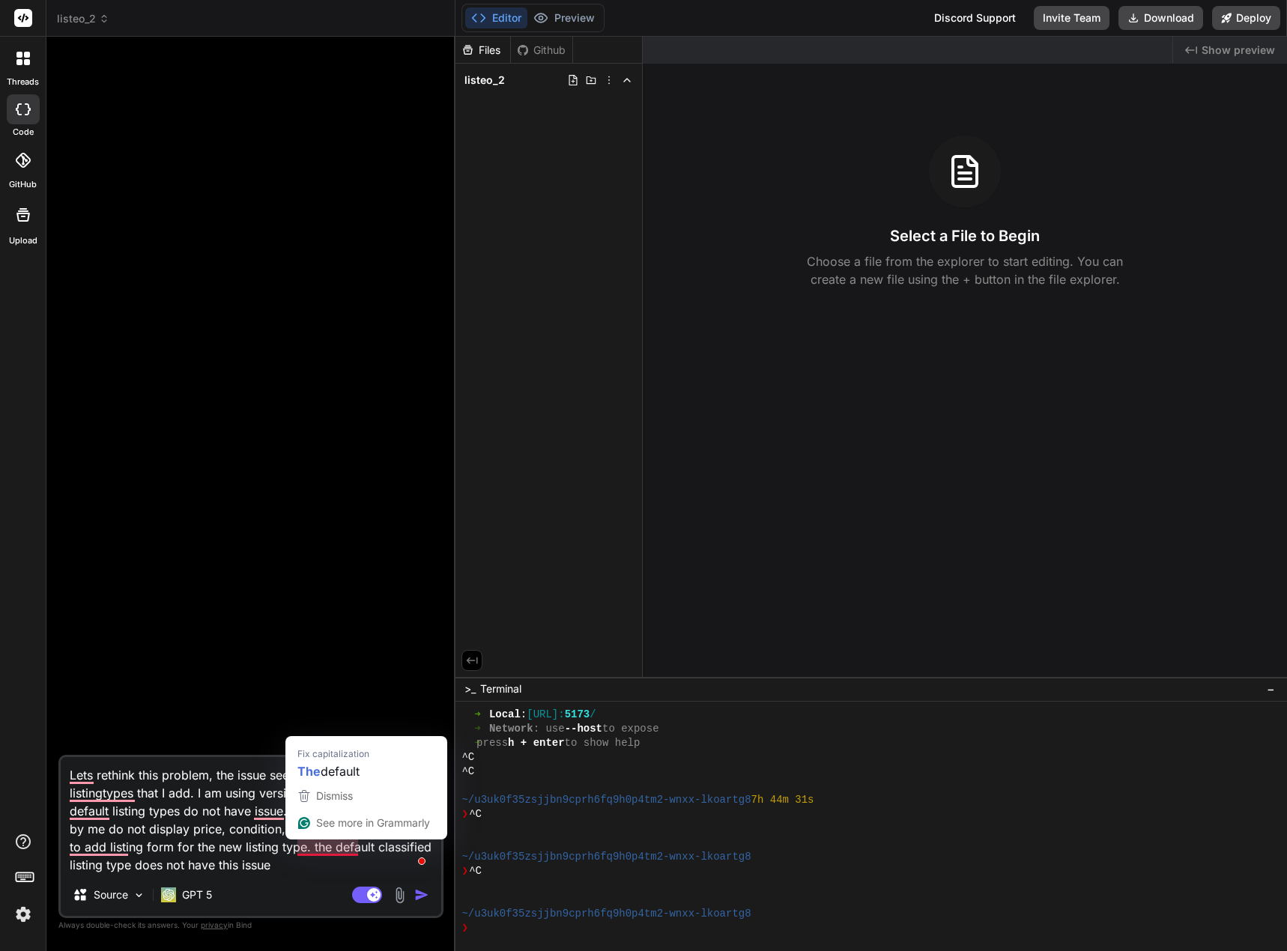
click at [276, 845] on textarea "Lets rethink this problem, the issue seems to only impact new listingtypes that…" at bounding box center [251, 815] width 380 height 117
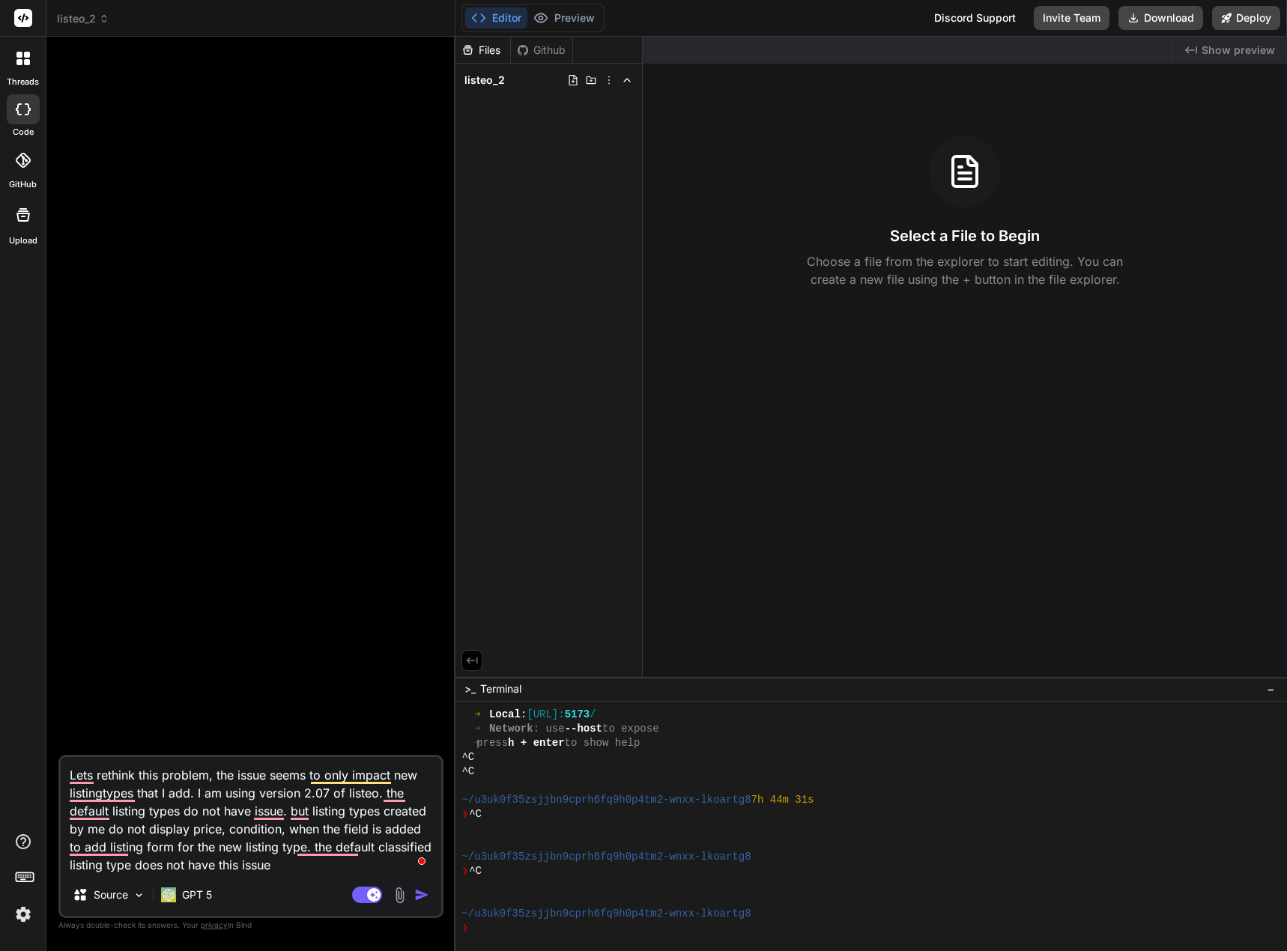
click at [285, 826] on textarea "Lets rethink this problem, the issue seems to only impact new listingtypes that…" at bounding box center [251, 815] width 380 height 117
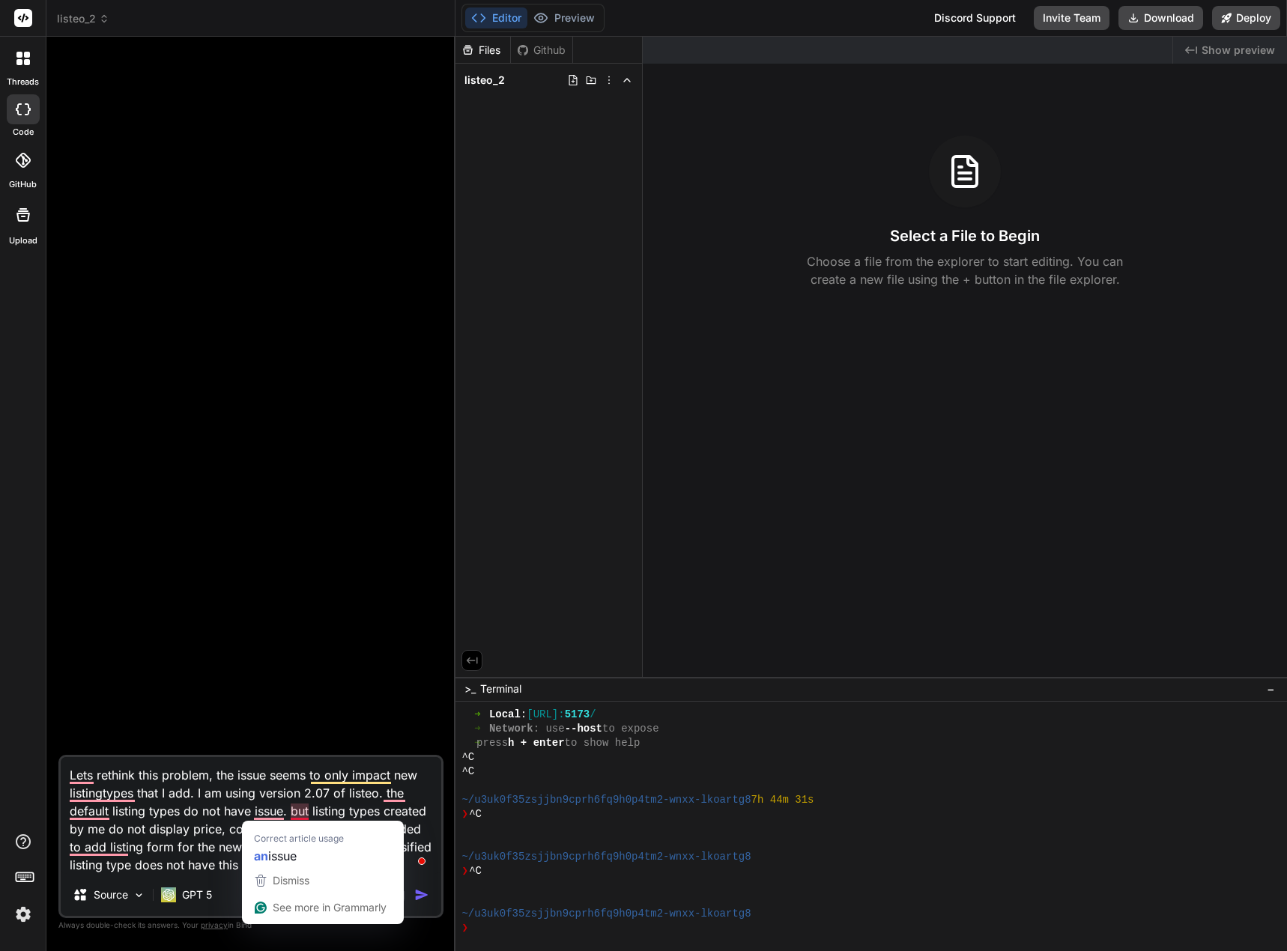
click at [312, 804] on textarea "Lets rethink this problem, the issue seems to only impact new listingtypes that…" at bounding box center [251, 815] width 380 height 117
click at [201, 824] on textarea "Lets rethink this problem, the issue seems to only impact new listingtypes that…" at bounding box center [251, 815] width 380 height 117
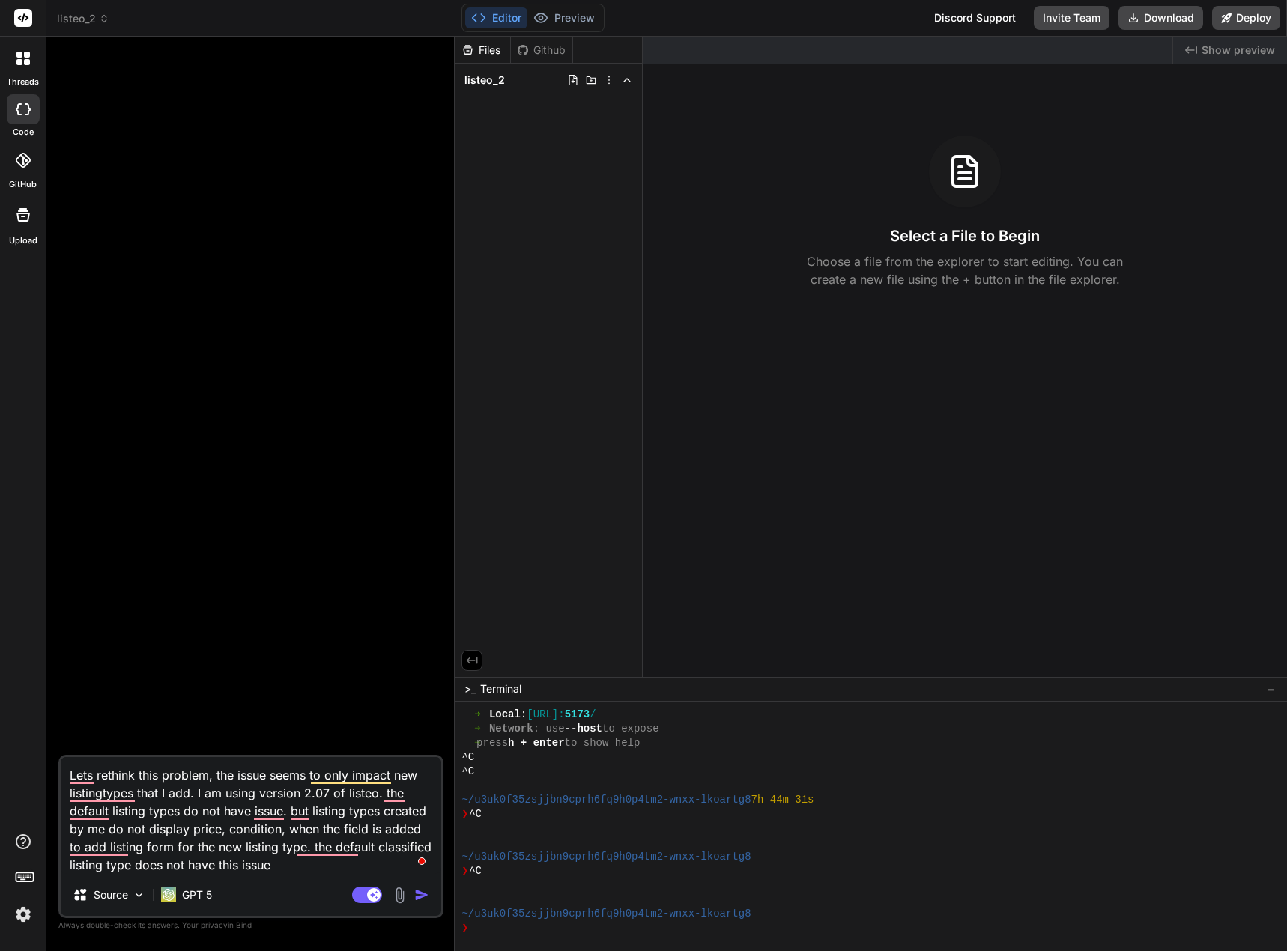
click at [279, 830] on textarea "Lets rethink this problem, the issue seems to only impact new listingtypes that…" at bounding box center [251, 815] width 380 height 117
type textarea "Lets rethink this problem, the issue seems to only impact new listingtypes that…"
type textarea "x"
type textarea "Lets rethink this problem, the issue seems to only impact new listingtypes that…"
type textarea "x"
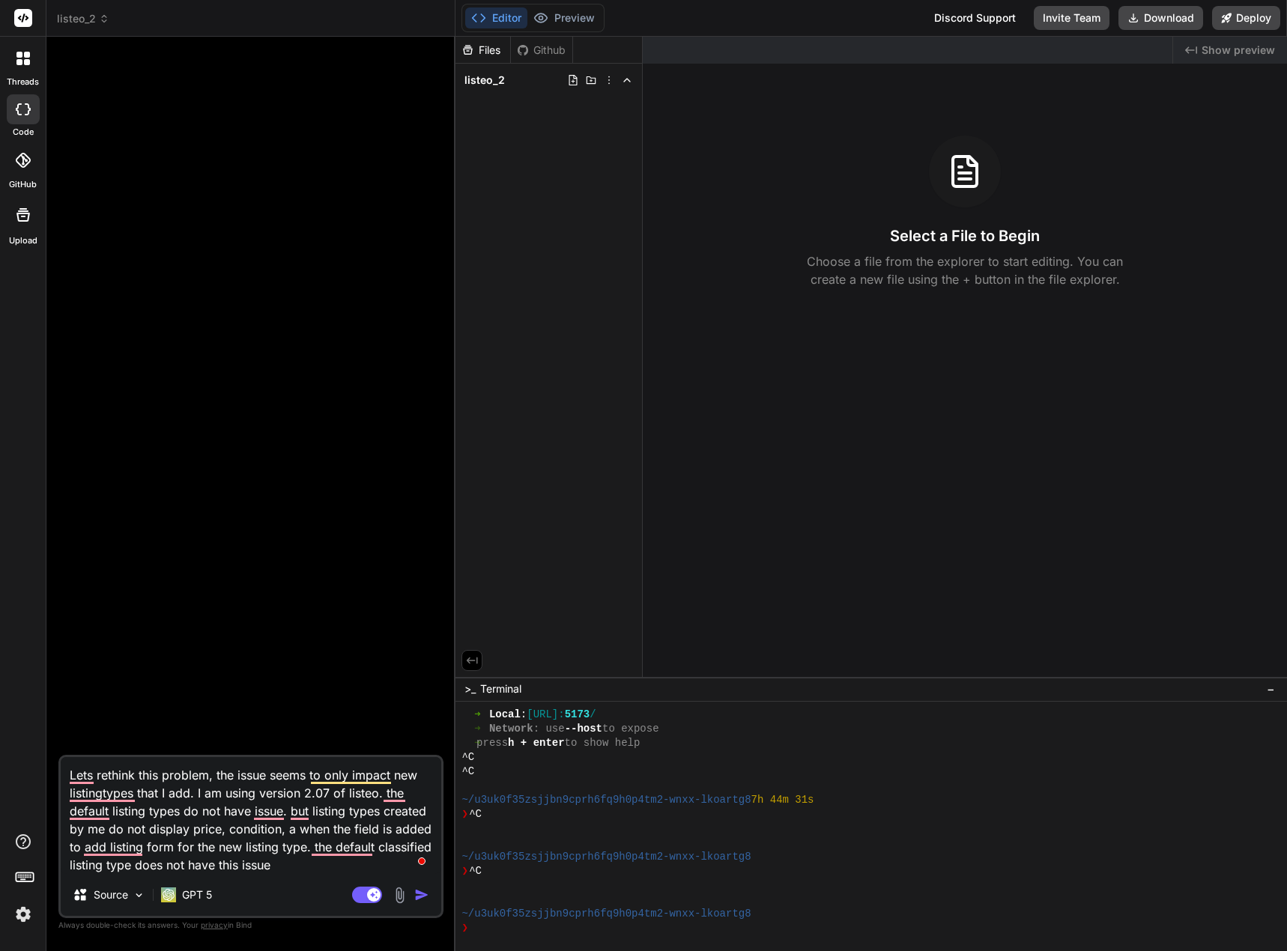
type textarea "Lets rethink this problem, the issue seems to only impact new listingtypes that…"
type textarea "x"
type textarea "Lets rethink this problem, the issue seems to only impact new listingtypes that…"
type textarea "x"
type textarea "Lets rethink this problem, the issue seems to only impact new listingtypes that…"
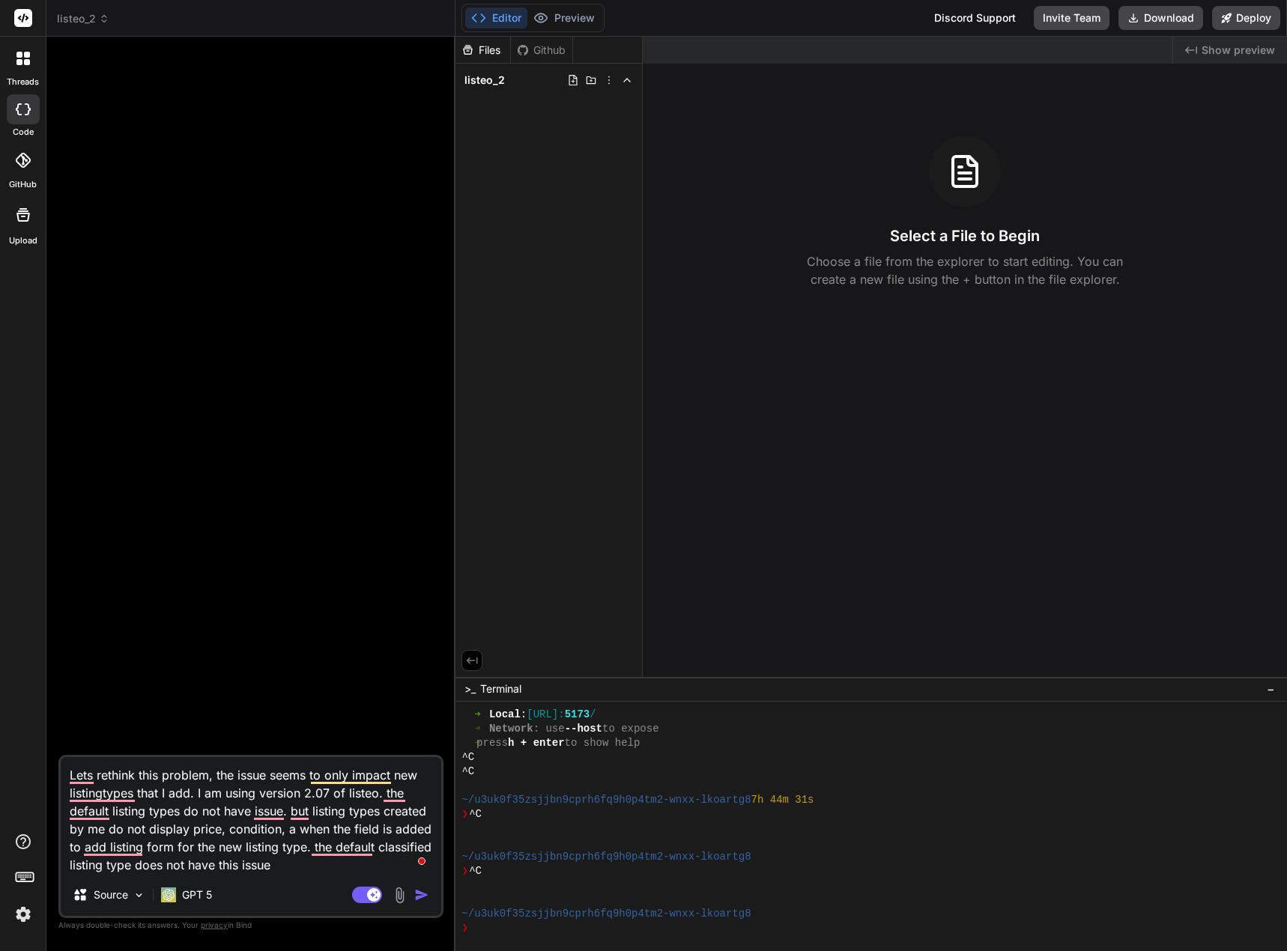
type textarea "x"
type textarea "Lets rethink this problem, the issue seems to only impact new listingtypes that…"
type textarea "x"
type textarea "Lets rethink this problem, the issue seems to only impact new listingtypes that…"
type textarea "x"
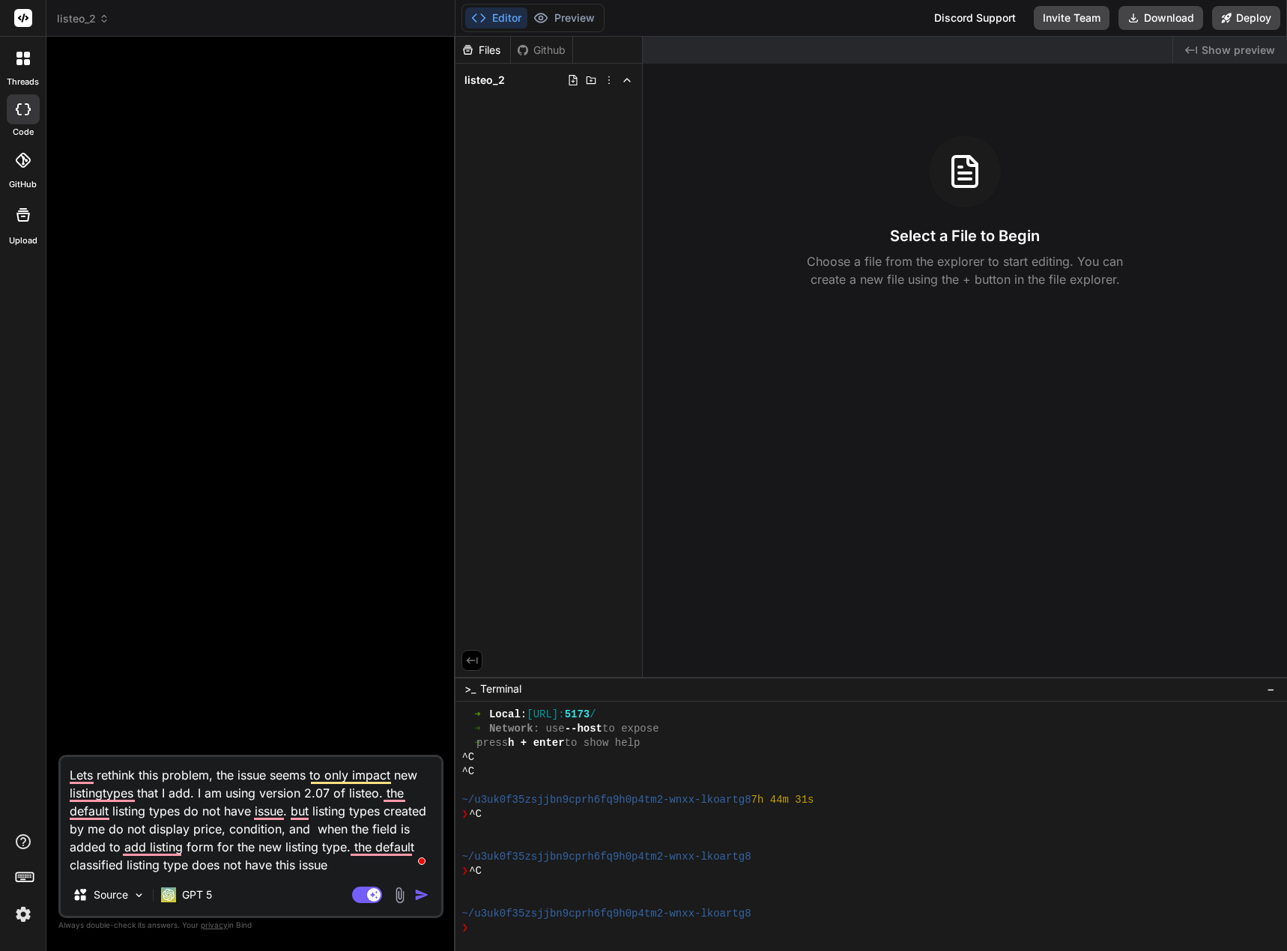
type textarea "Lets rethink this problem, the issue seems to only impact new listingtypes that…"
type textarea "x"
type textarea "Lets rethink this problem, the issue seems to only impact new listingtypes that…"
type textarea "x"
type textarea "Lets rethink this problem, the issue seems to only impact new listingtypes that…"
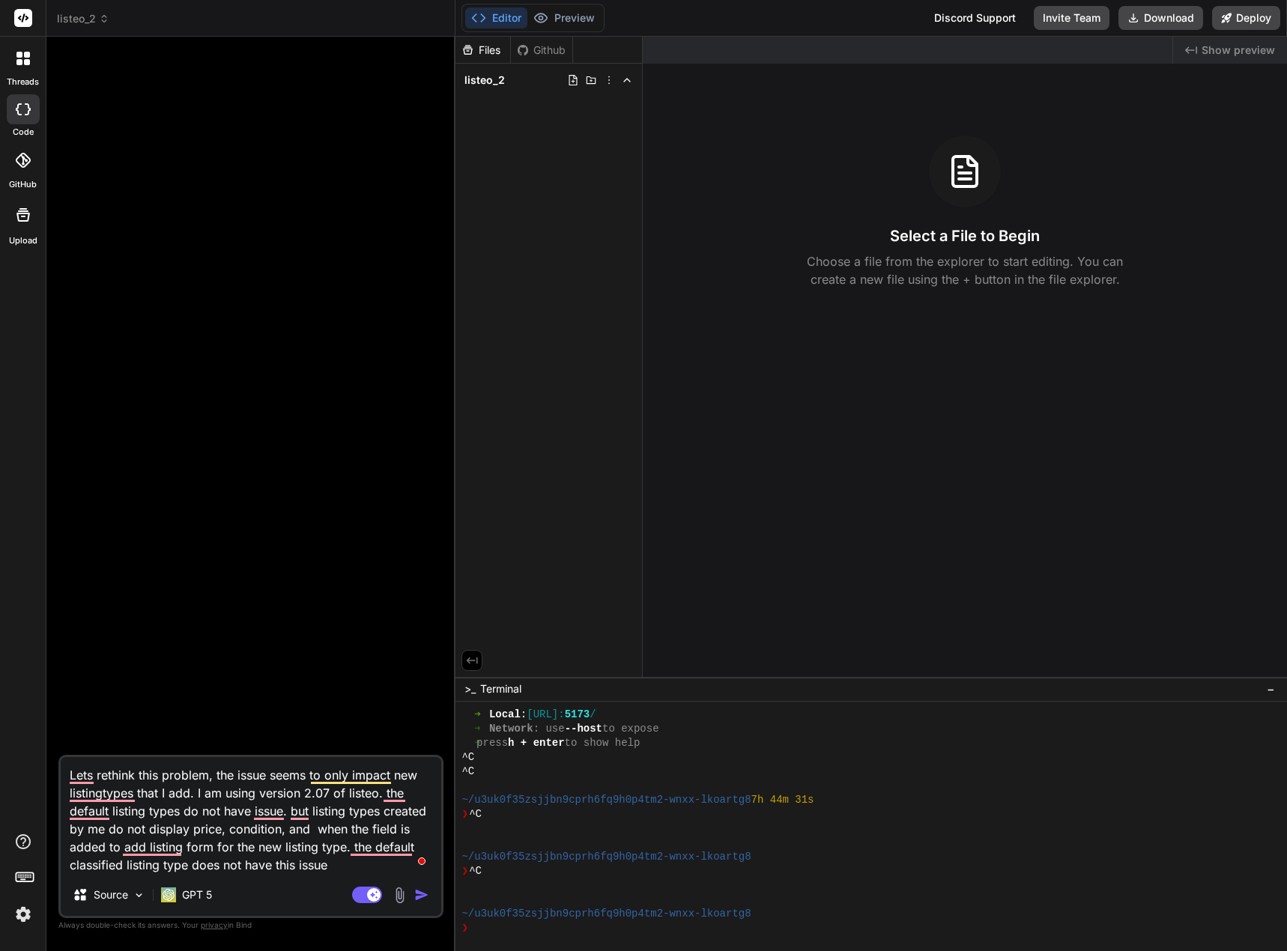
type textarea "x"
type textarea "Lets rethink this problem, the issue seems to only impact new listingtypes that…"
type textarea "x"
type textarea "Lets rethink this problem, the issue seems to only impact new listingtypes that…"
type textarea "x"
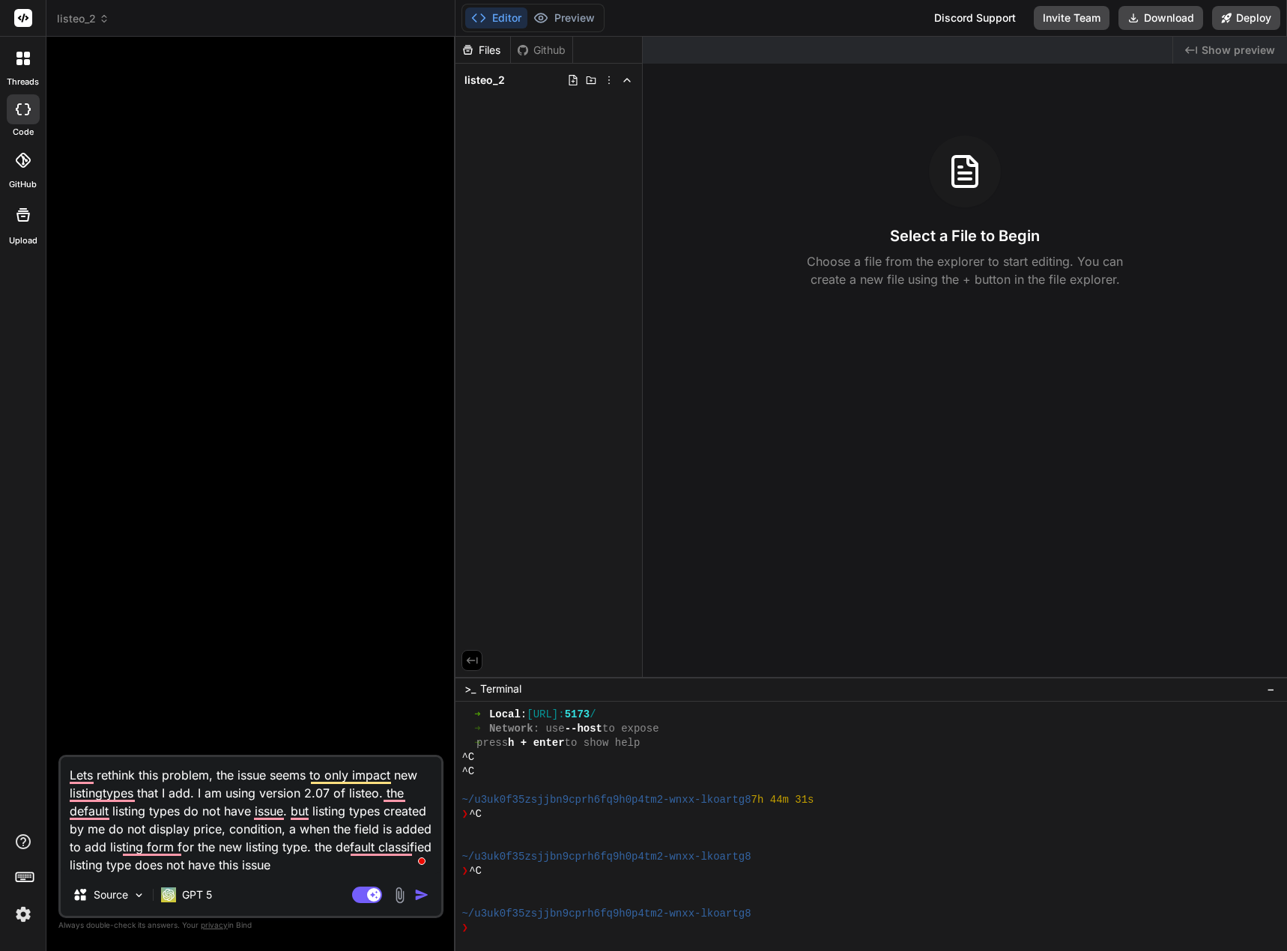
type textarea "Lets rethink this problem, the issue seems to only impact new listingtypes that…"
type textarea "x"
type textarea "Lets rethink this problem, the issue seems to only impact new listingtypes that…"
type textarea "x"
type textarea "Lets rethink this problem, the issue seems to only impact new listingtypes that…"
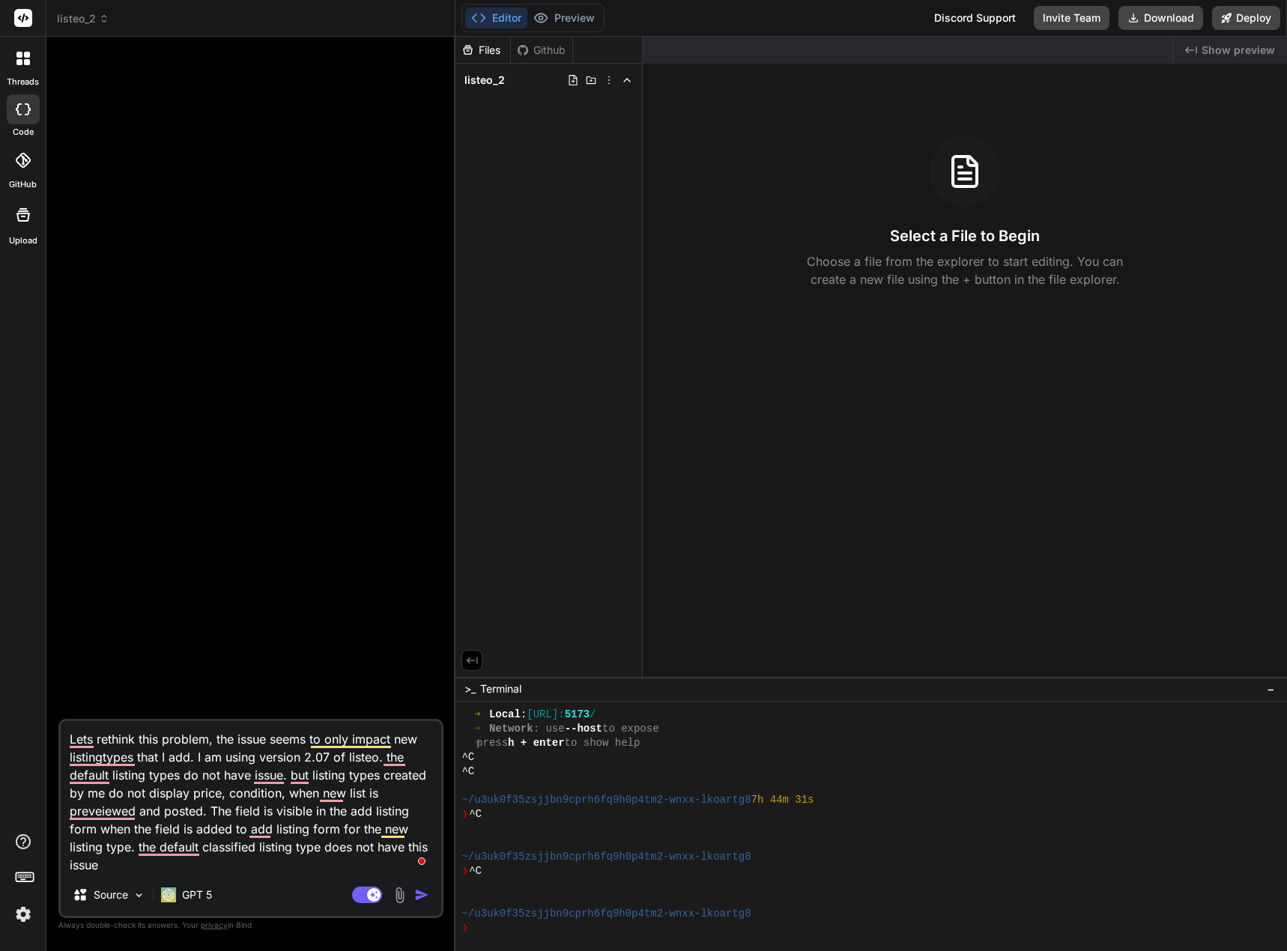
click at [360, 795] on textarea "Lets rethink this problem, the issue seems to only impact new listingtypes that…" at bounding box center [251, 797] width 380 height 153
click at [365, 795] on textarea "Lets rethink this problem, the issue seems to only impact new listingtypes that…" at bounding box center [251, 797] width 380 height 153
click at [133, 845] on textarea "Lets rethink this problem, the issue seems to only impact new listingtypes that…" at bounding box center [251, 797] width 380 height 153
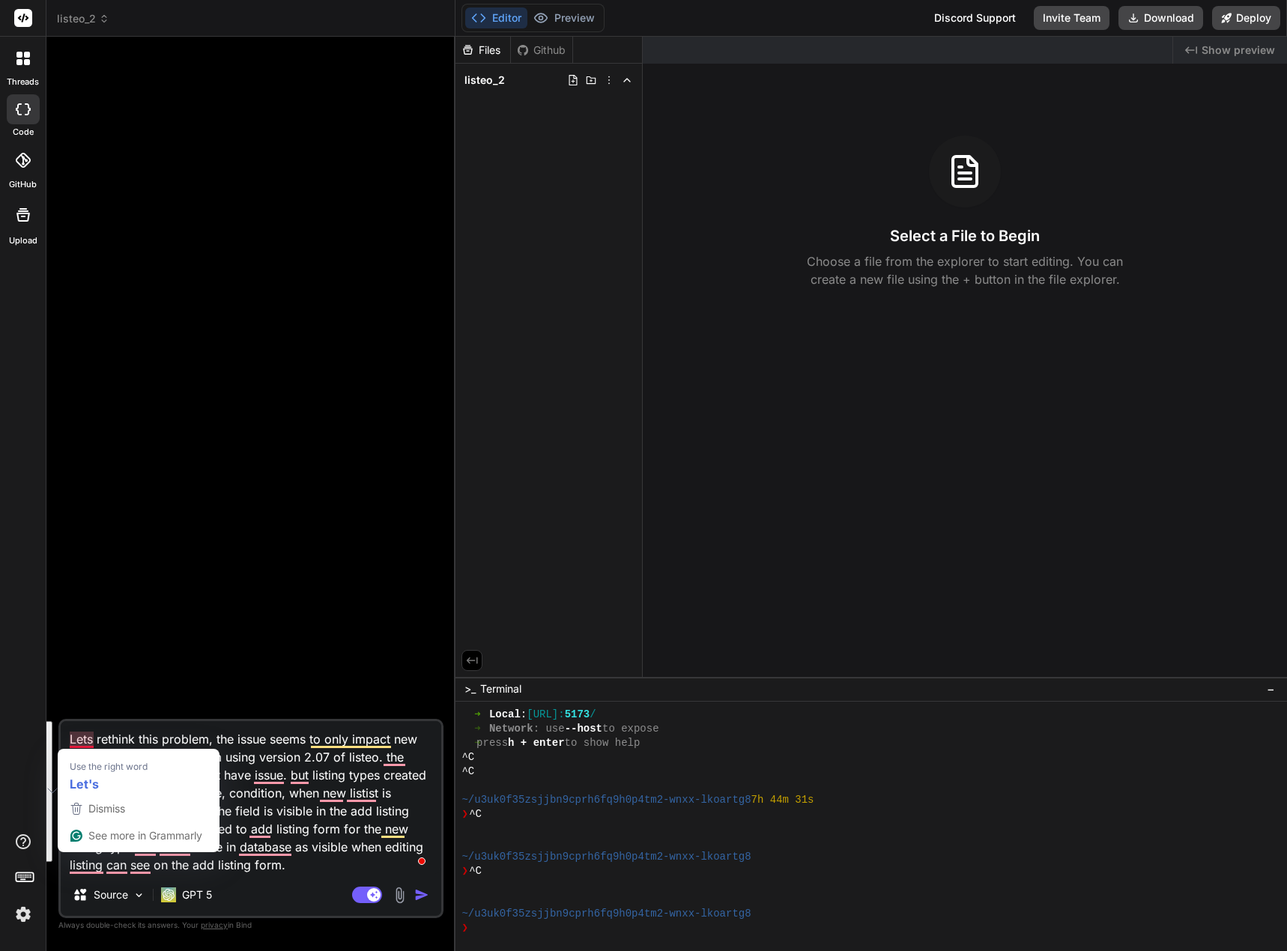
drag, startPoint x: 314, startPoint y: 863, endPoint x: 68, endPoint y: 742, distance: 273.9
click at [68, 742] on textarea "Lets rethink this problem, the issue seems to only impact new listingtypes that…" at bounding box center [251, 797] width 380 height 153
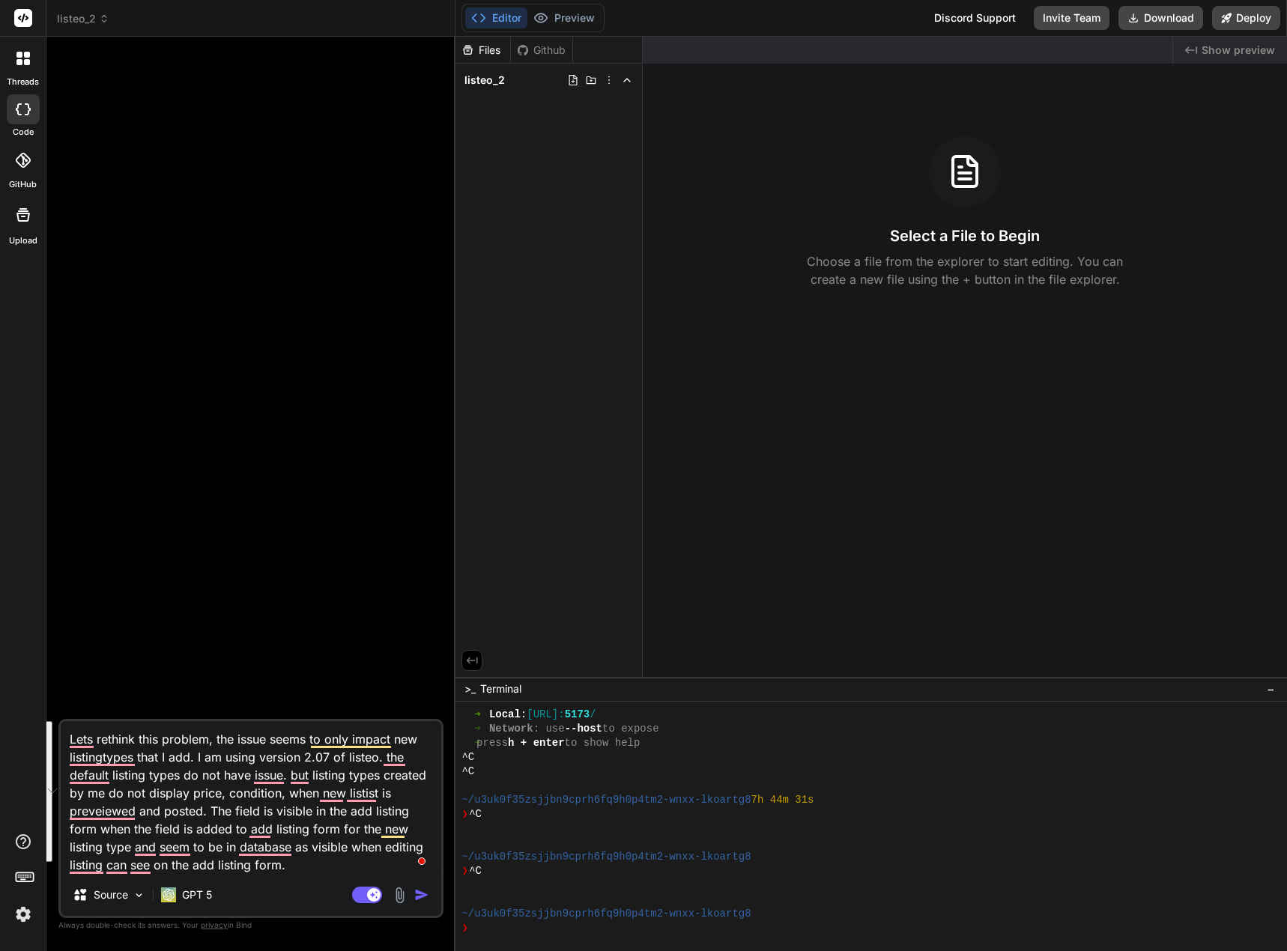
paste textarea "L’i dolorsi amet con Adipis ElitSeddo eiusm (t8.07). I utlab e dolore magnaa (e…"
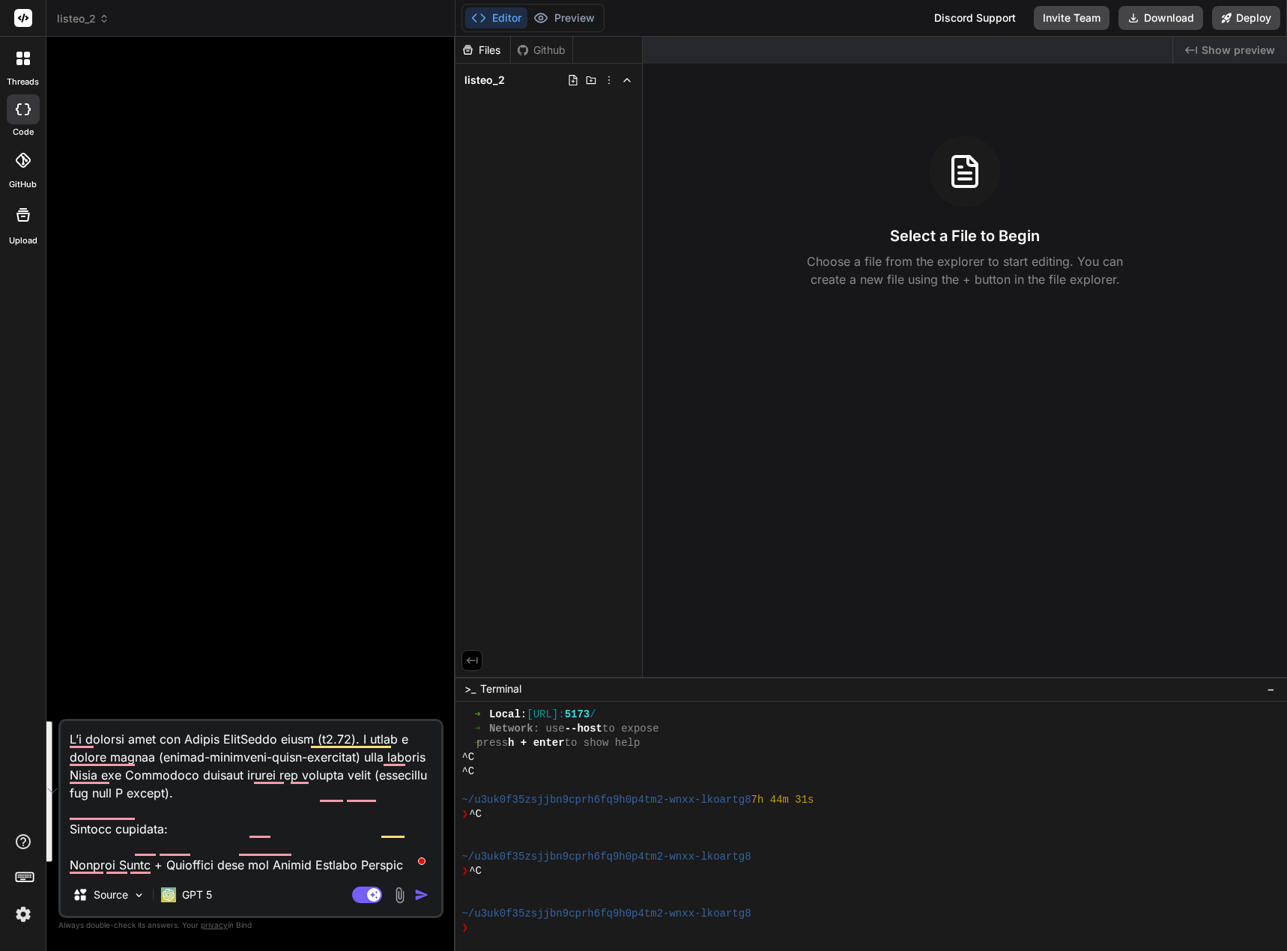
scroll to position [469, 0]
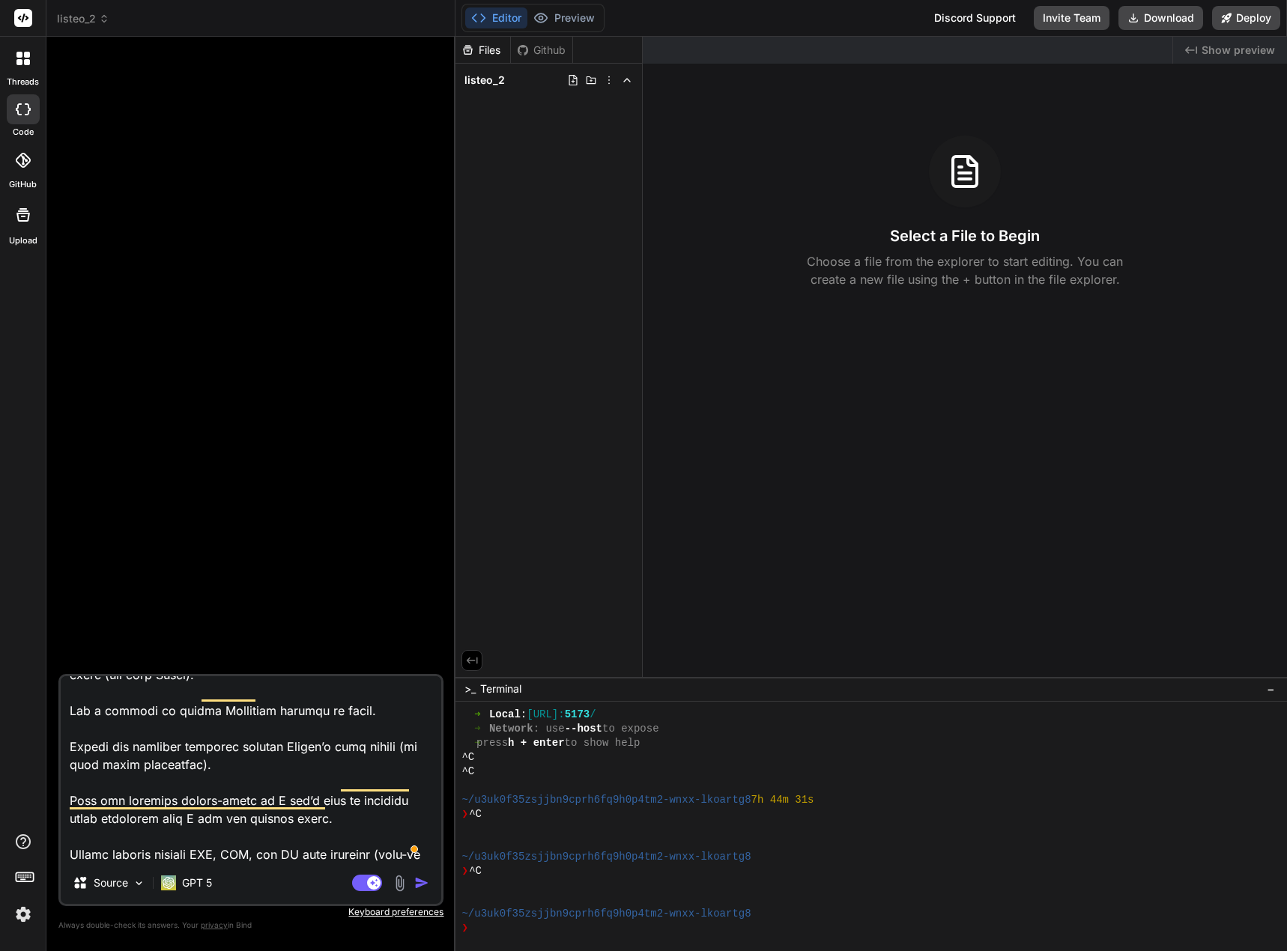
click at [418, 884] on img "button" at bounding box center [421, 882] width 15 height 15
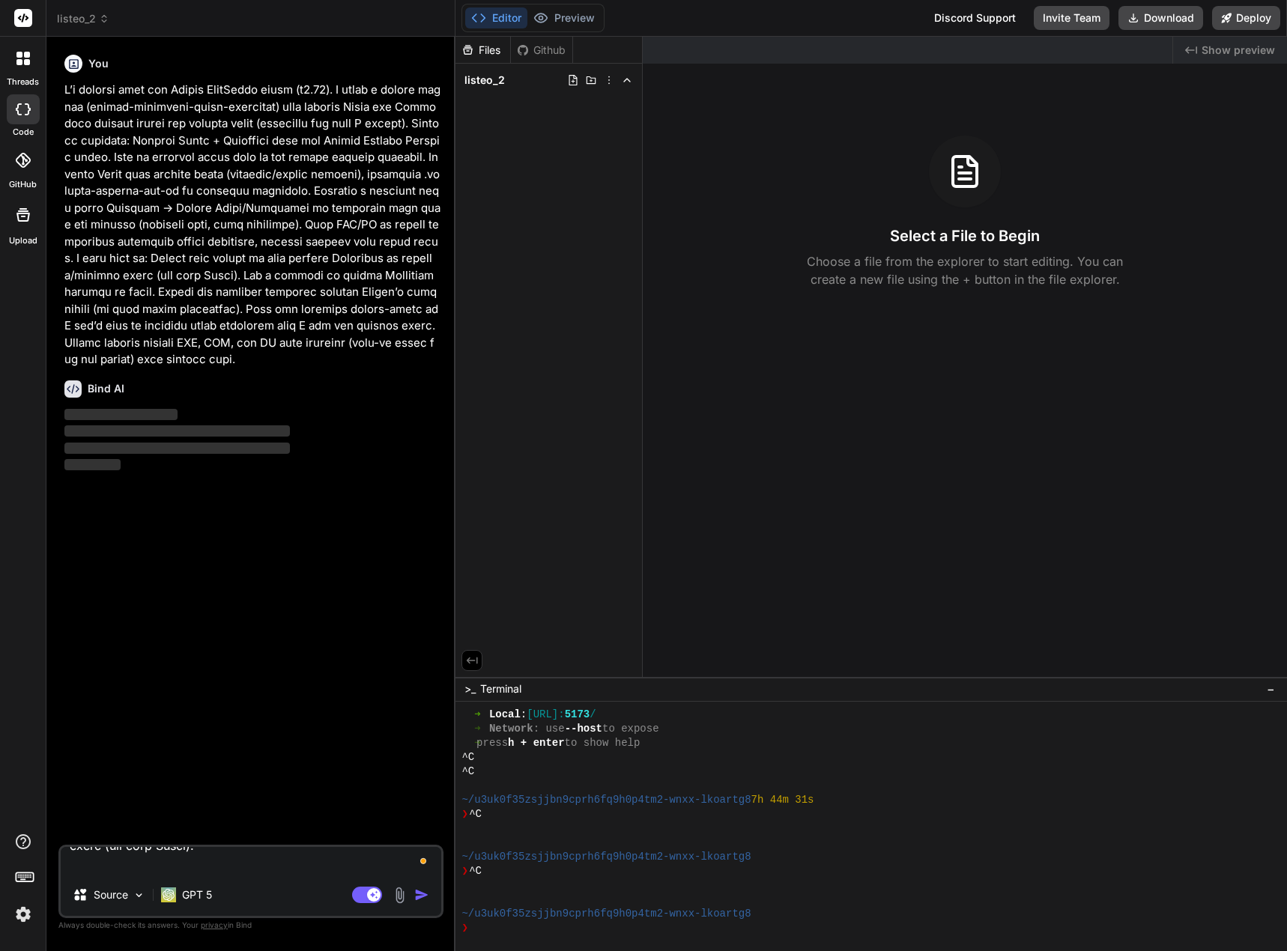
scroll to position [0, 0]
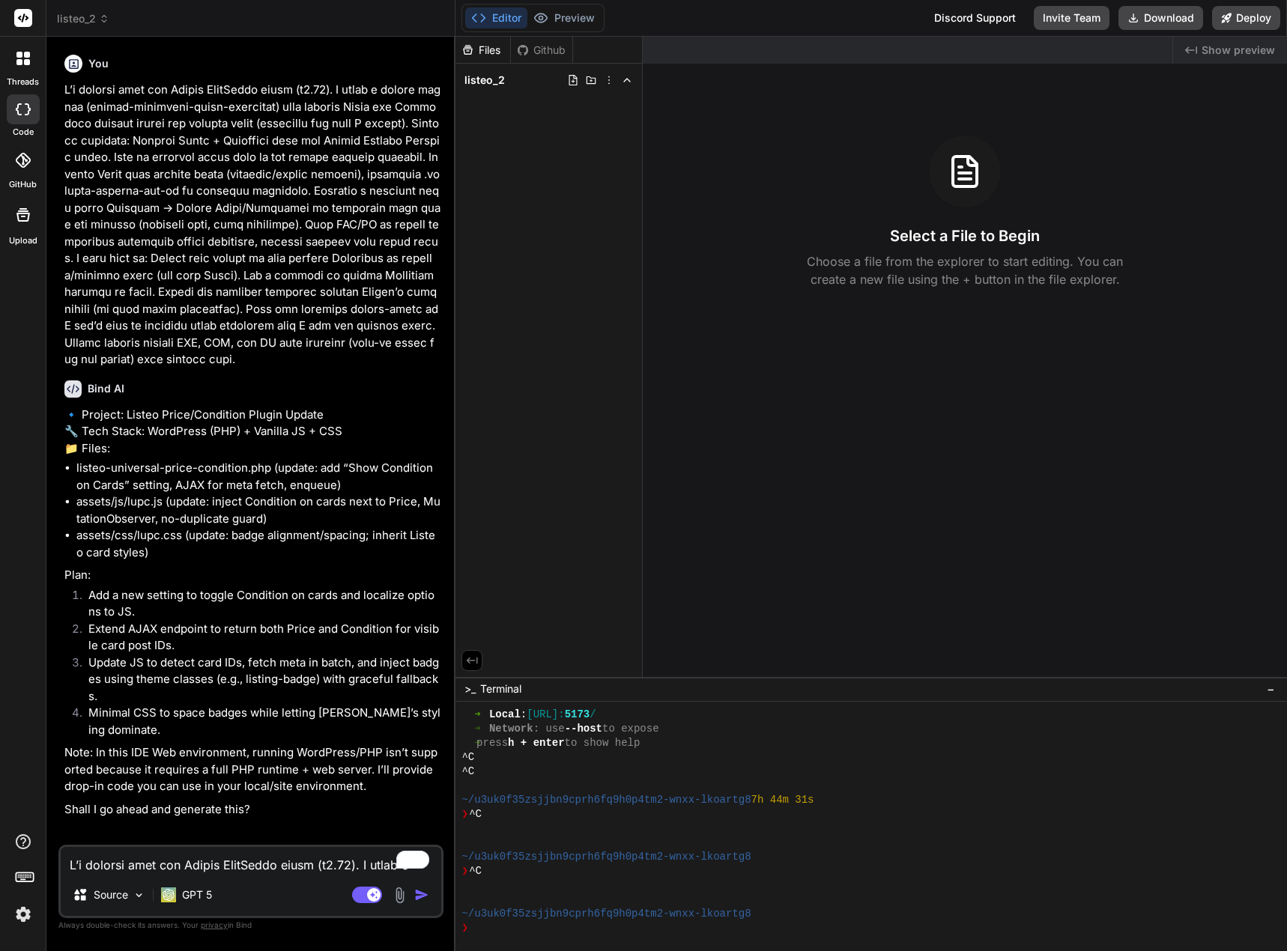
click at [181, 858] on textarea "To enrich screen reader interactions, please activate Accessibility in Grammarl…" at bounding box center [251, 860] width 380 height 27
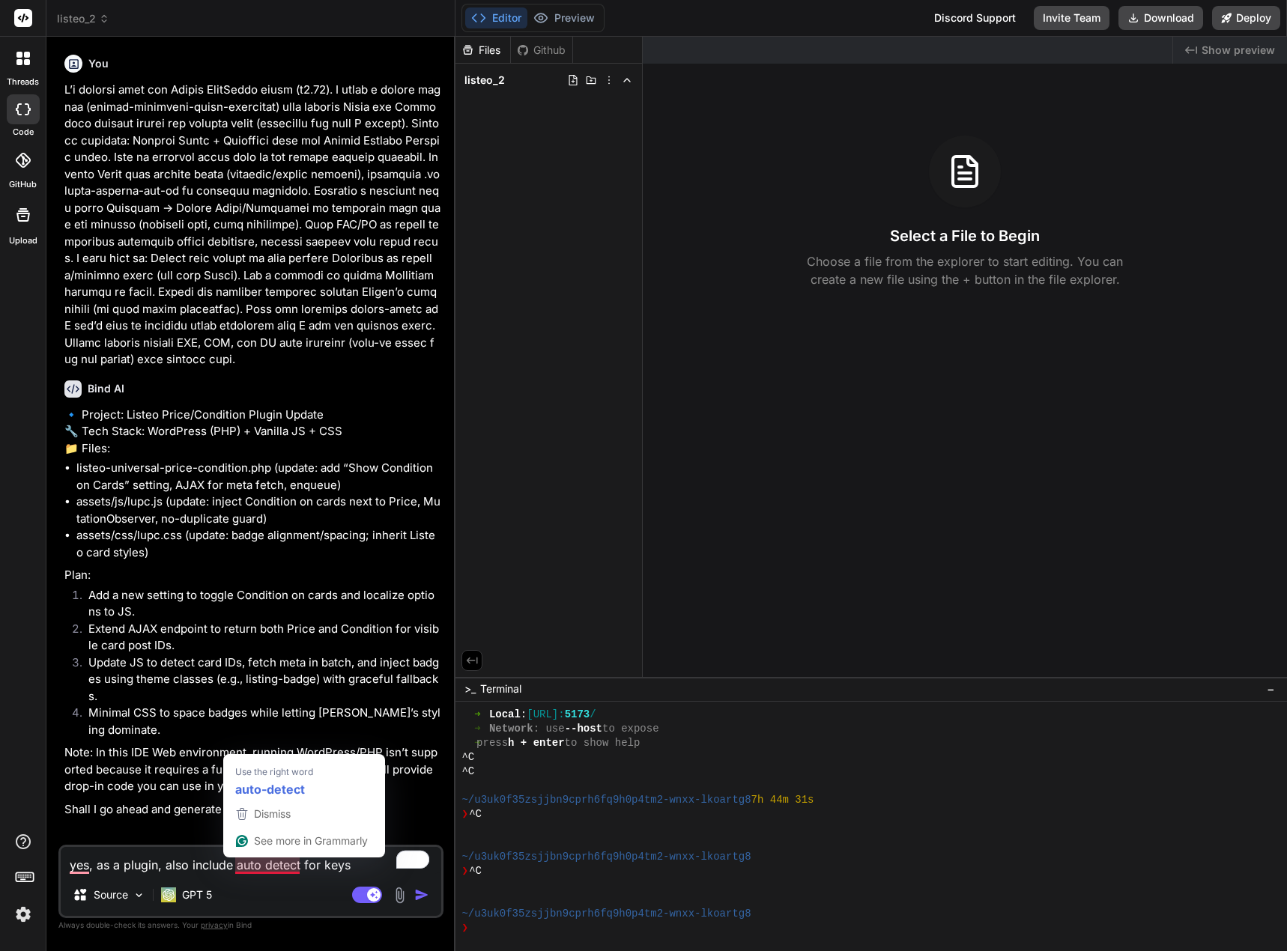
click at [237, 866] on textarea "yes, as a plugin, also include auto detect for keys" at bounding box center [251, 860] width 380 height 27
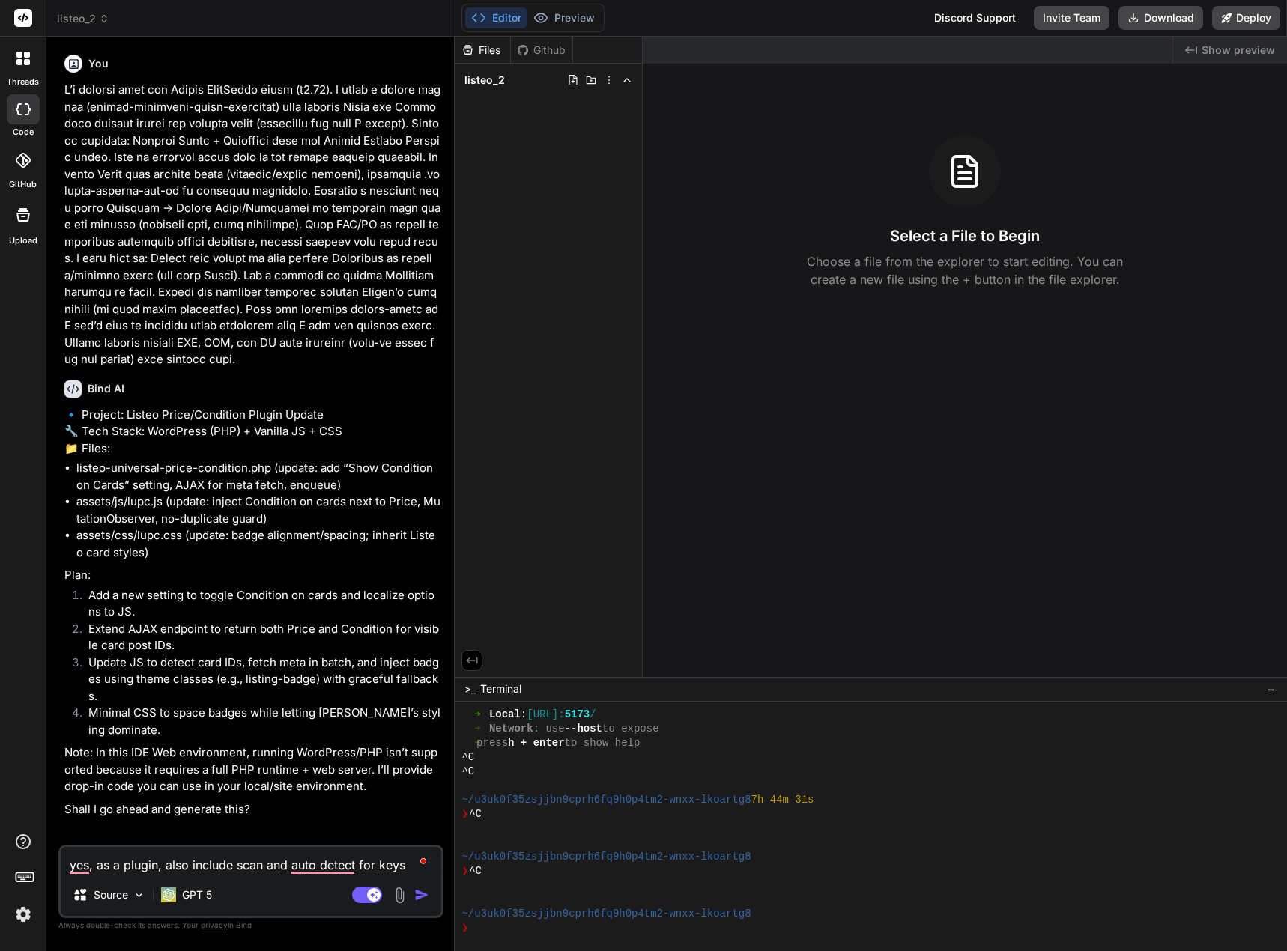
drag, startPoint x: 189, startPoint y: 863, endPoint x: 415, endPoint y: 872, distance: 226.3
click at [415, 872] on textarea "yes, as a plugin, also include scan and auto detect for keys" at bounding box center [251, 860] width 380 height 27
paste textarea "Detect Keys button on the settings page (admin-only). Scans recent listing post…"
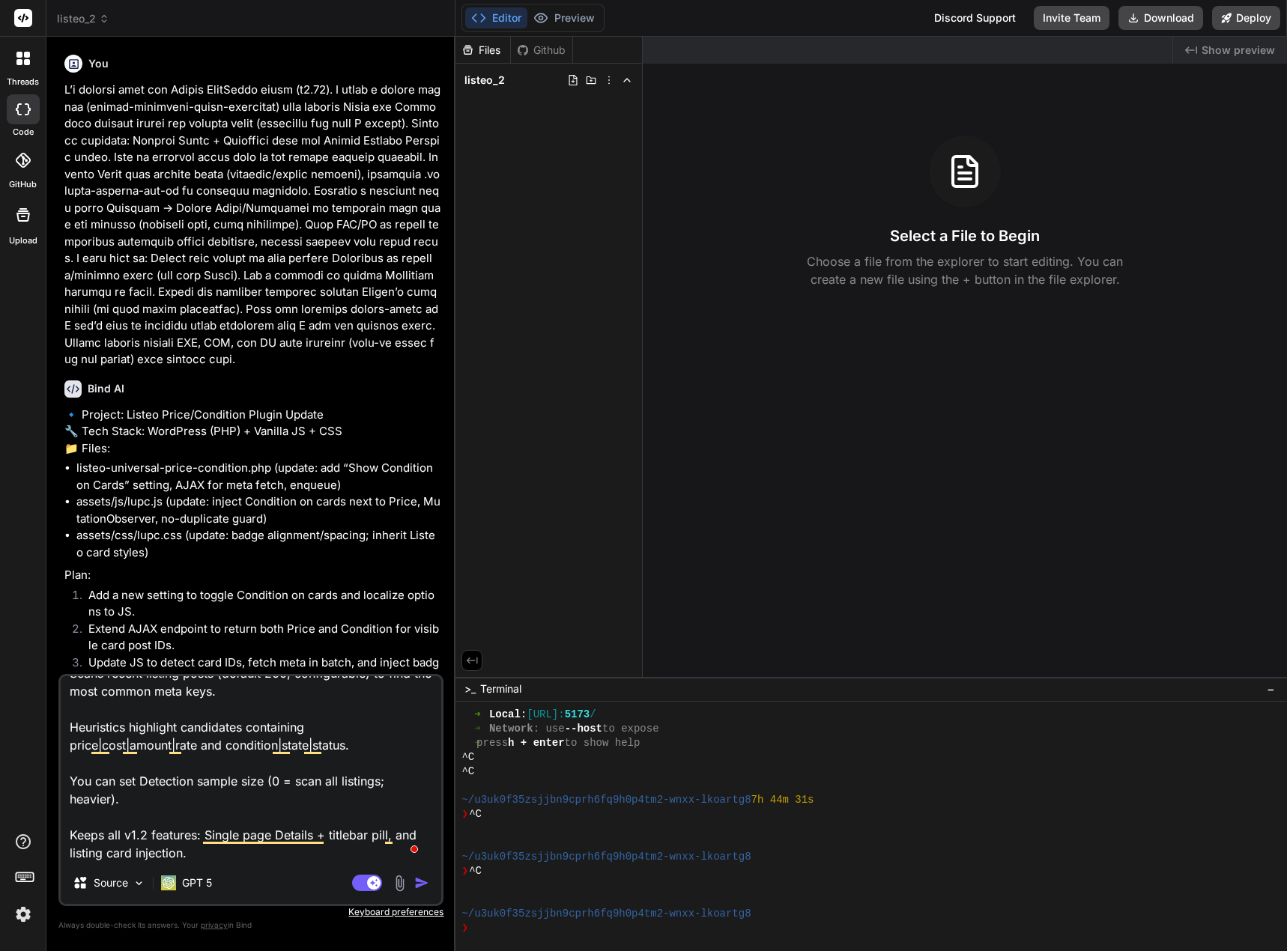
scroll to position [146, 0]
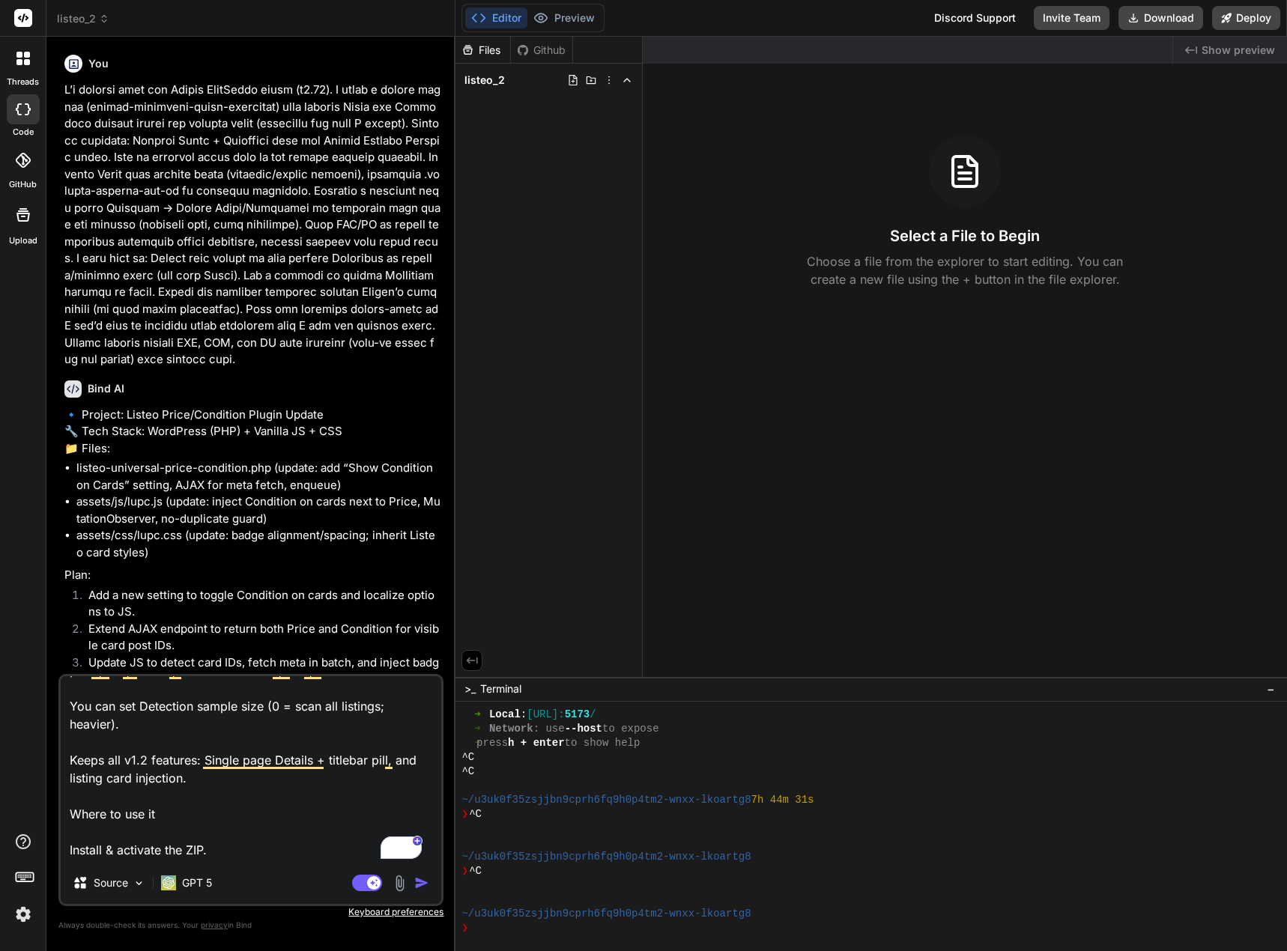
drag, startPoint x: 148, startPoint y: 759, endPoint x: 124, endPoint y: 764, distance: 24.5
click at [124, 764] on textarea "yes, as a plugin, alsoDetect Keys button on the settings page (admin-only). Sca…" at bounding box center [251, 769] width 380 height 186
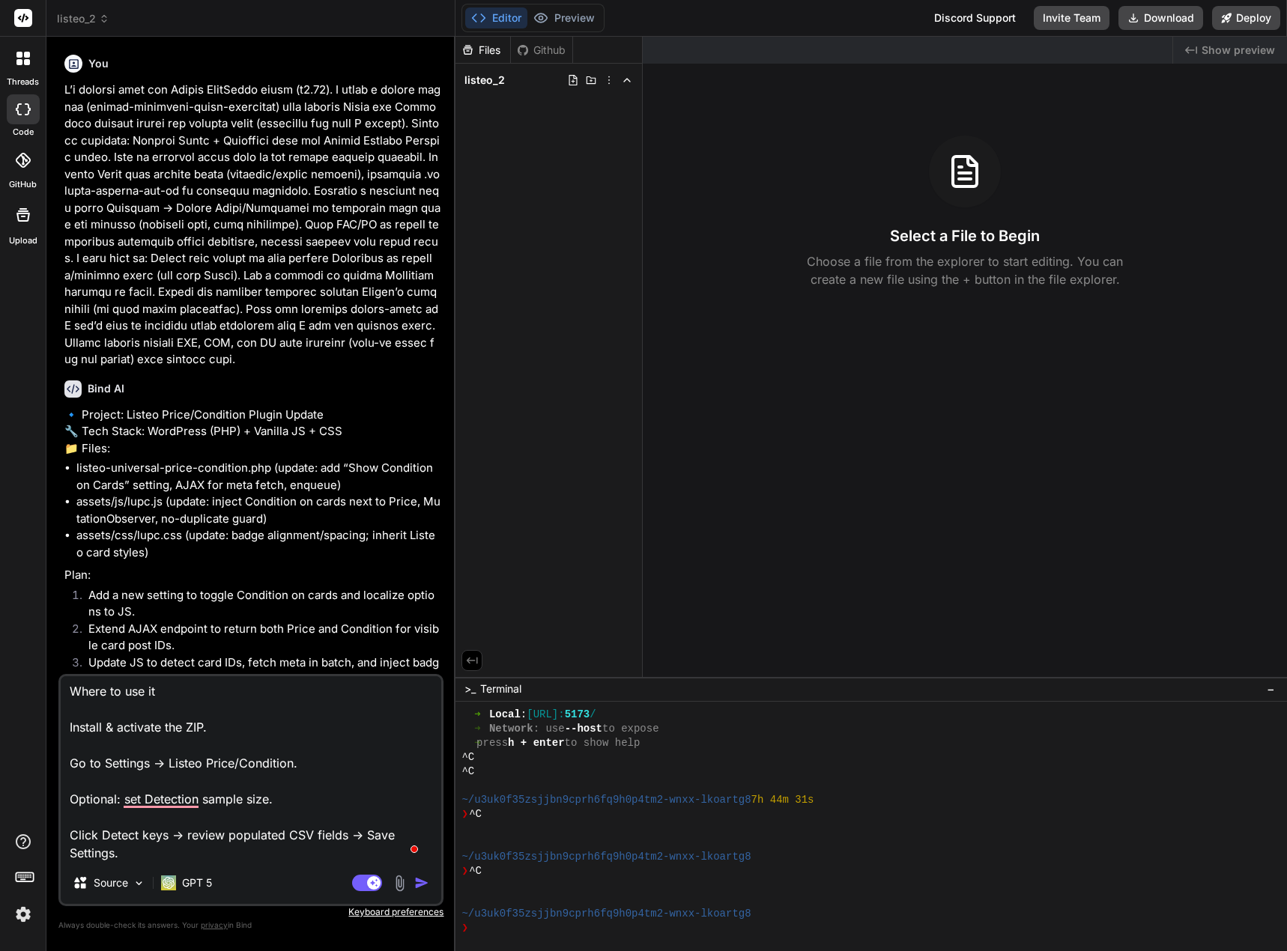
drag, startPoint x: 166, startPoint y: 848, endPoint x: 98, endPoint y: 697, distance: 165.9
click at [74, 696] on textarea "yes, as a plugin, alsoDetect Keys button on the settings page (admin-only). Sca…" at bounding box center [251, 769] width 380 height 186
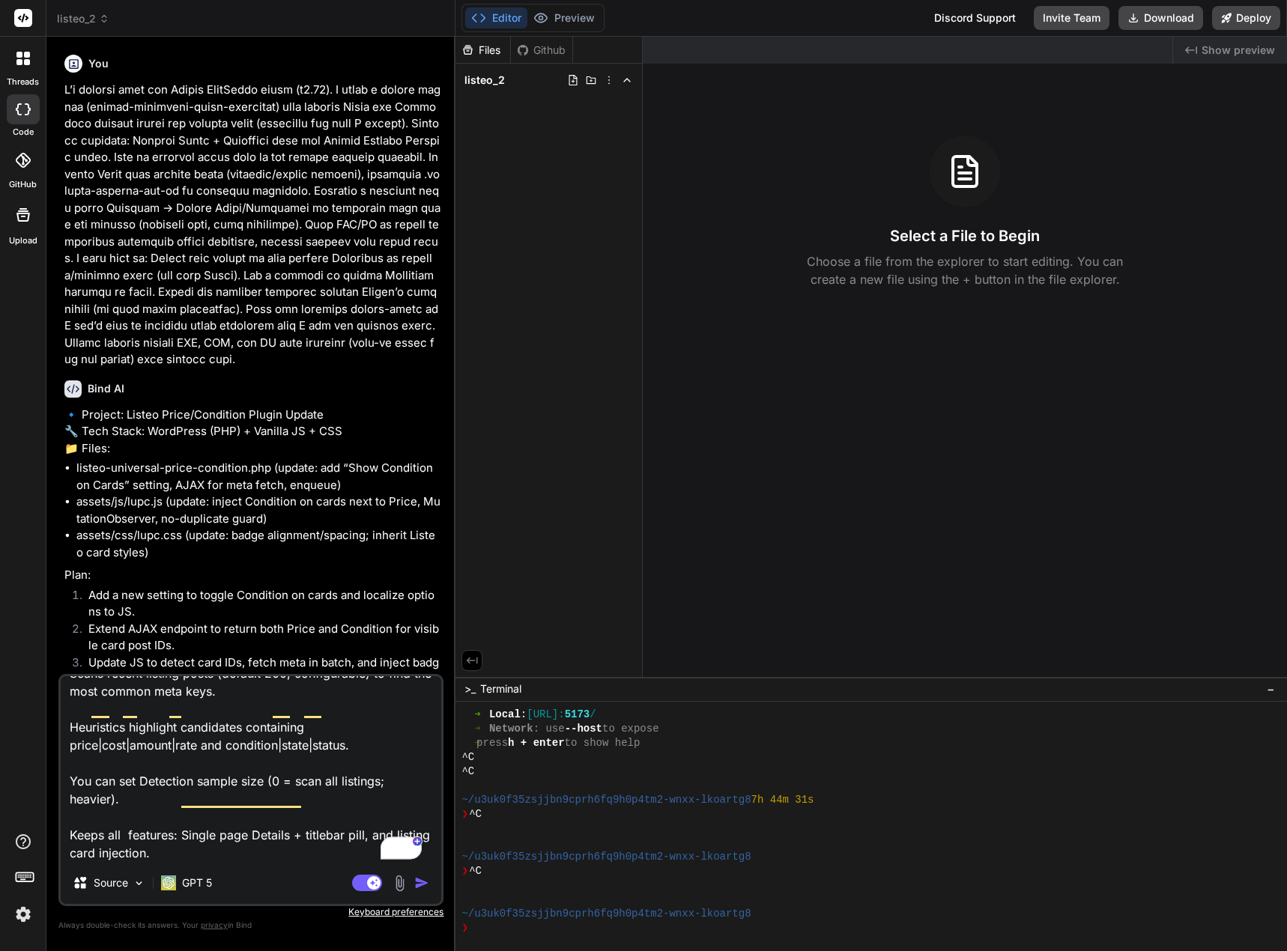
click at [417, 881] on img "button" at bounding box center [421, 882] width 15 height 15
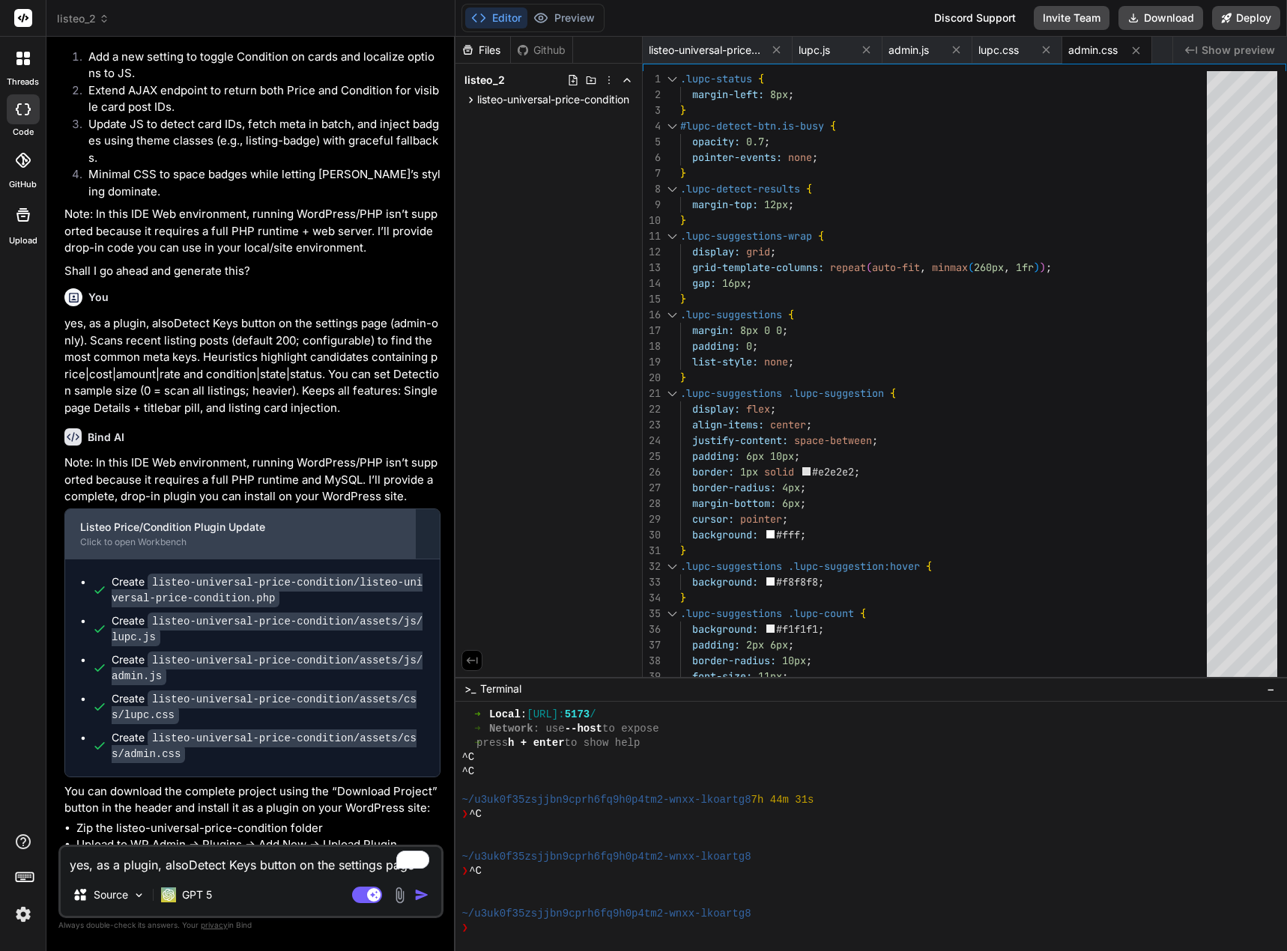
scroll to position [581, 0]
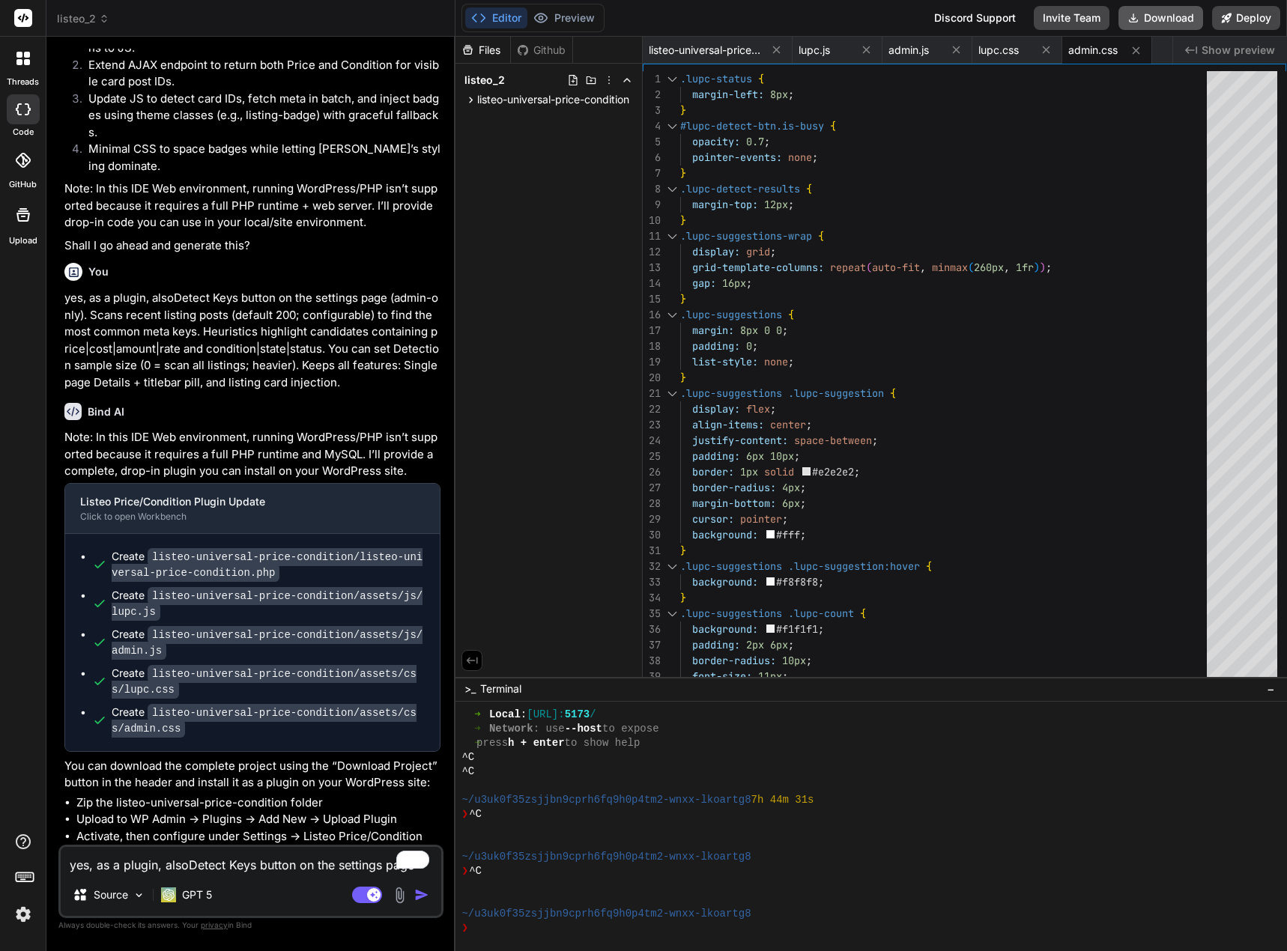
click at [1156, 16] on button "Download" at bounding box center [1160, 18] width 85 height 24
click at [368, 893] on icon at bounding box center [367, 895] width 30 height 17
click at [193, 869] on textarea "yes, as a plugin, alsoDetect Keys button on the settings page (admin-only). Sca…" at bounding box center [251, 860] width 380 height 27
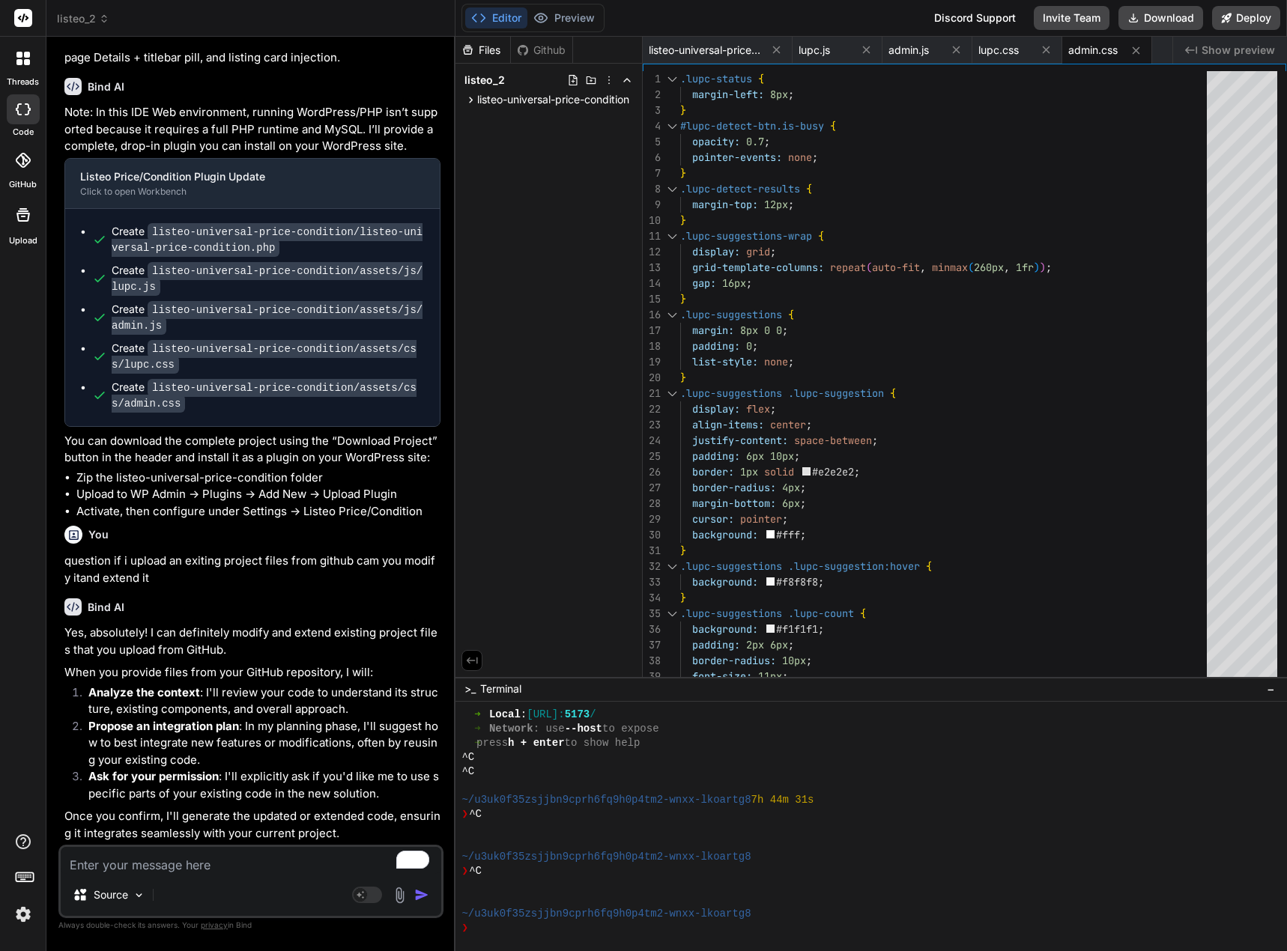
scroll to position [906, 0]
